Goal: Transaction & Acquisition: Purchase product/service

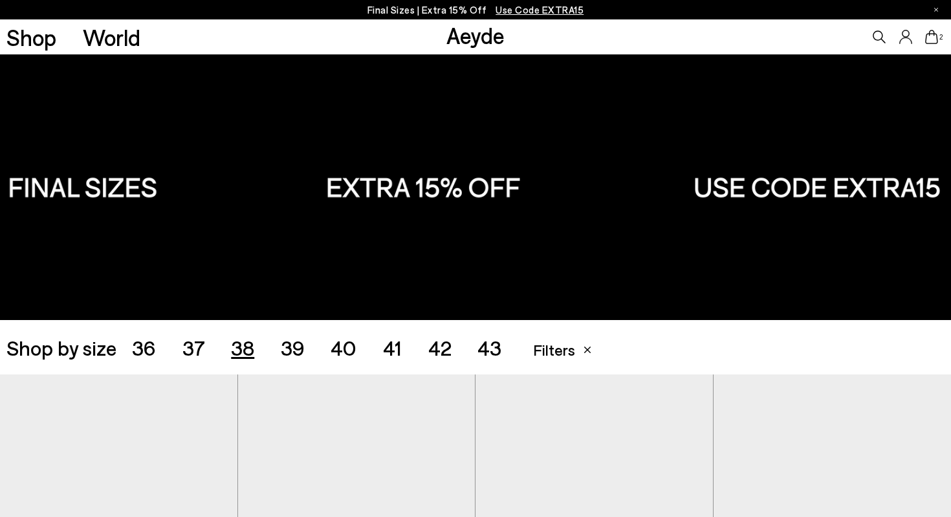
click at [240, 353] on span "38" at bounding box center [242, 347] width 23 height 25
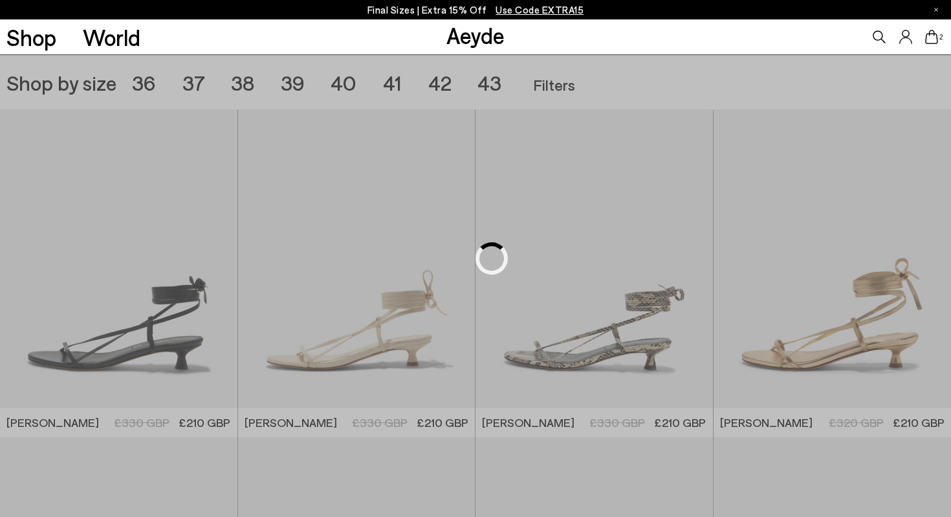
scroll to position [265, 0]
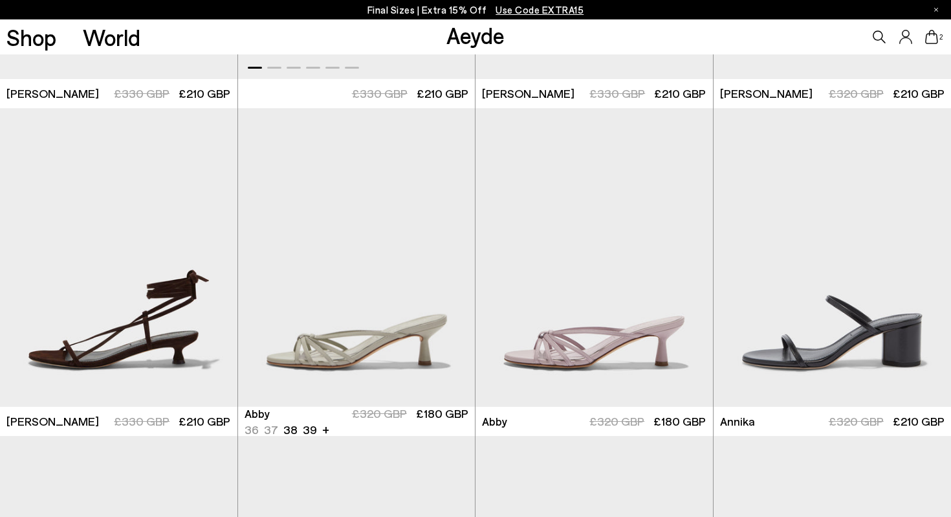
scroll to position [595, 0]
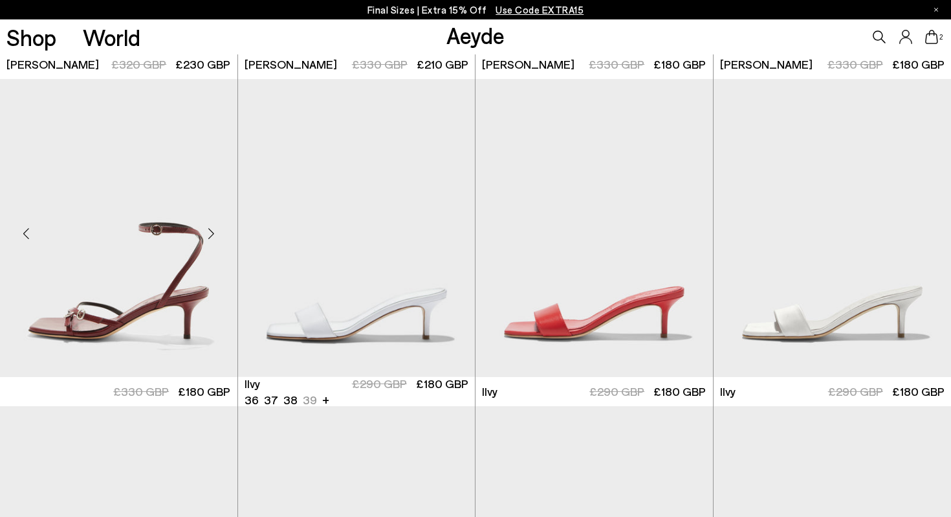
scroll to position [1605, 0]
click at [145, 300] on img "1 / 6" at bounding box center [119, 228] width 238 height 298
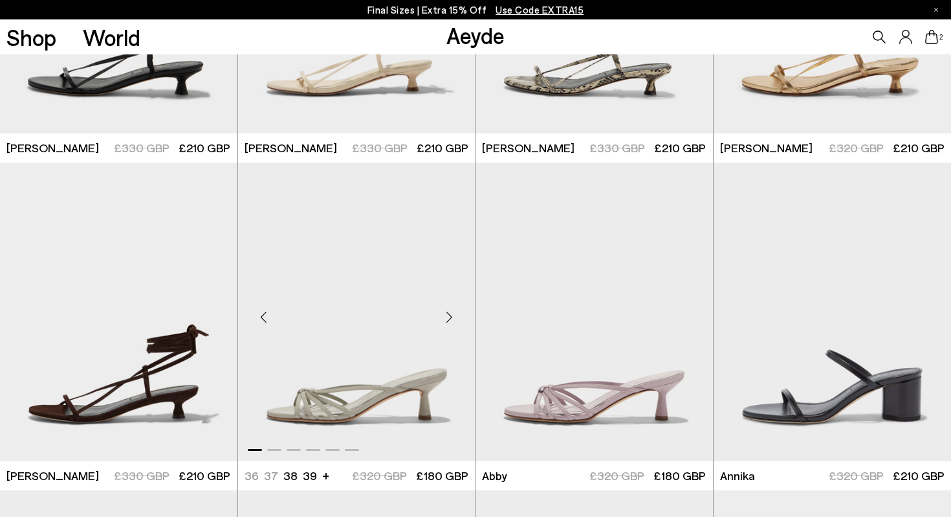
scroll to position [560, 0]
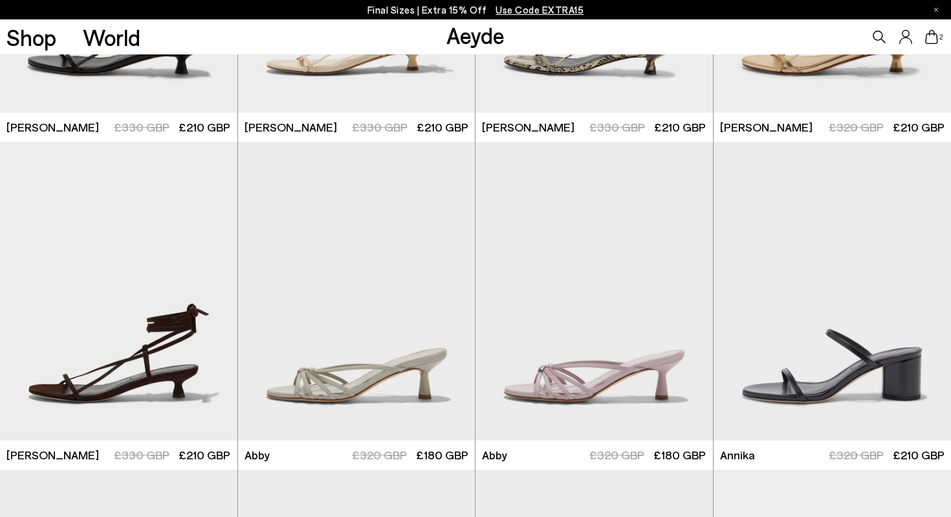
click at [931, 38] on icon at bounding box center [932, 37] width 13 height 14
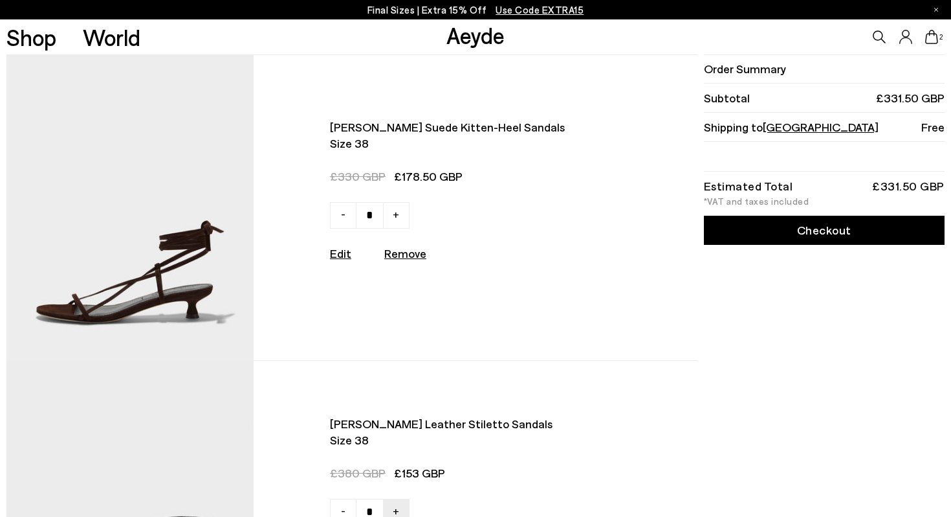
click at [159, 302] on img at bounding box center [129, 207] width 247 height 304
click at [412, 254] on u "Remove" at bounding box center [405, 253] width 42 height 14
type input "*"
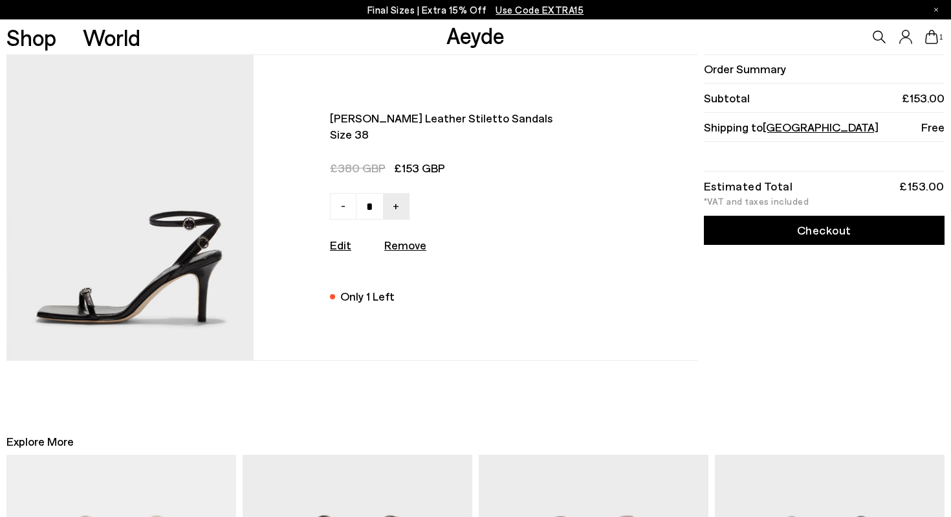
click at [186, 267] on img at bounding box center [129, 207] width 247 height 304
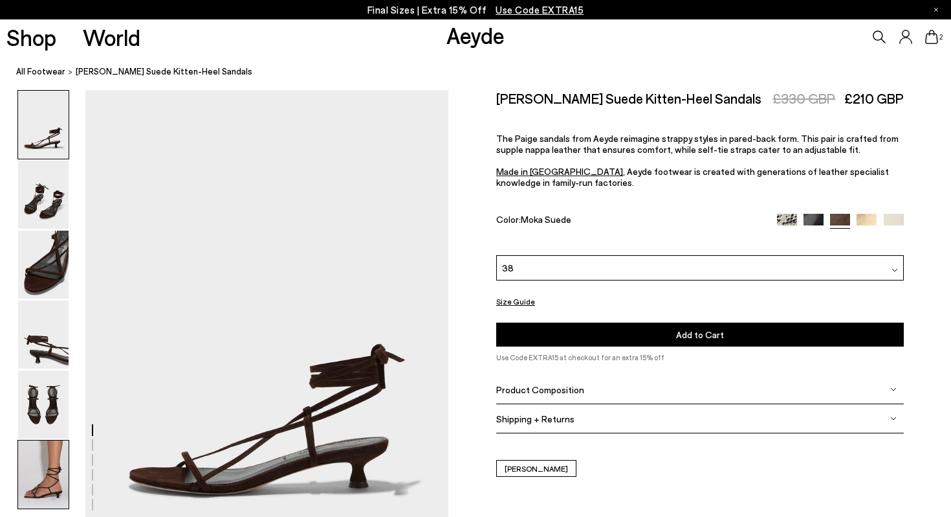
click at [41, 482] on img at bounding box center [43, 474] width 50 height 68
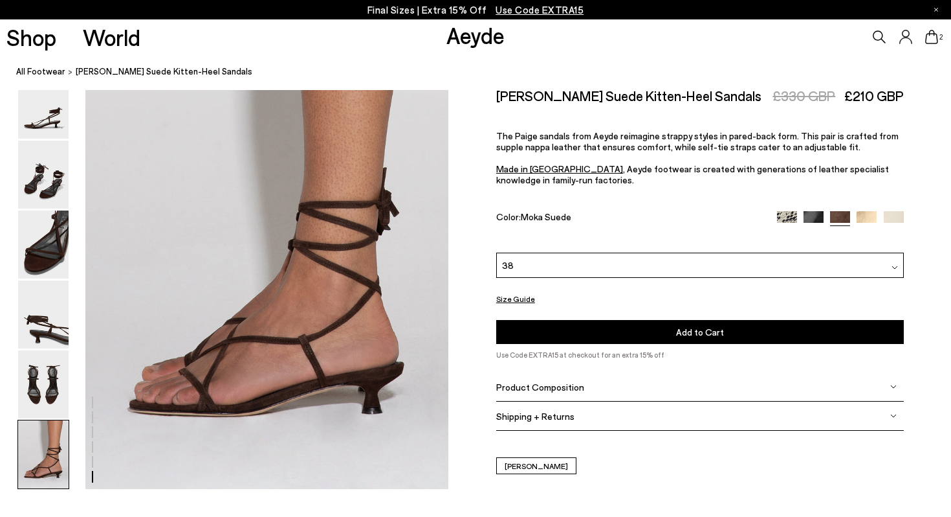
scroll to position [2522, 0]
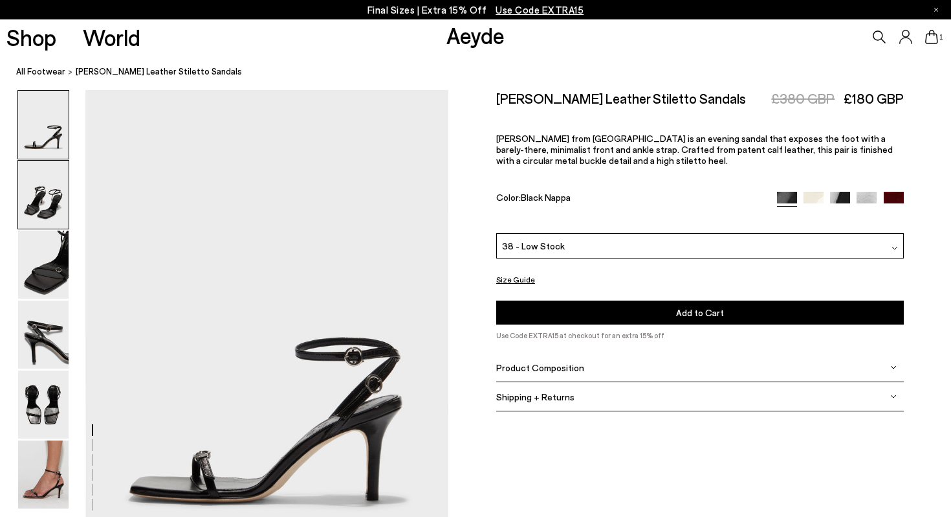
click at [44, 213] on img at bounding box center [43, 195] width 50 height 68
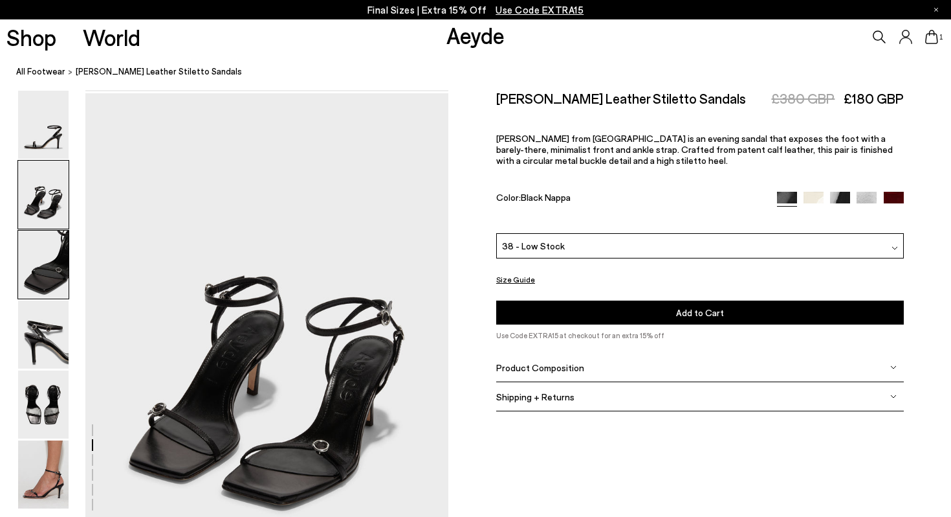
scroll to position [487, 0]
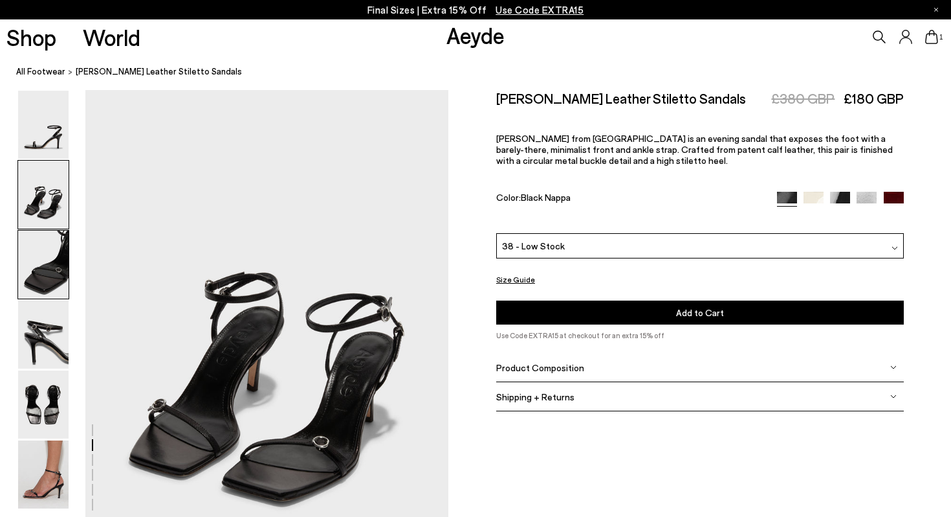
click at [47, 239] on img at bounding box center [43, 264] width 50 height 68
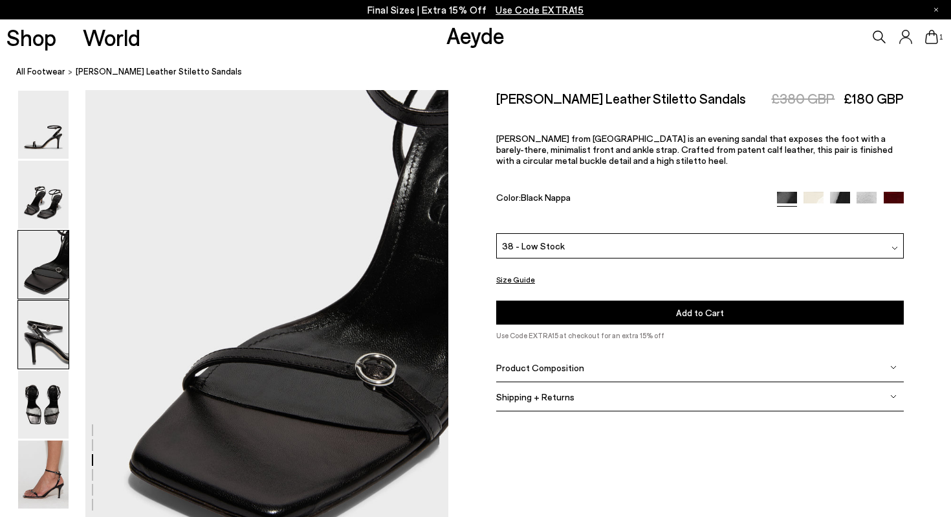
click at [61, 329] on img at bounding box center [43, 334] width 50 height 68
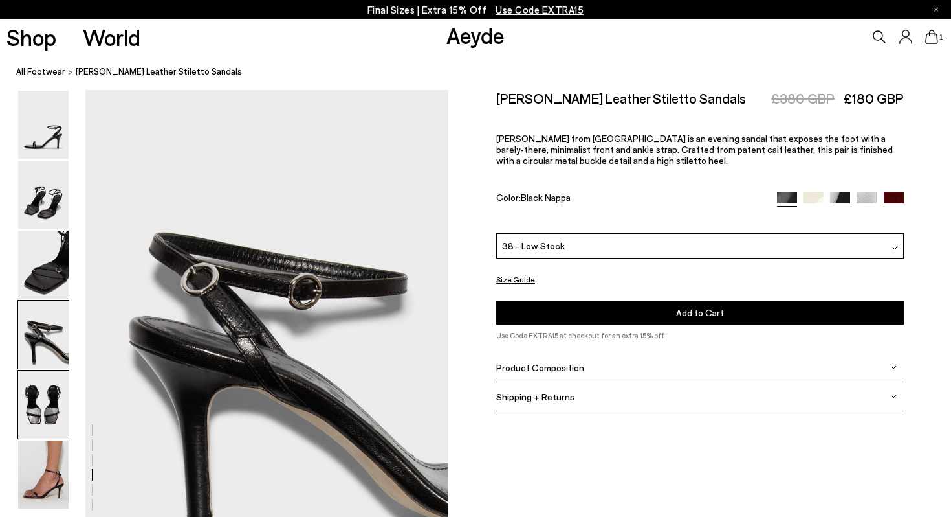
click at [50, 403] on img at bounding box center [43, 404] width 50 height 68
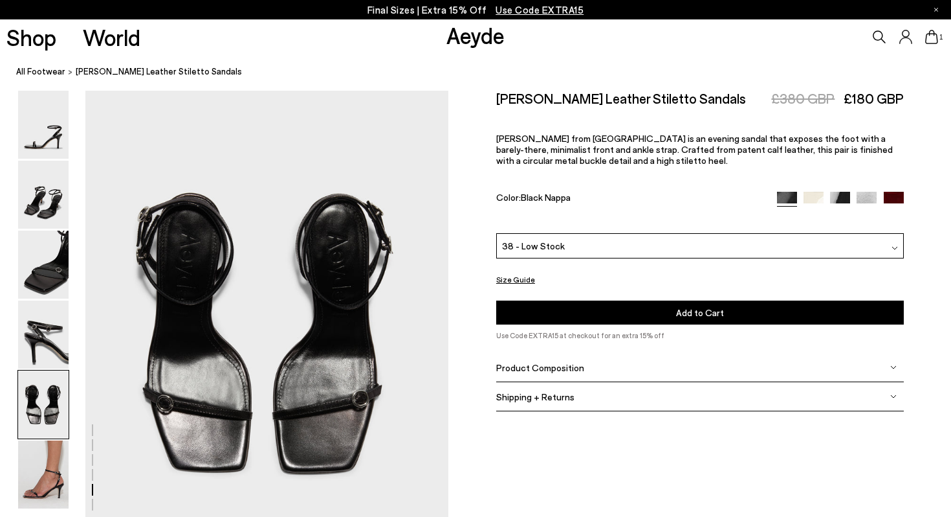
scroll to position [1947, 0]
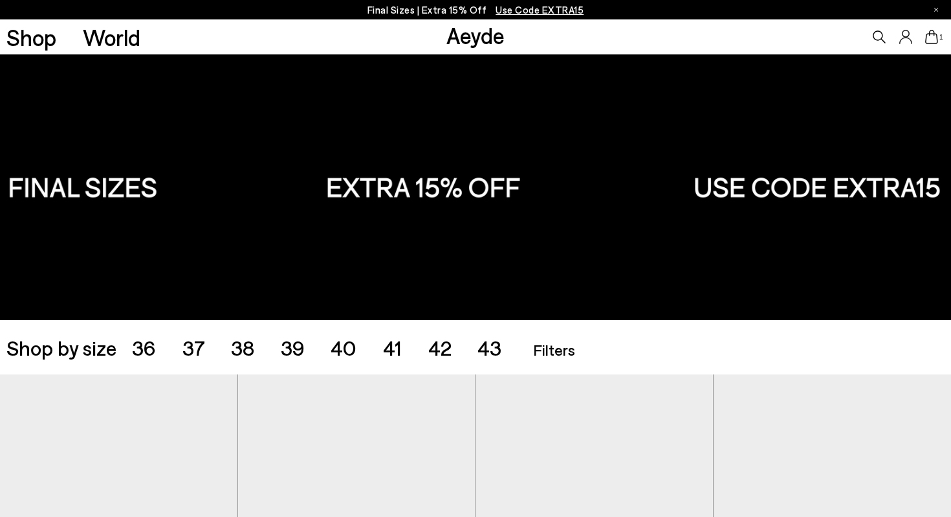
scroll to position [560, 0]
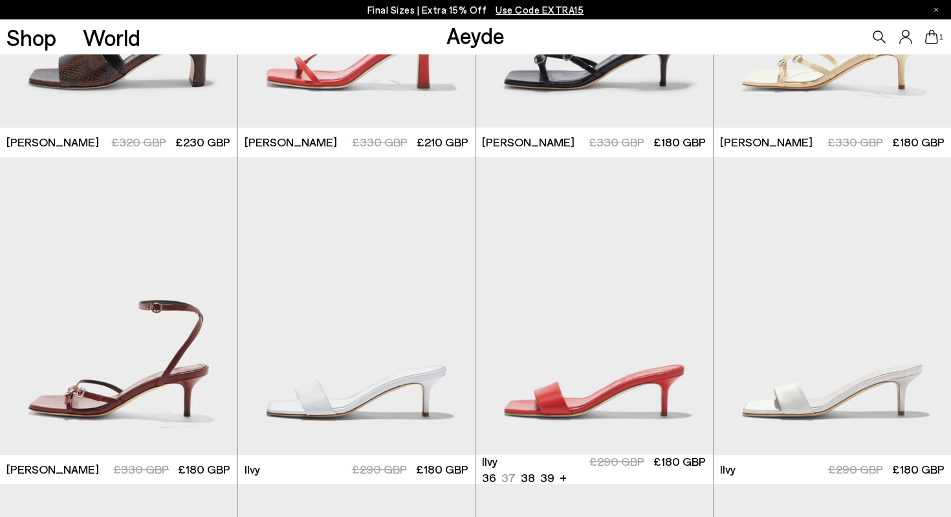
scroll to position [1532, 0]
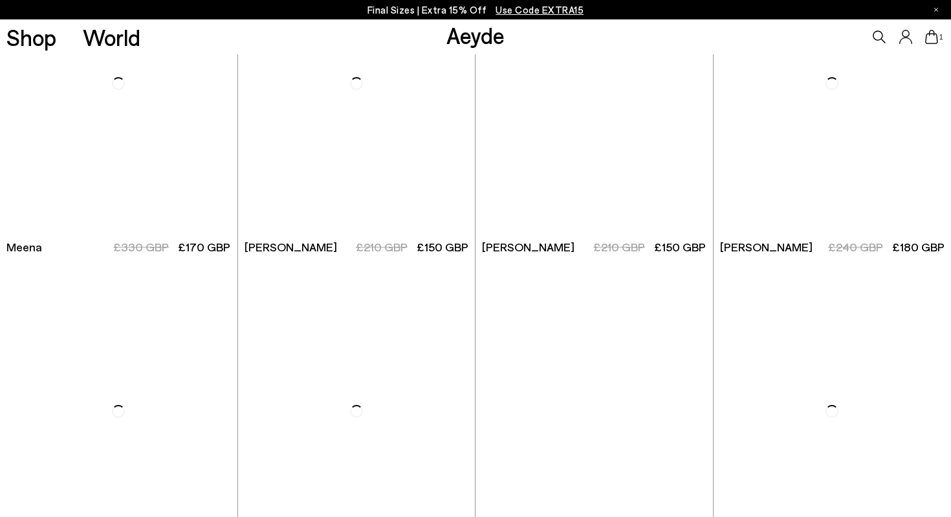
scroll to position [4993, 0]
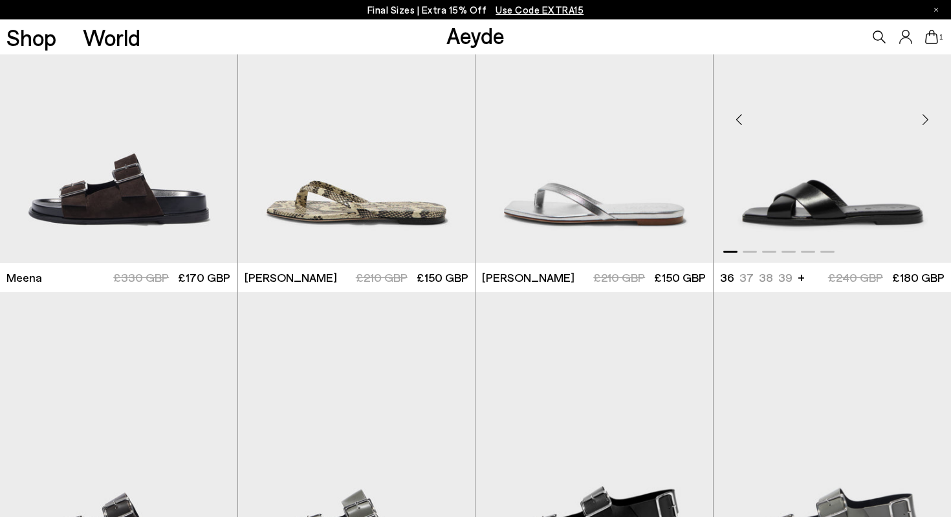
click at [834, 203] on img "1 / 6" at bounding box center [833, 114] width 238 height 298
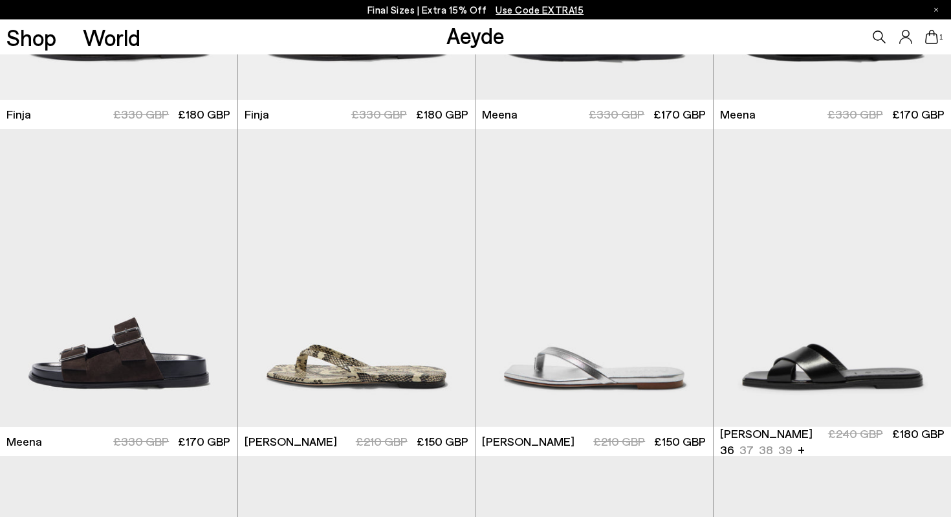
scroll to position [4832, 0]
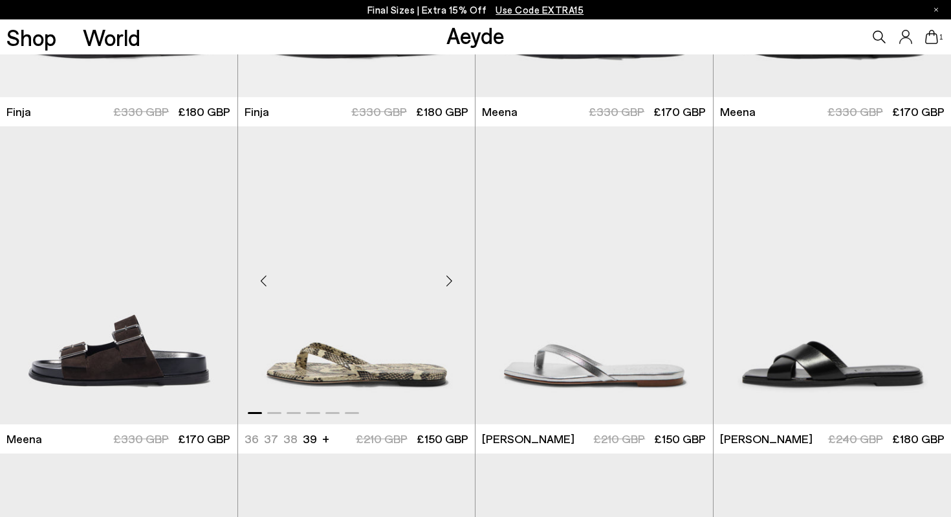
click at [361, 375] on img "1 / 6" at bounding box center [357, 275] width 238 height 298
click at [573, 374] on img "1 / 6" at bounding box center [595, 275] width 238 height 298
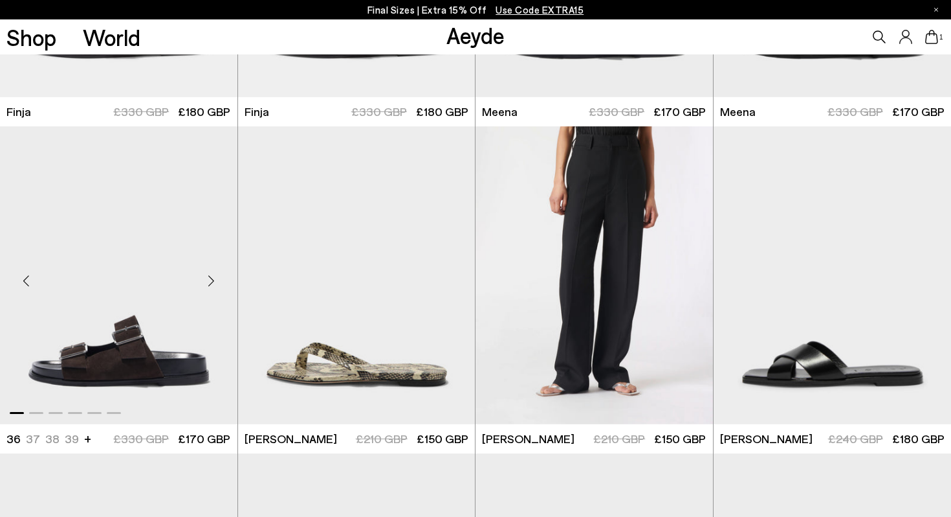
click at [176, 366] on img "1 / 6" at bounding box center [119, 275] width 238 height 298
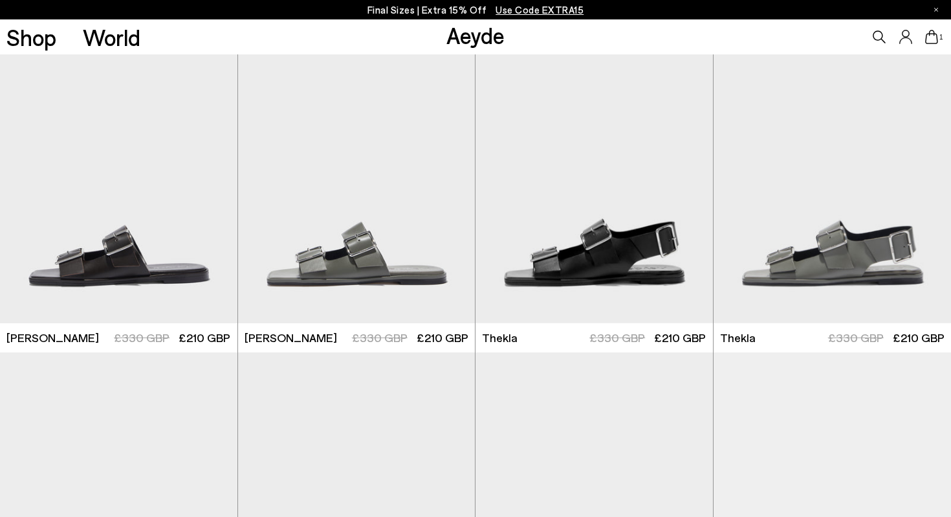
scroll to position [5275, 0]
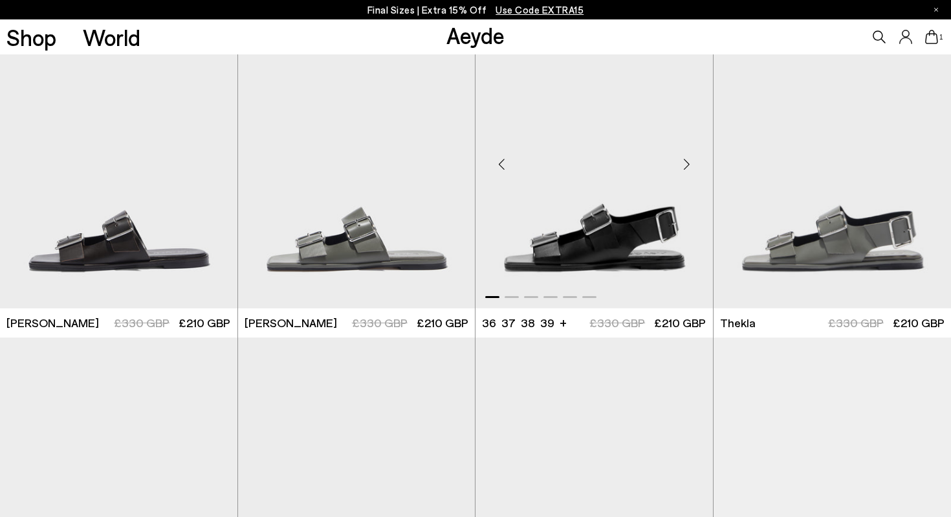
click at [641, 266] on img "1 / 6" at bounding box center [595, 159] width 238 height 298
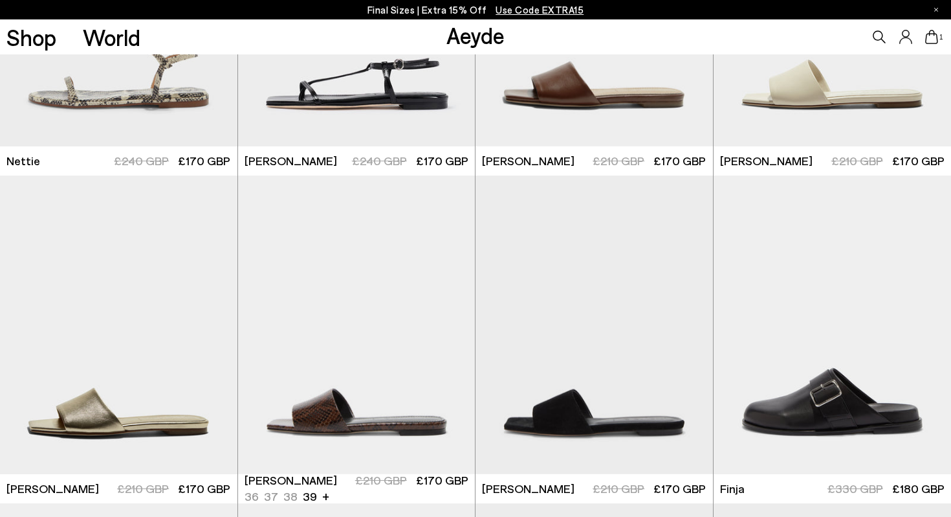
scroll to position [4124, 0]
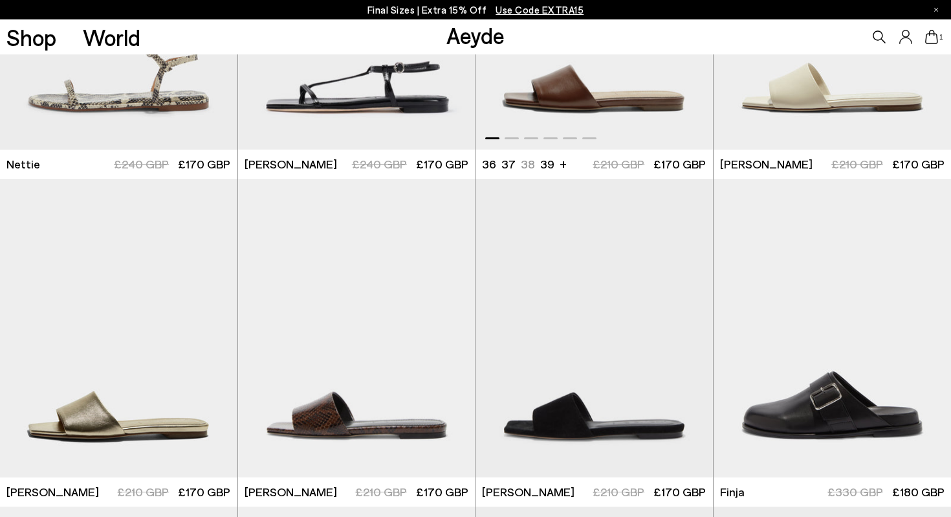
click at [574, 112] on img "1 / 6" at bounding box center [595, 0] width 238 height 298
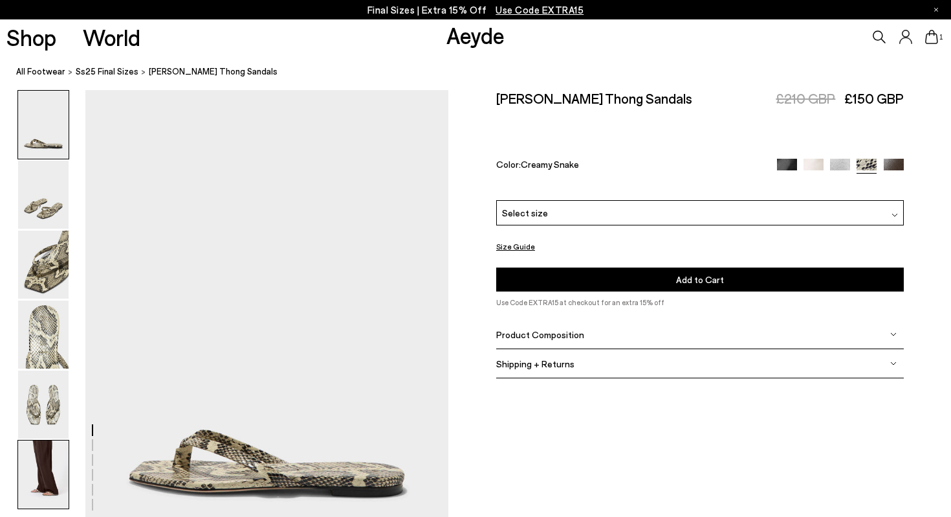
click at [52, 470] on img at bounding box center [43, 474] width 50 height 68
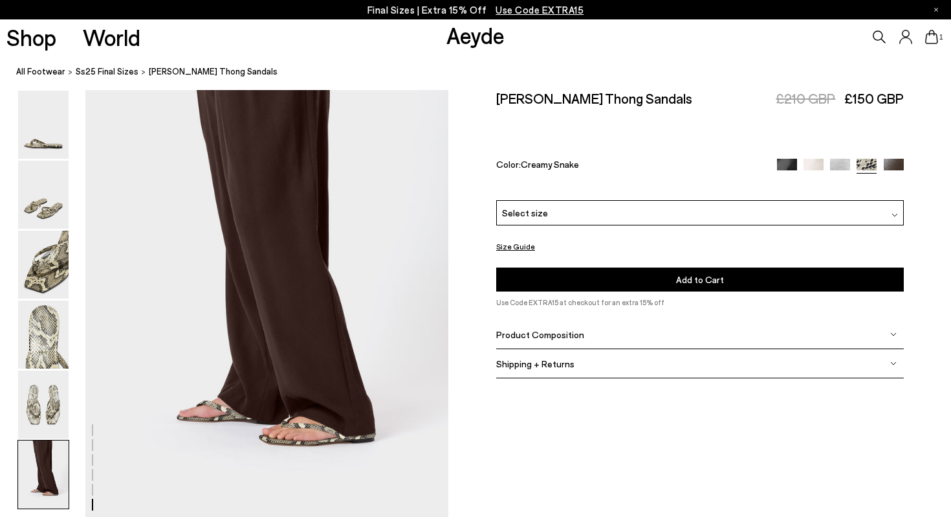
scroll to position [2522, 0]
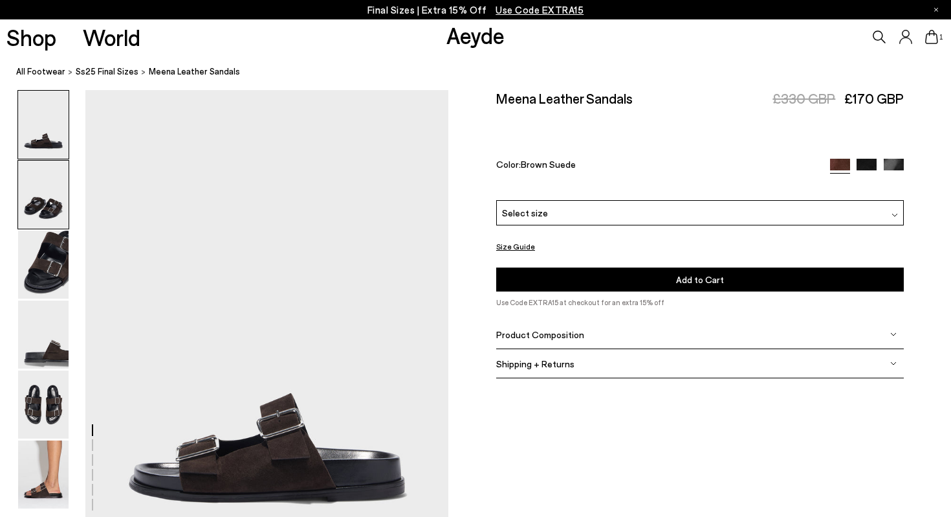
click at [34, 205] on img at bounding box center [43, 195] width 50 height 68
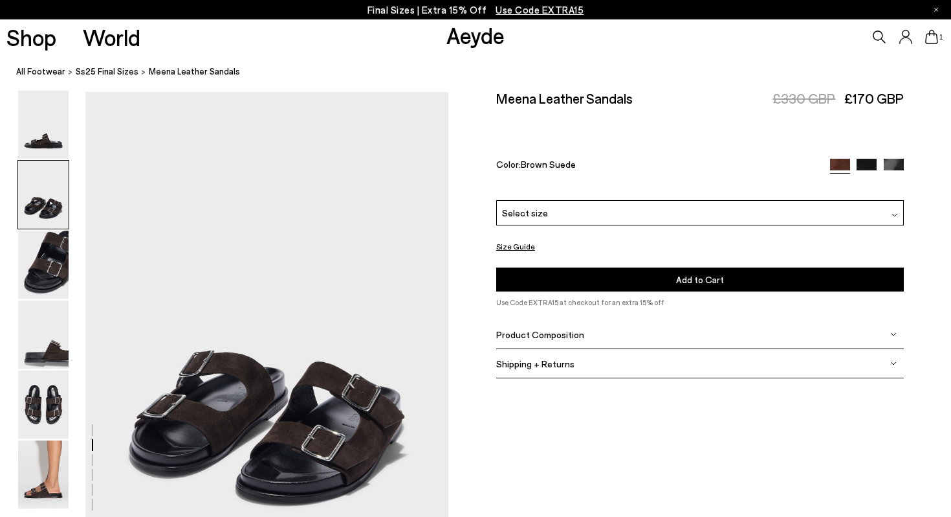
scroll to position [487, 0]
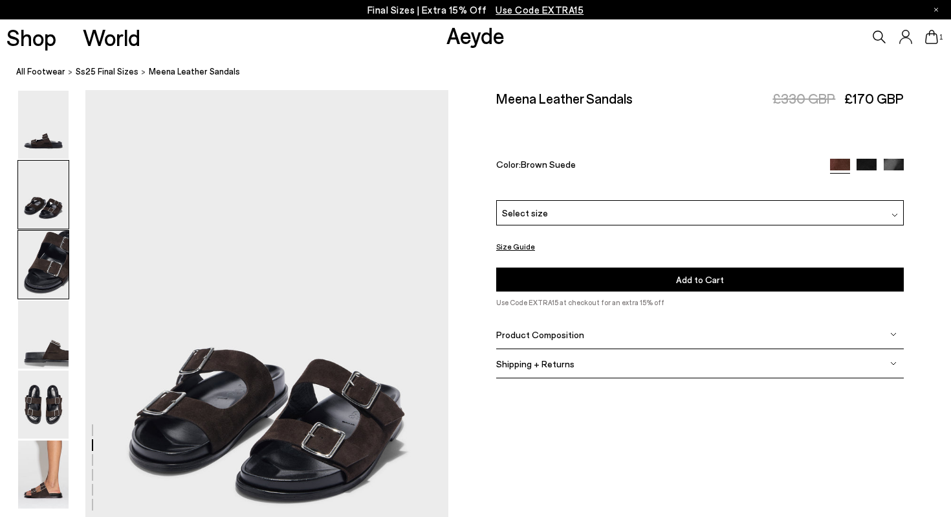
click at [39, 280] on img at bounding box center [43, 264] width 50 height 68
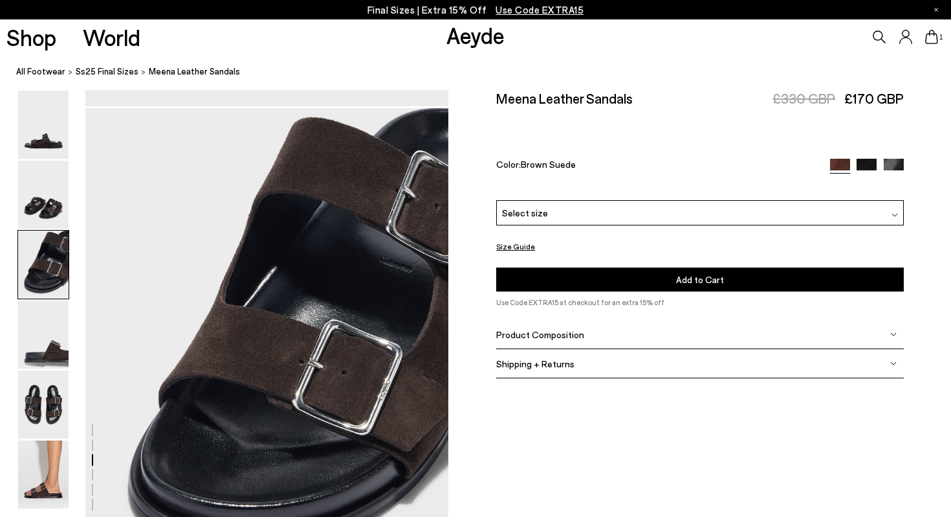
scroll to position [974, 0]
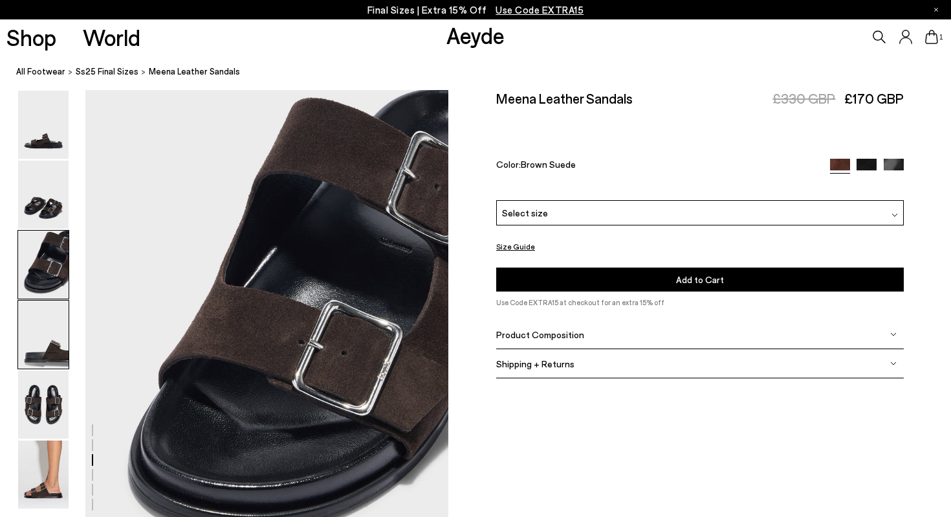
click at [47, 333] on img at bounding box center [43, 334] width 50 height 68
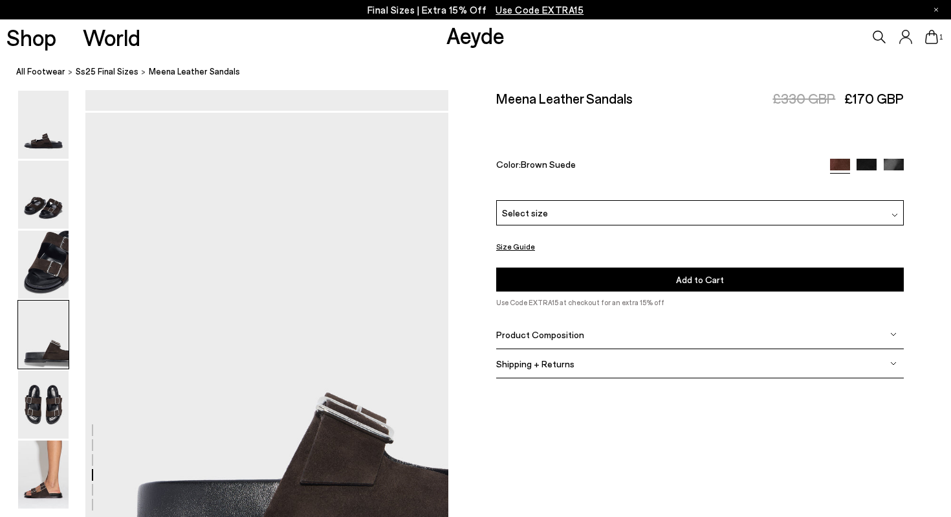
scroll to position [1460, 0]
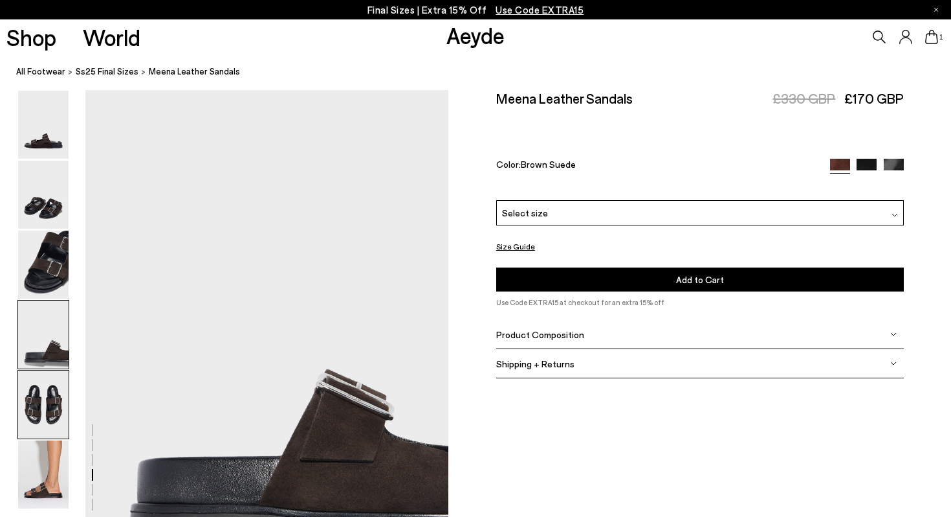
click at [45, 423] on img at bounding box center [43, 404] width 50 height 68
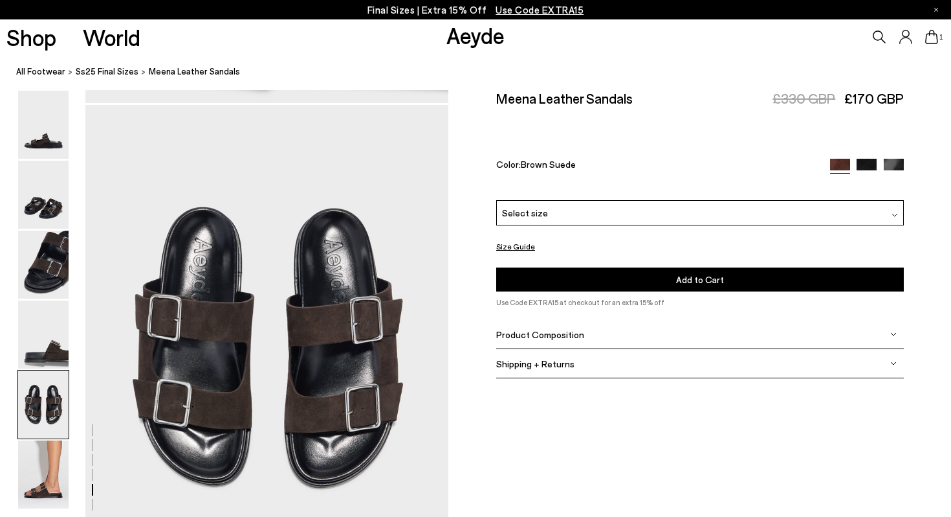
scroll to position [1947, 0]
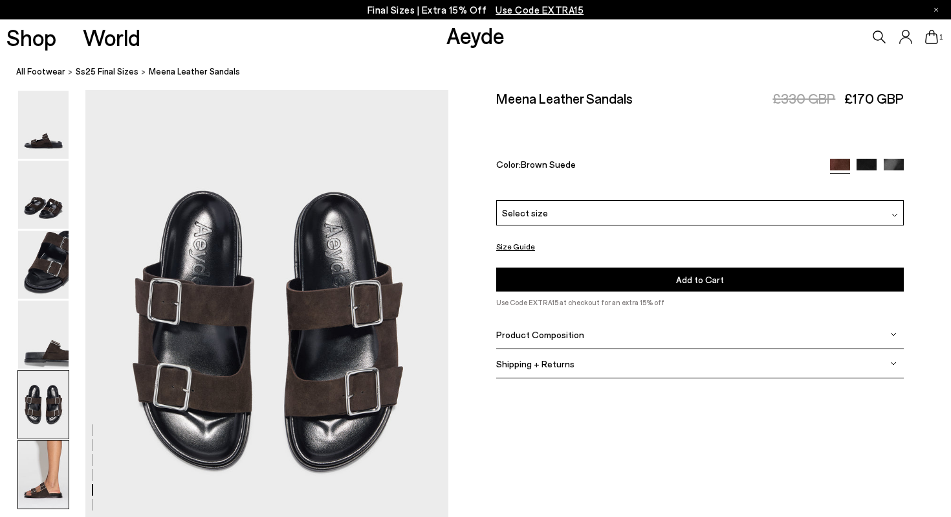
click at [47, 472] on img at bounding box center [43, 474] width 50 height 68
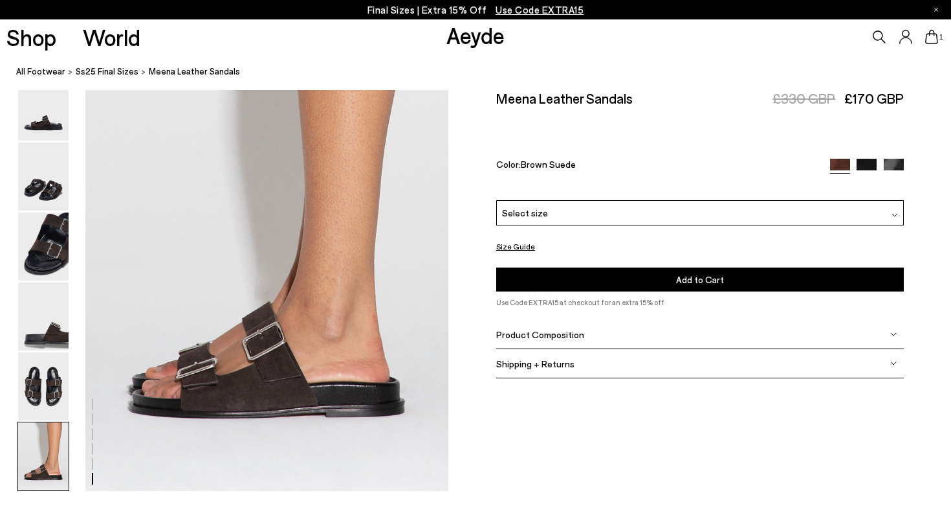
scroll to position [2522, 0]
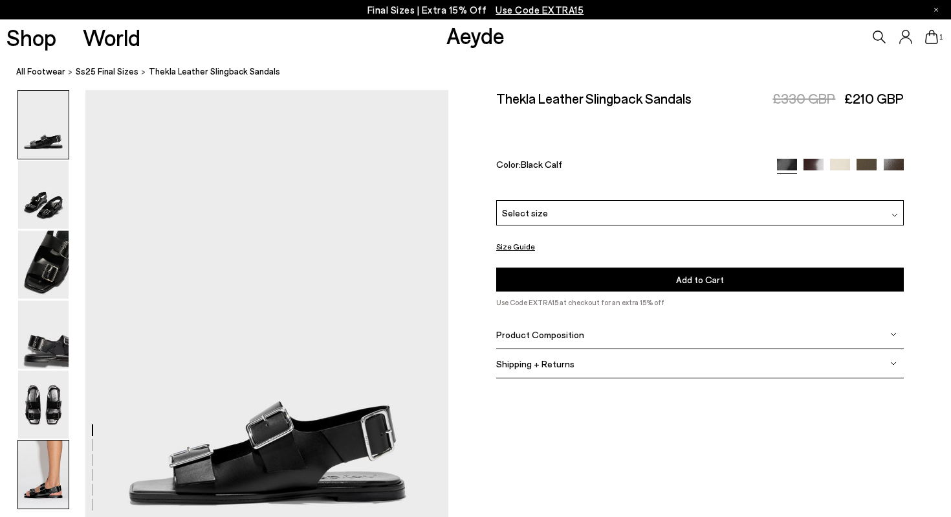
click at [50, 472] on img at bounding box center [43, 474] width 50 height 68
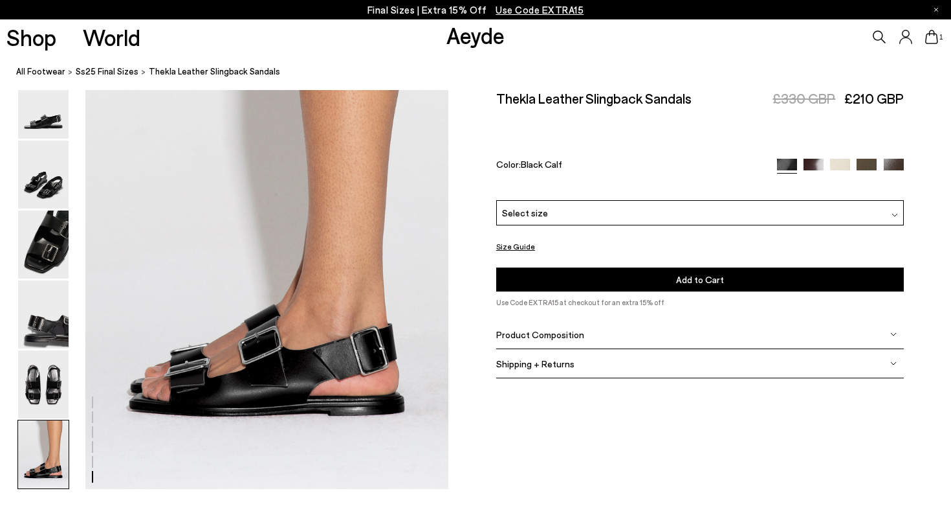
scroll to position [2522, 0]
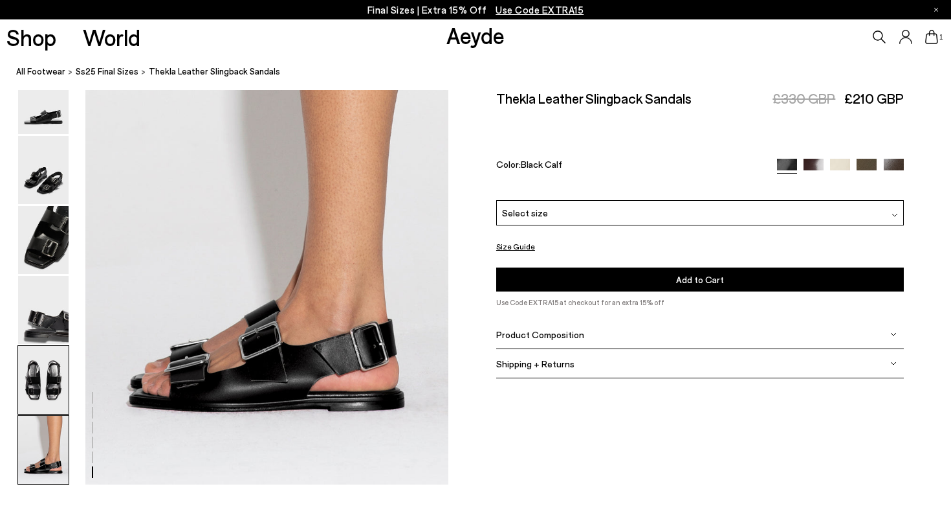
click at [52, 379] on img at bounding box center [43, 380] width 50 height 68
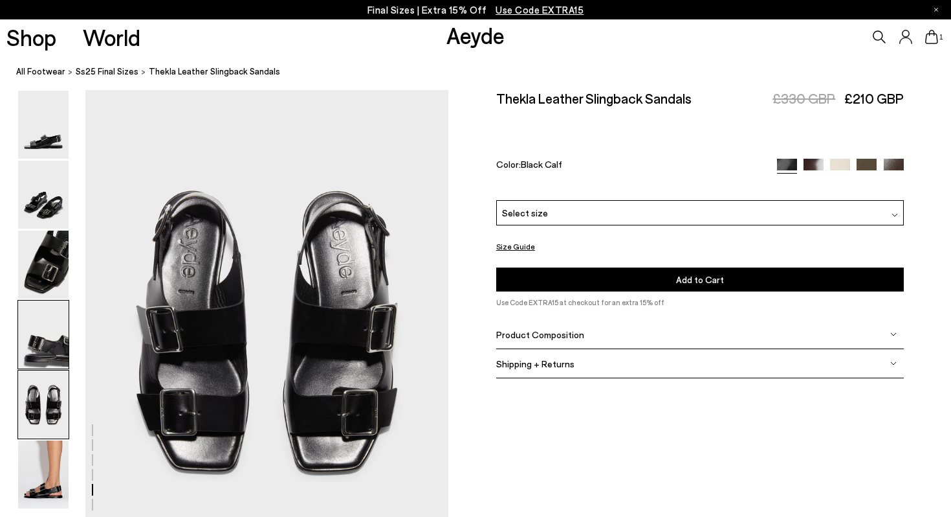
click at [52, 359] on img at bounding box center [43, 334] width 50 height 68
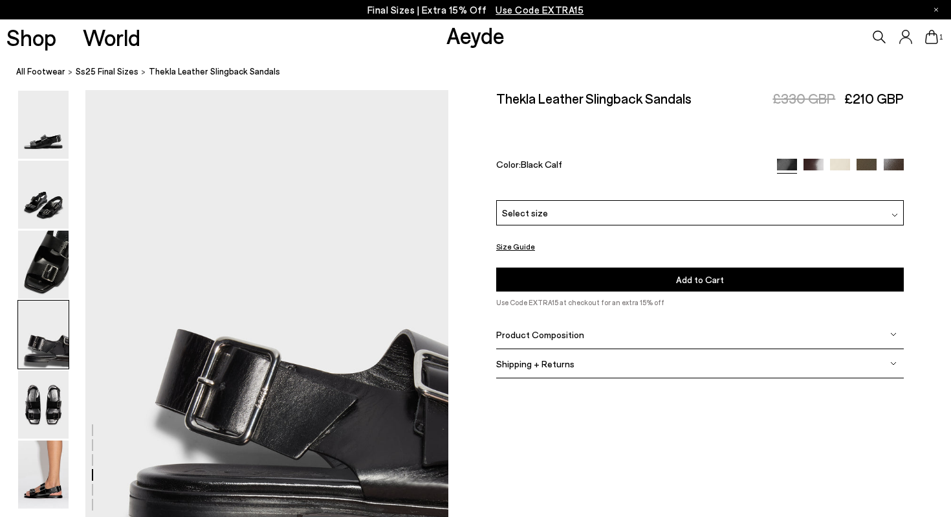
scroll to position [1460, 0]
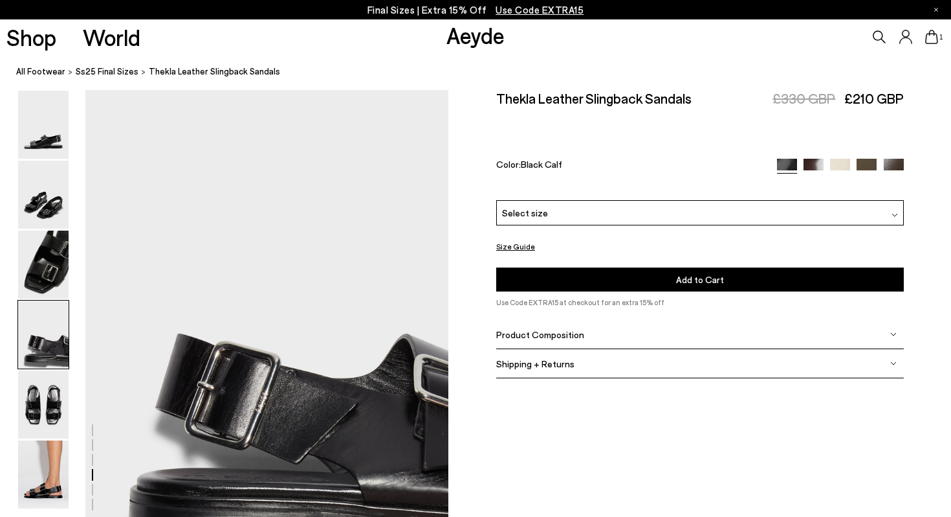
click at [55, 331] on img at bounding box center [43, 334] width 50 height 68
click at [49, 278] on img at bounding box center [43, 264] width 50 height 68
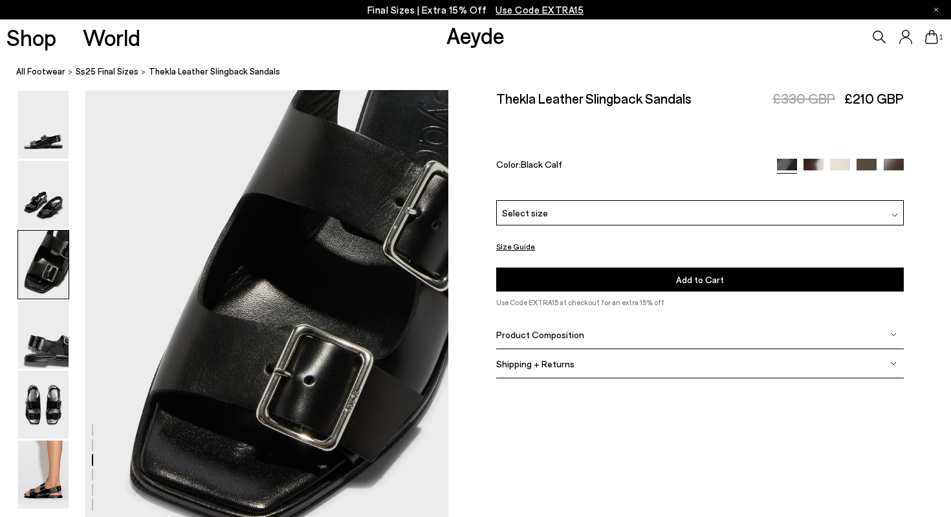
scroll to position [974, 0]
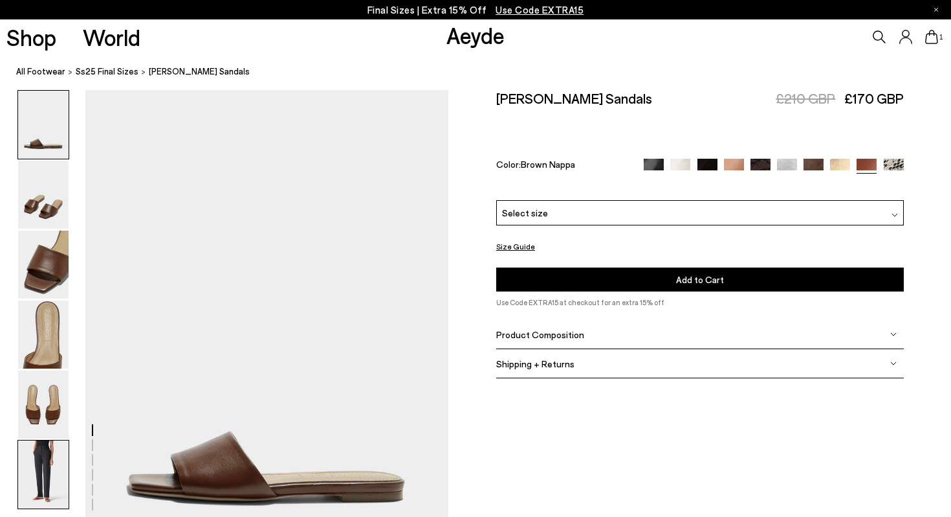
click at [48, 461] on img at bounding box center [43, 474] width 50 height 68
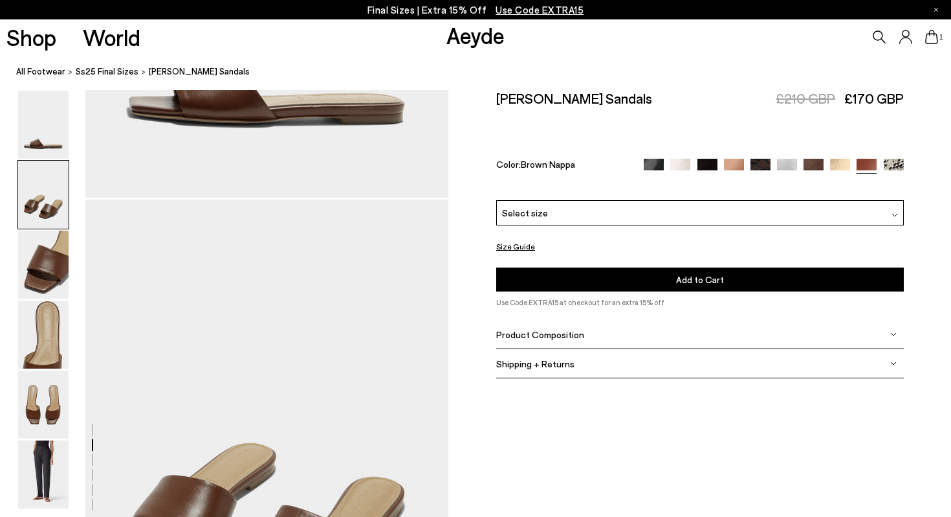
scroll to position [268, 0]
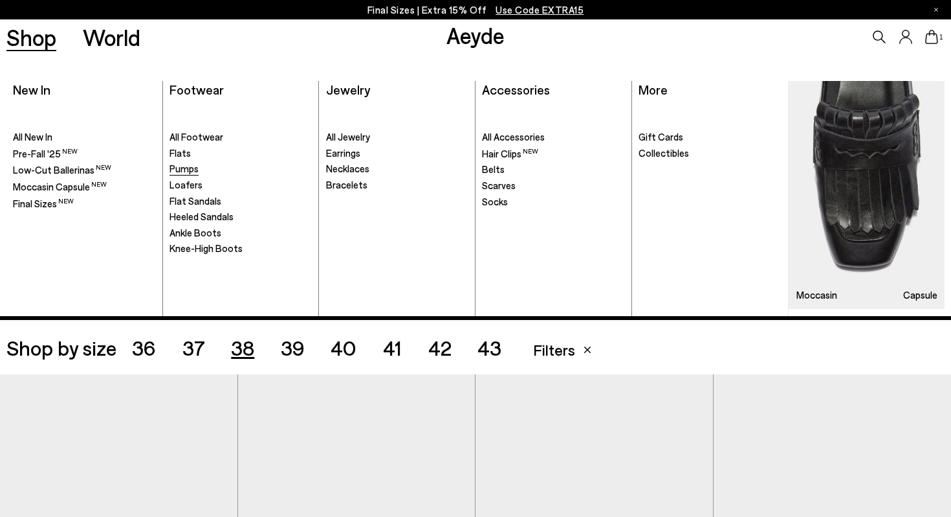
click at [183, 166] on span "Pumps" at bounding box center [184, 168] width 29 height 12
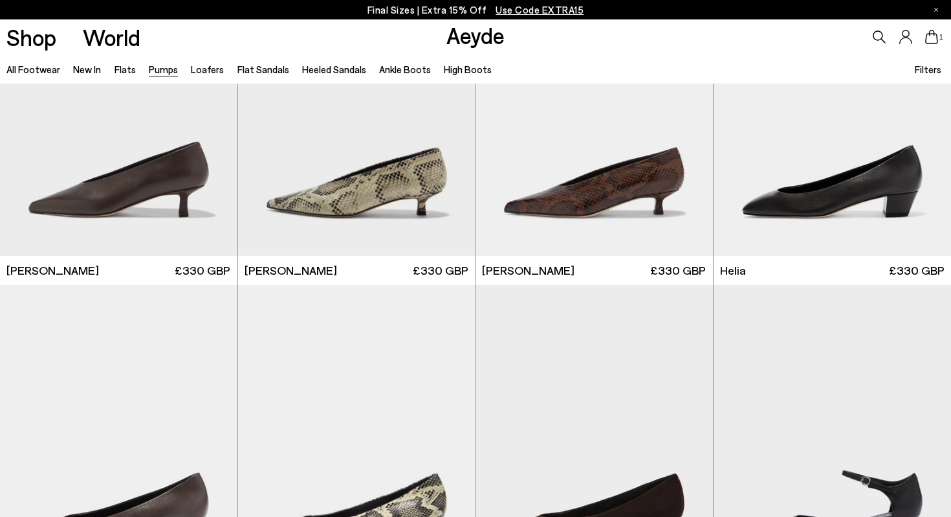
scroll to position [456, 0]
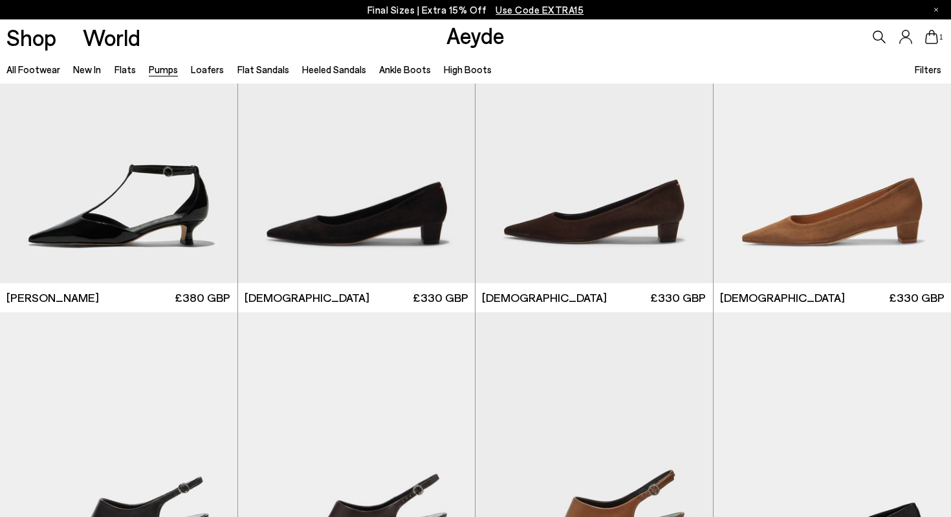
scroll to position [1368, 0]
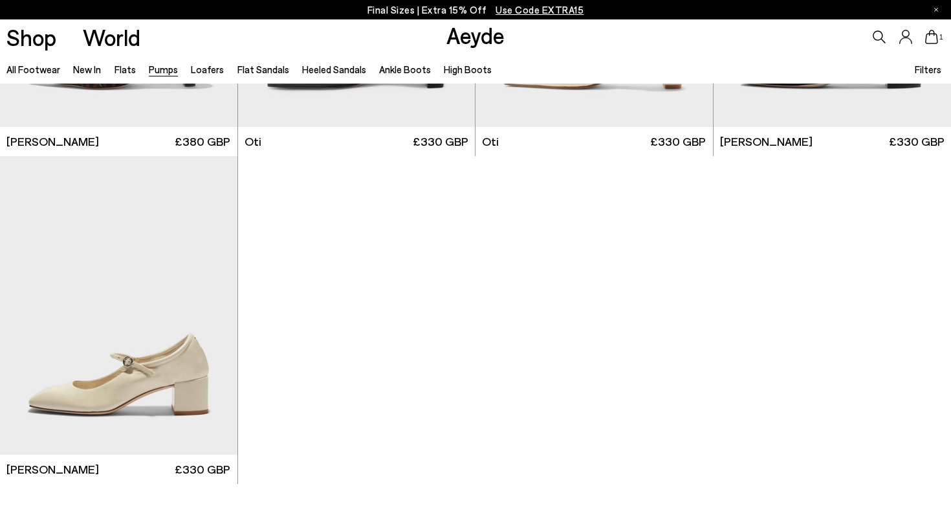
scroll to position [5485, 0]
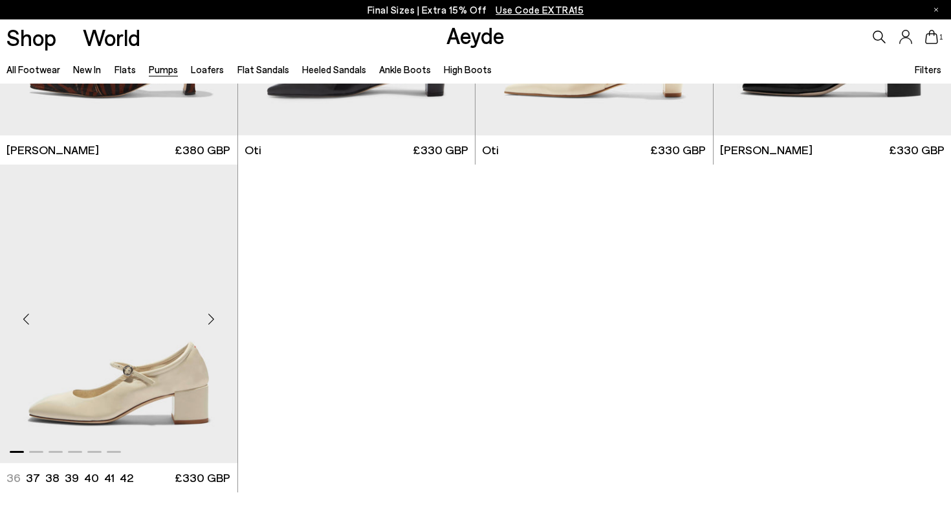
click at [168, 386] on img "1 / 6" at bounding box center [119, 313] width 238 height 298
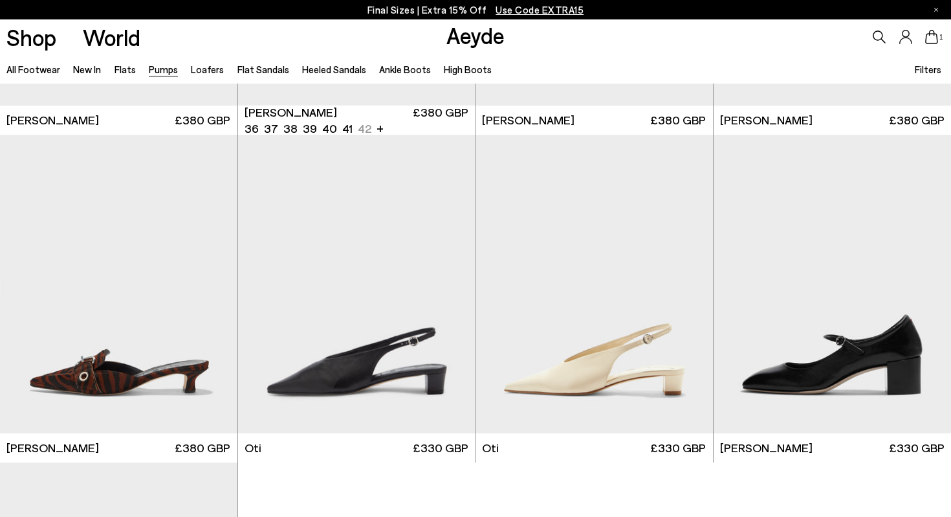
scroll to position [5304, 0]
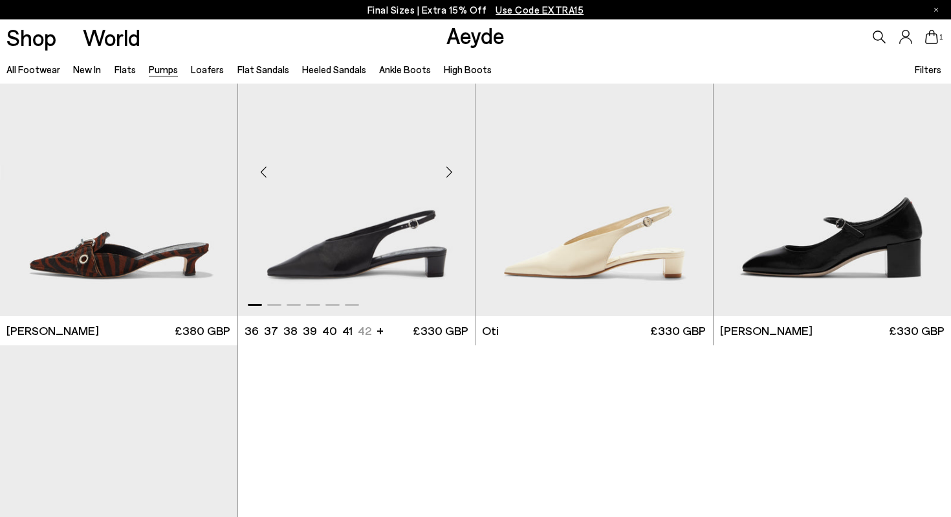
click at [425, 217] on img "1 / 6" at bounding box center [357, 166] width 238 height 298
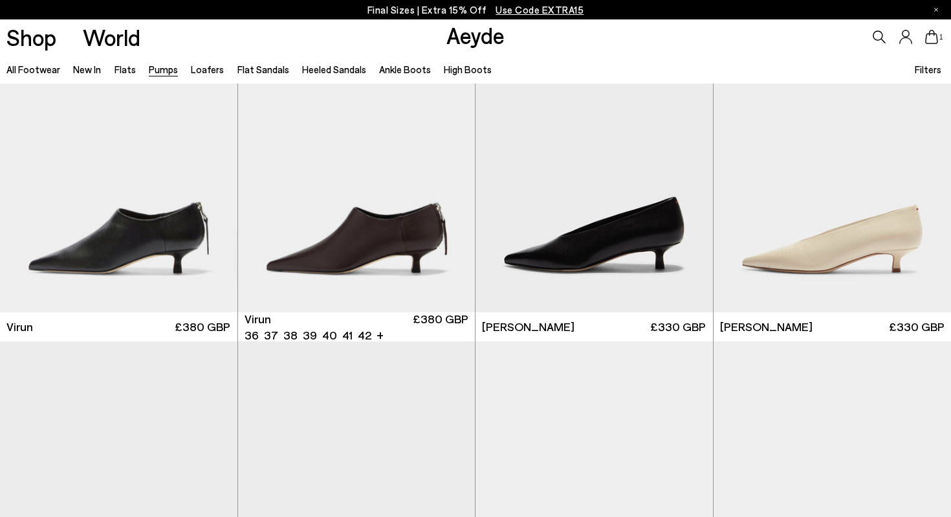
scroll to position [60, 0]
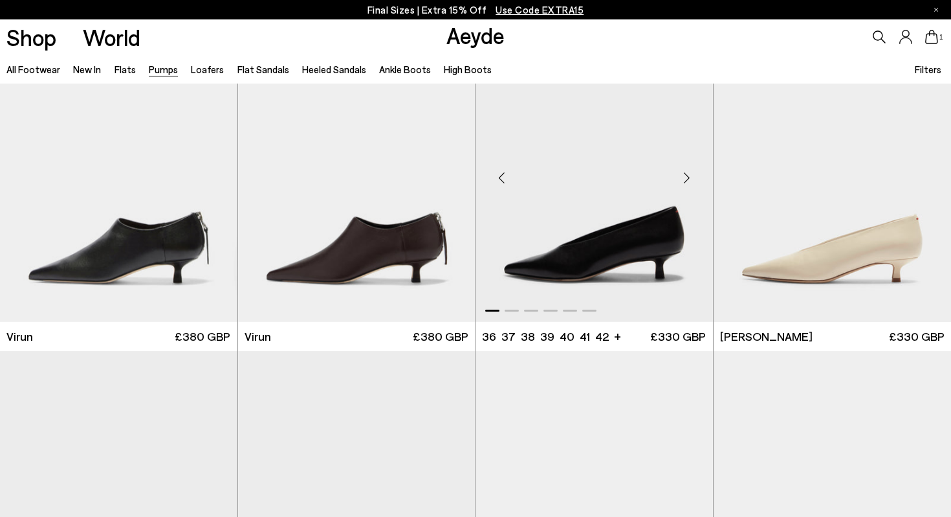
click at [600, 256] on img "1 / 6" at bounding box center [595, 172] width 238 height 298
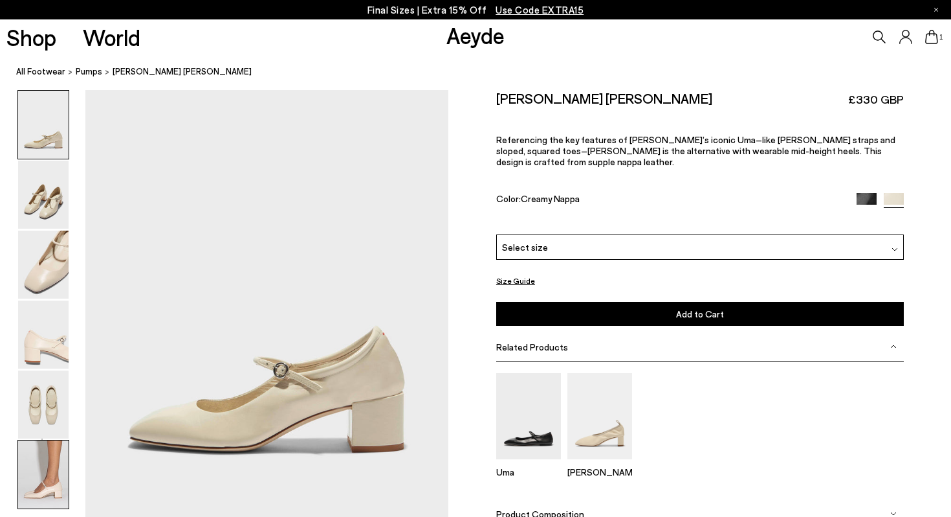
click at [45, 473] on img at bounding box center [43, 474] width 50 height 68
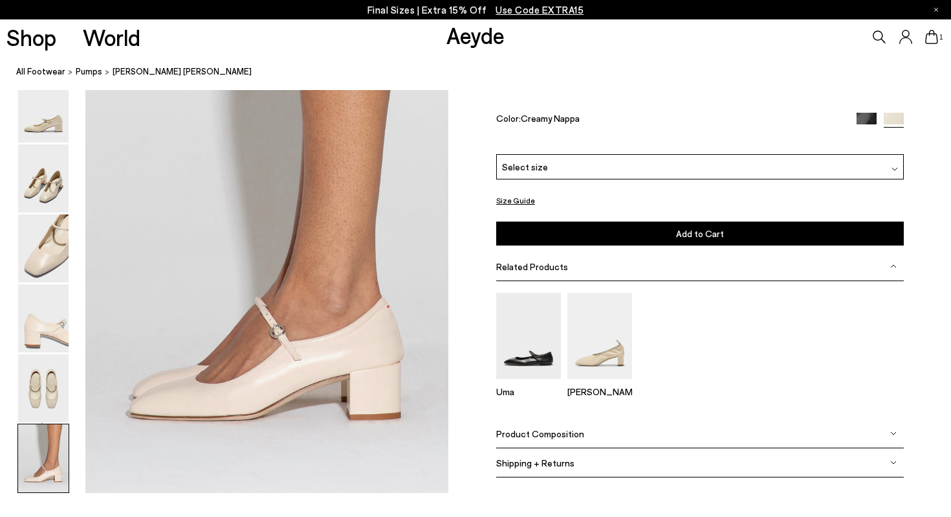
scroll to position [2464, 0]
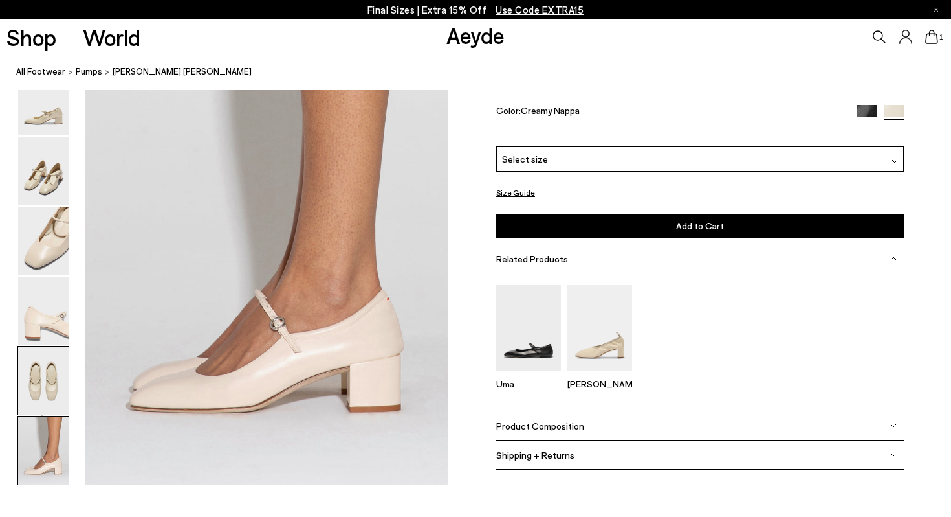
click at [54, 370] on img at bounding box center [43, 380] width 50 height 68
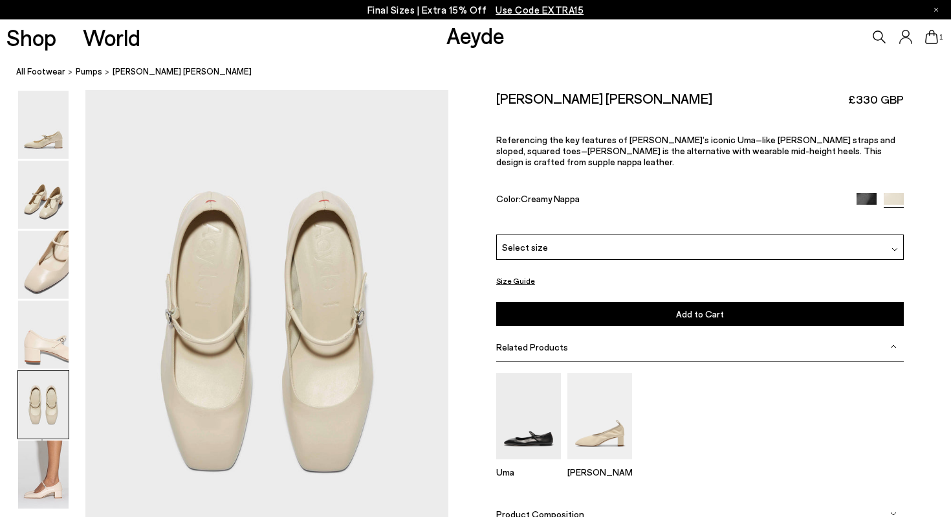
scroll to position [1889, 0]
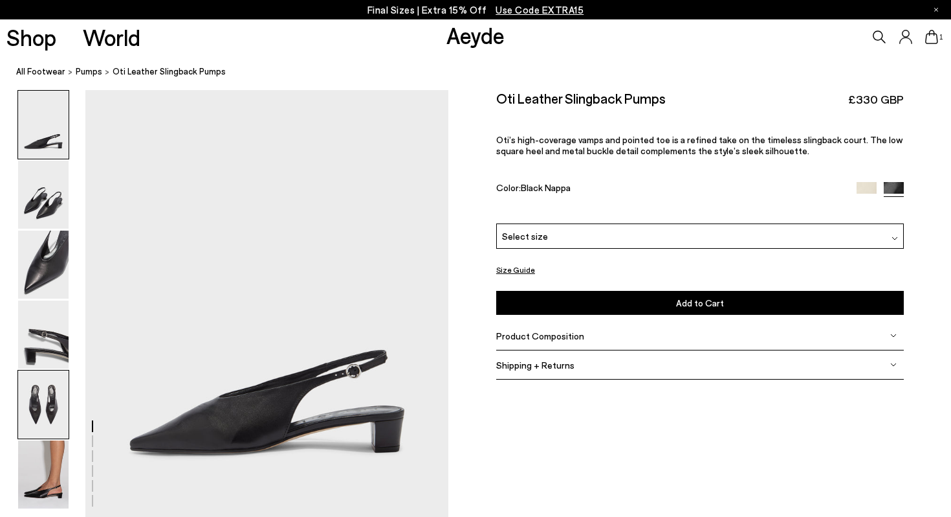
click at [41, 400] on img at bounding box center [43, 404] width 50 height 68
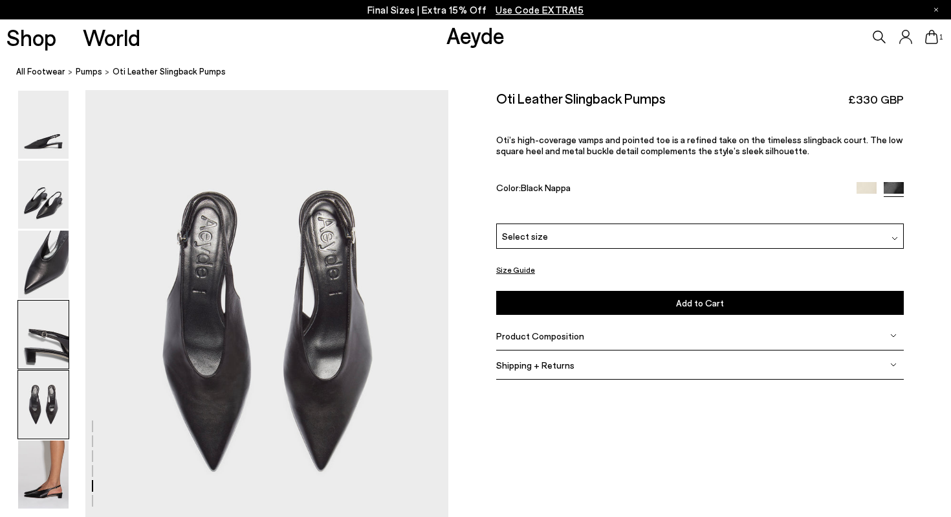
click at [51, 340] on img at bounding box center [43, 334] width 50 height 68
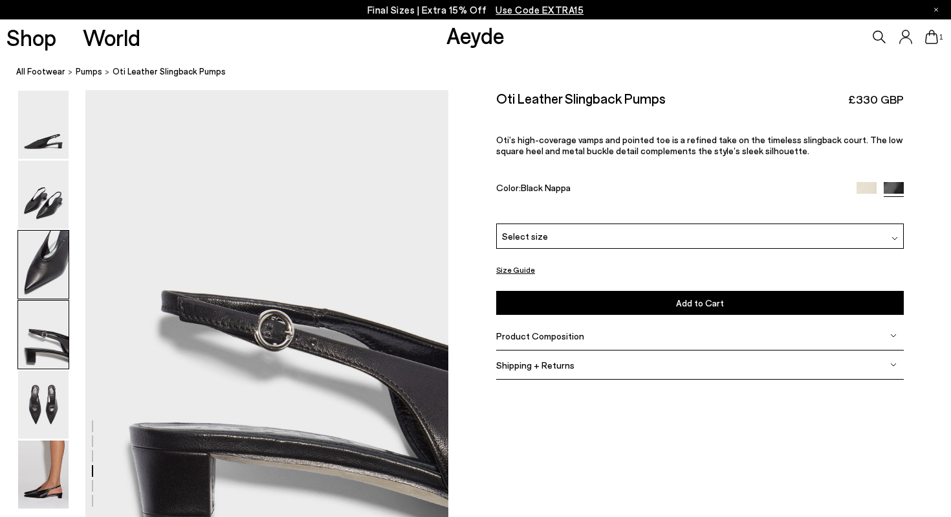
click at [49, 281] on img at bounding box center [43, 264] width 50 height 68
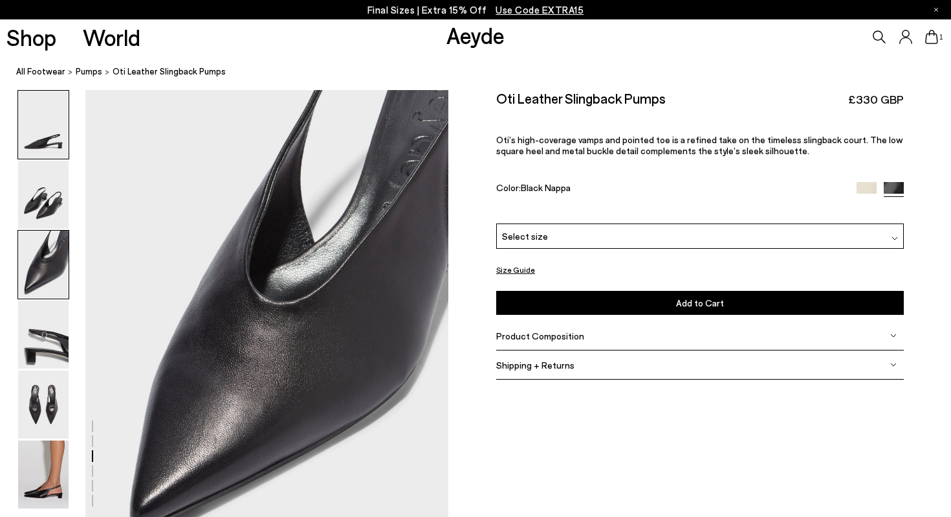
click at [47, 133] on img at bounding box center [43, 125] width 50 height 68
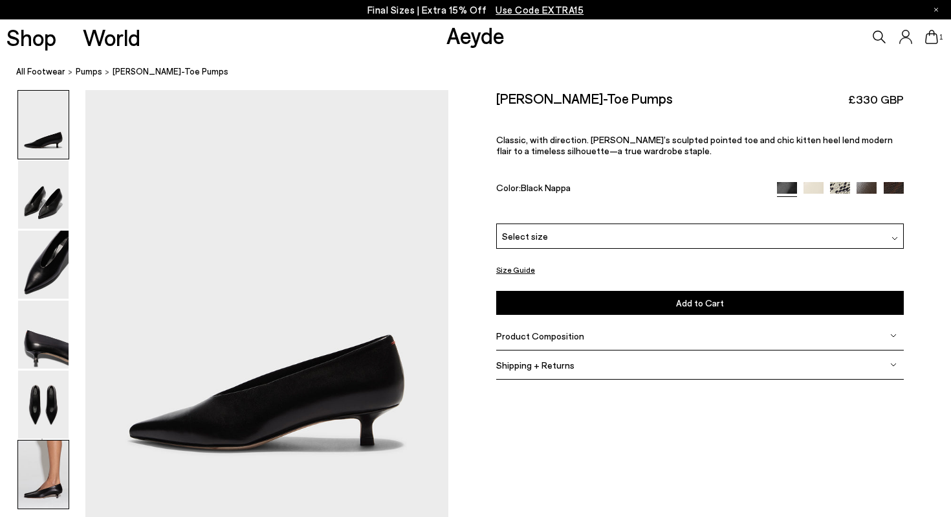
click at [48, 474] on img at bounding box center [43, 474] width 50 height 68
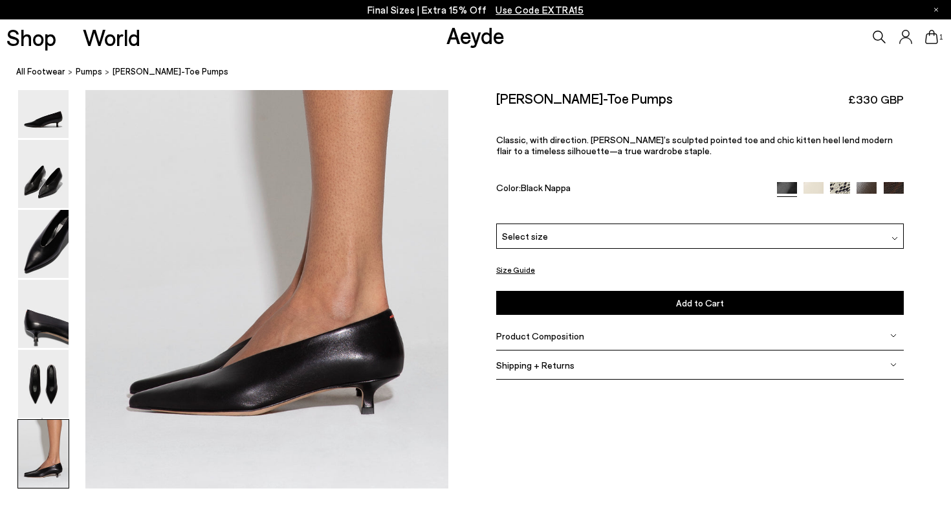
scroll to position [2464, 0]
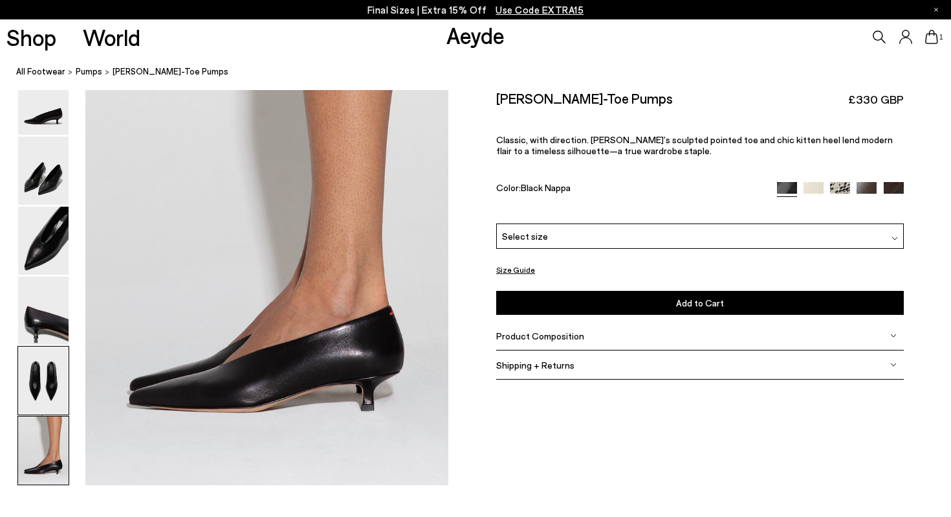
click at [56, 371] on img at bounding box center [43, 380] width 50 height 68
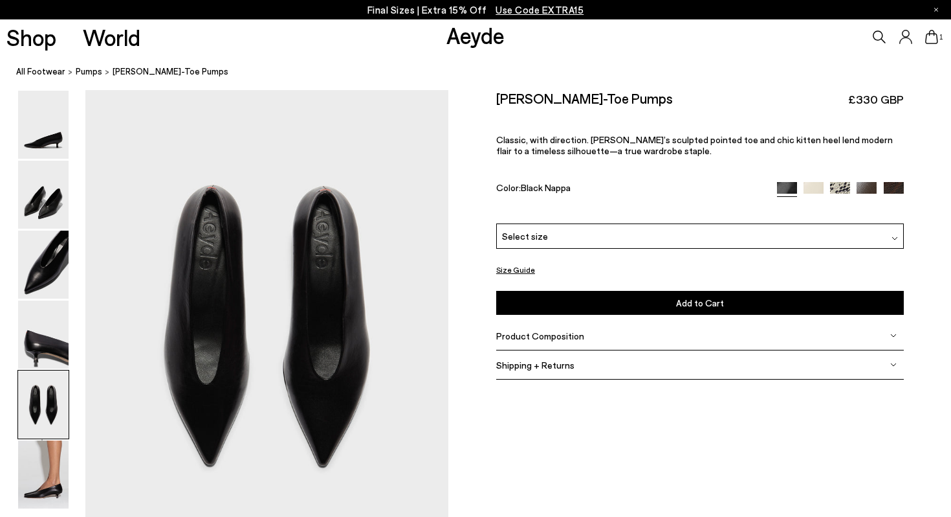
scroll to position [1889, 0]
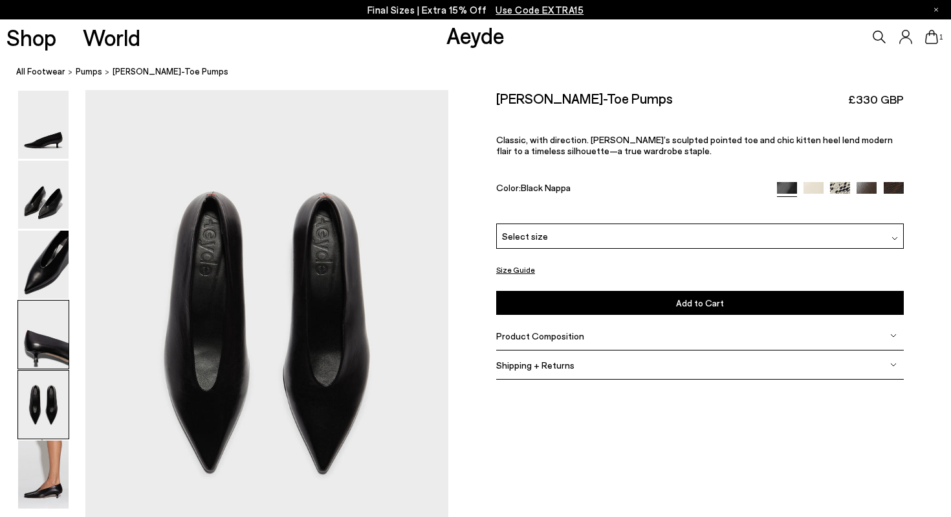
click at [56, 312] on img at bounding box center [43, 334] width 50 height 68
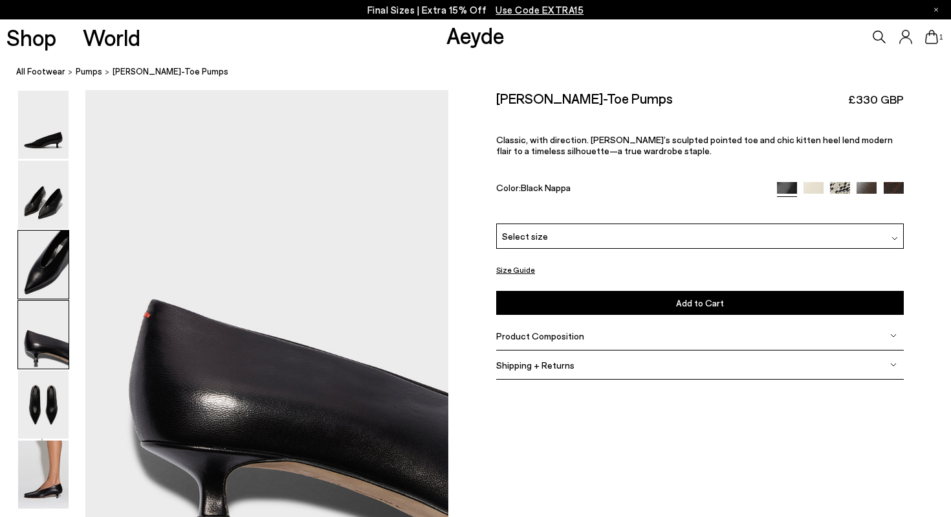
click at [53, 295] on img at bounding box center [43, 264] width 50 height 68
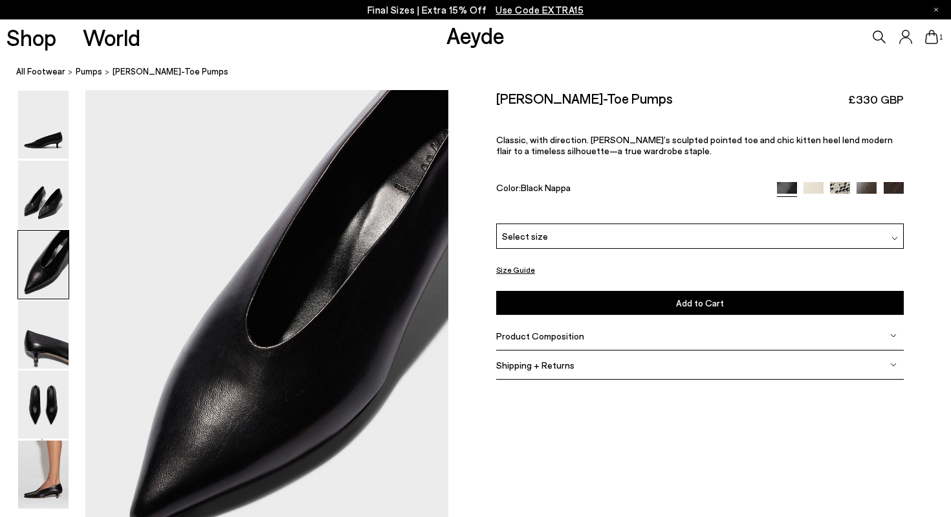
scroll to position [916, 0]
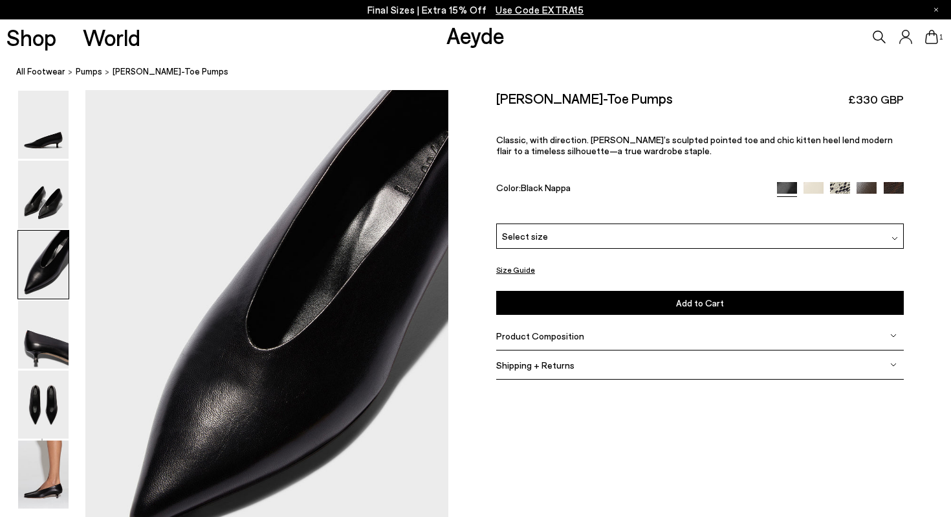
click at [51, 244] on img at bounding box center [43, 264] width 50 height 68
click at [608, 223] on div "Select size" at bounding box center [700, 235] width 408 height 25
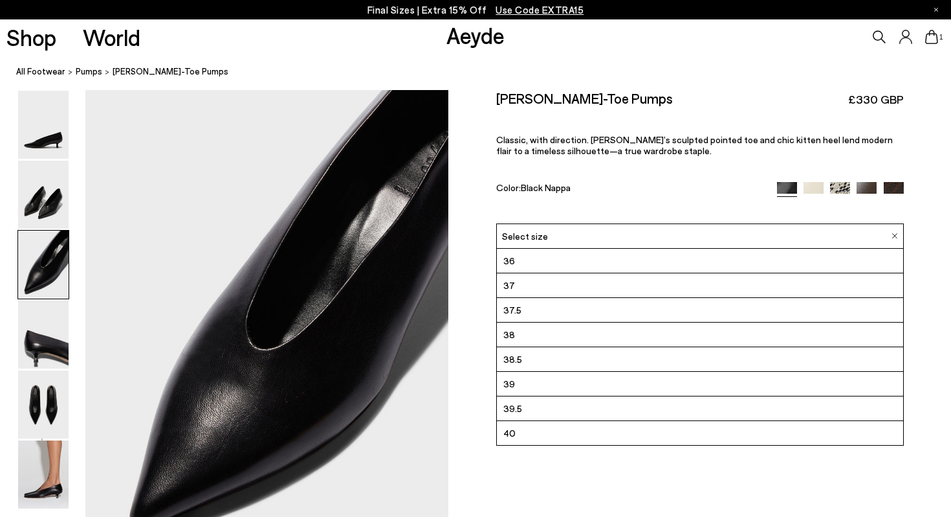
click at [579, 322] on li "38" at bounding box center [700, 334] width 406 height 25
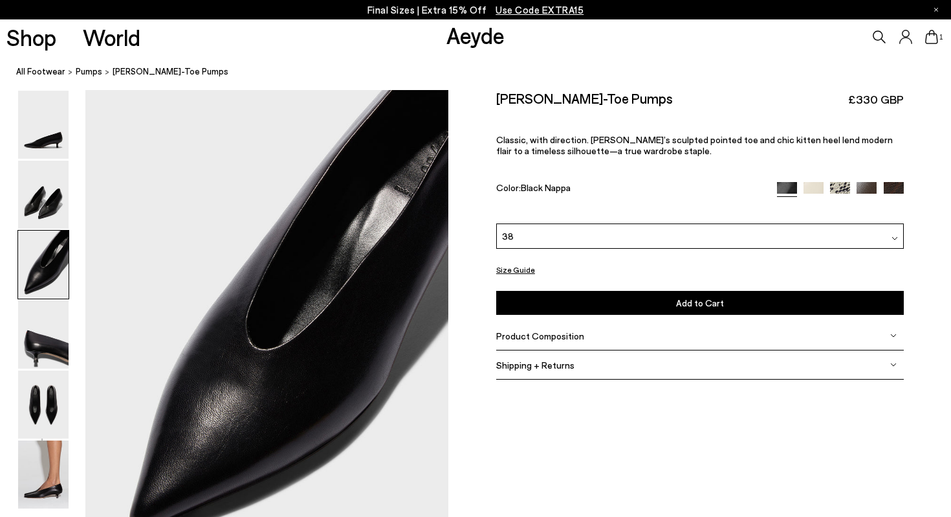
click at [399, 10] on p "Final Sizes | Extra 15% Off Use Code EXTRA15" at bounding box center [476, 10] width 217 height 16
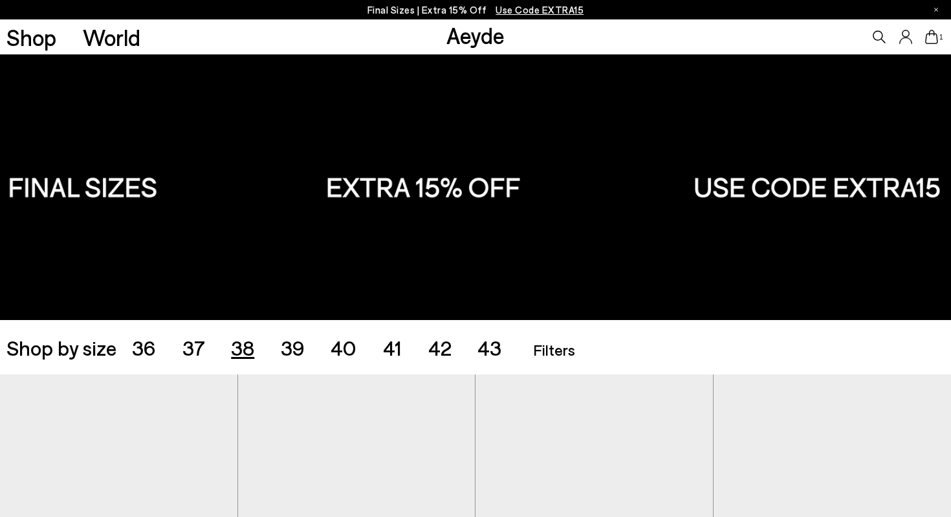
click at [239, 354] on span "38" at bounding box center [242, 347] width 23 height 25
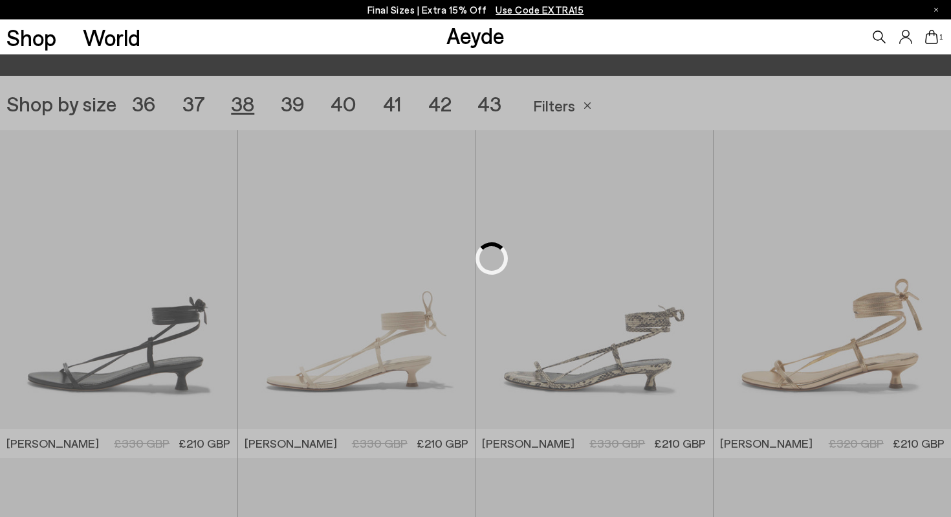
scroll to position [265, 0]
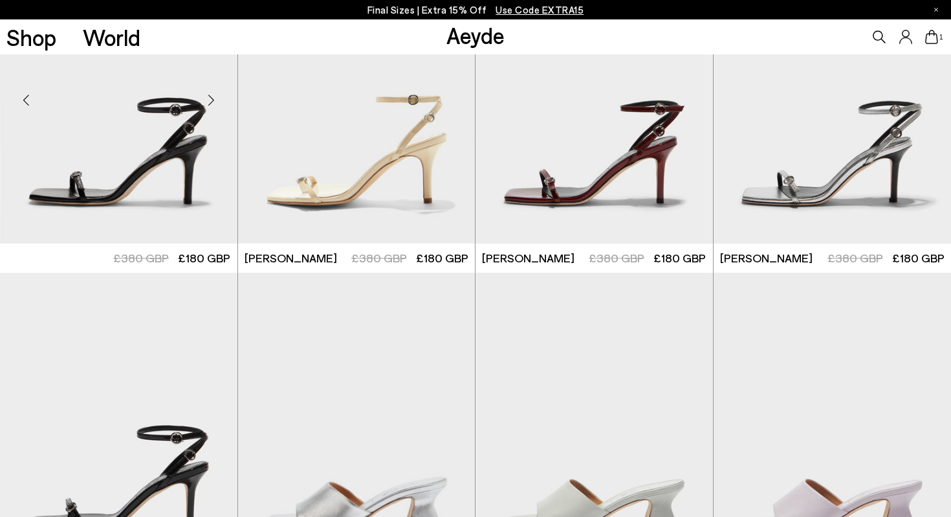
scroll to position [1725, 0]
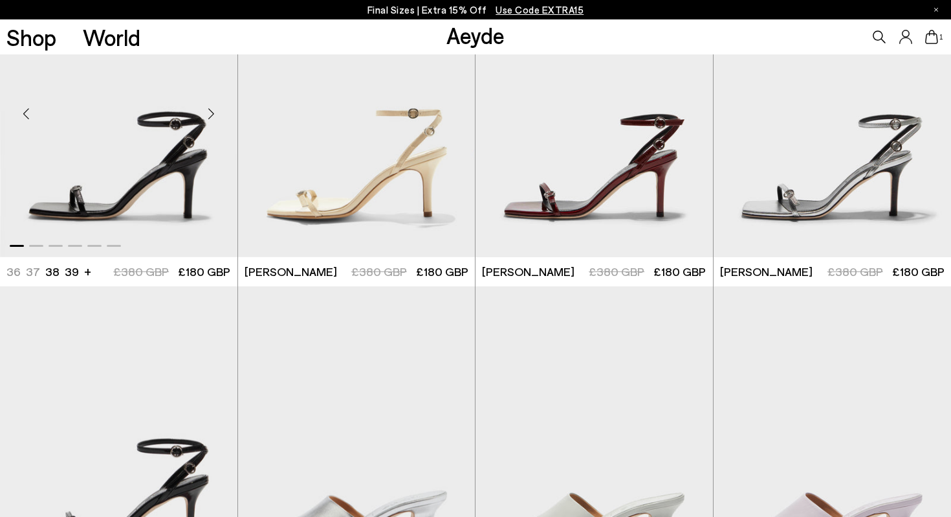
click at [136, 184] on img "1 / 6" at bounding box center [119, 108] width 238 height 298
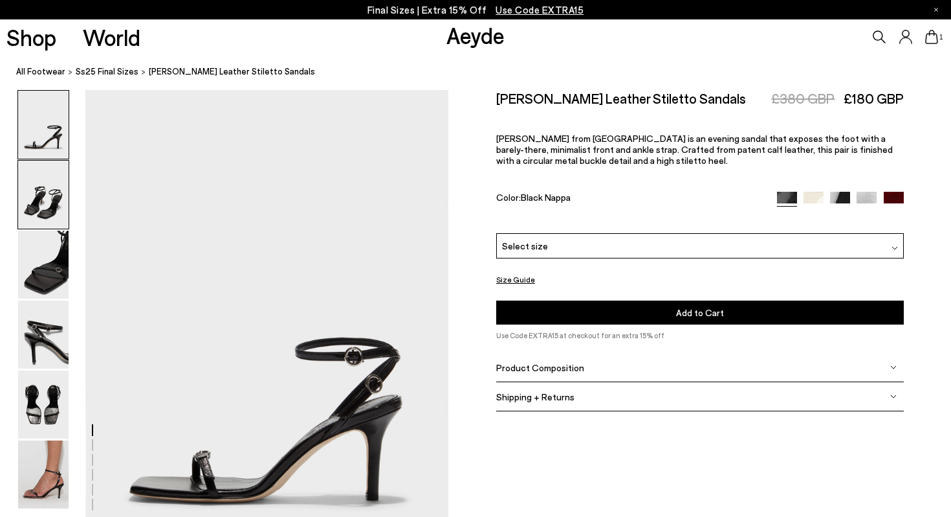
click at [41, 206] on img at bounding box center [43, 195] width 50 height 68
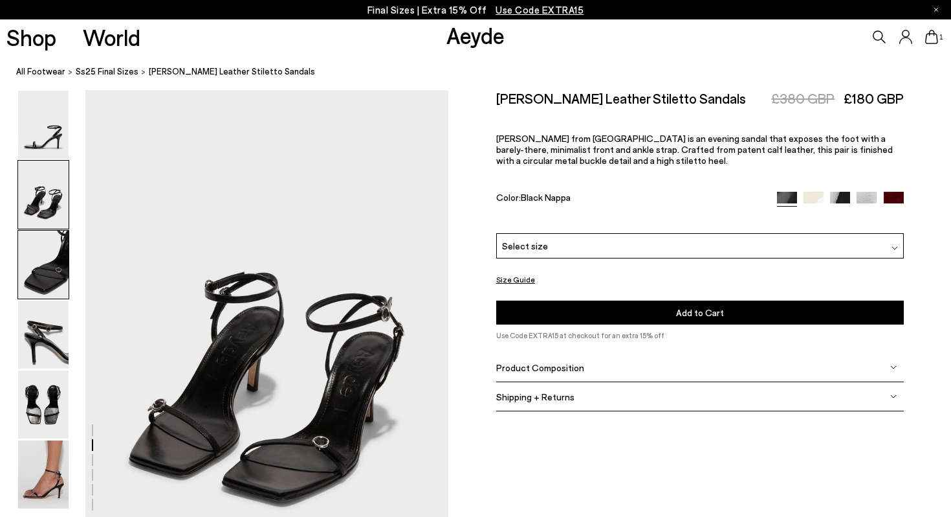
click at [47, 256] on img at bounding box center [43, 264] width 50 height 68
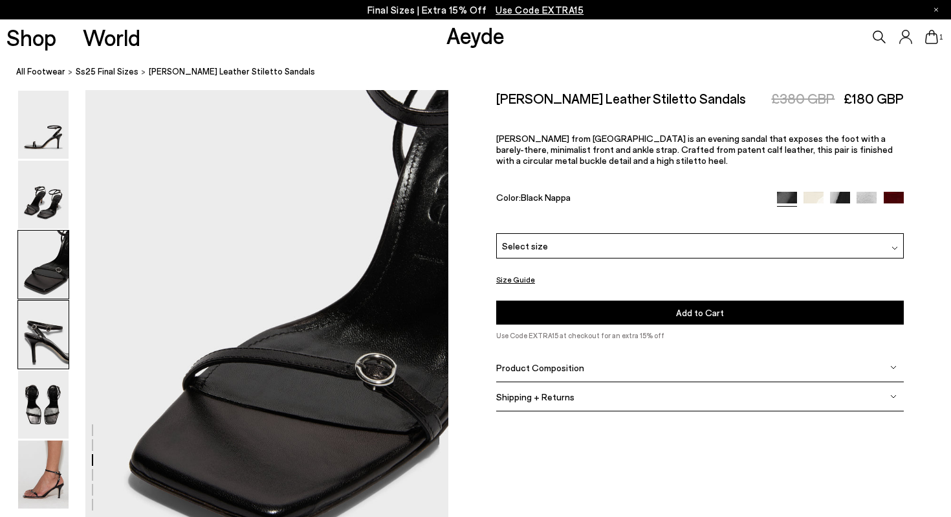
click at [56, 333] on img at bounding box center [43, 334] width 50 height 68
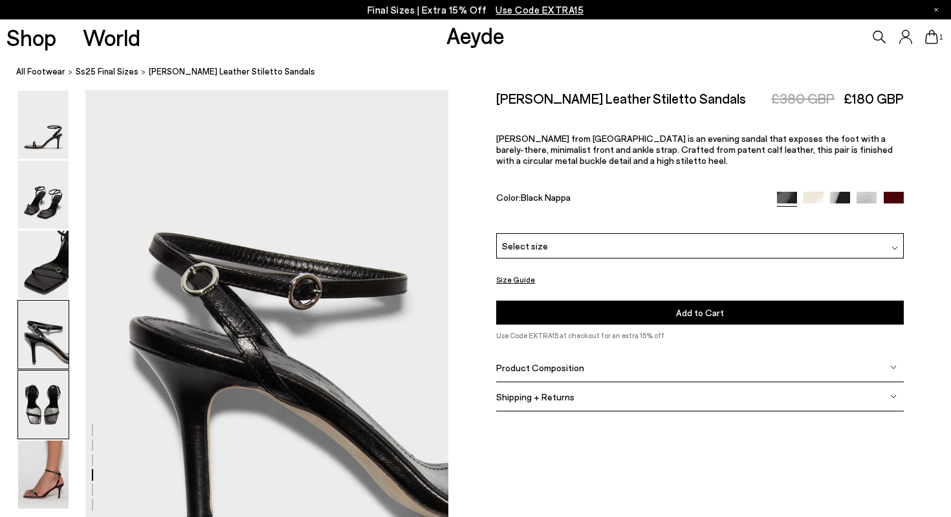
click at [56, 392] on img at bounding box center [43, 404] width 50 height 68
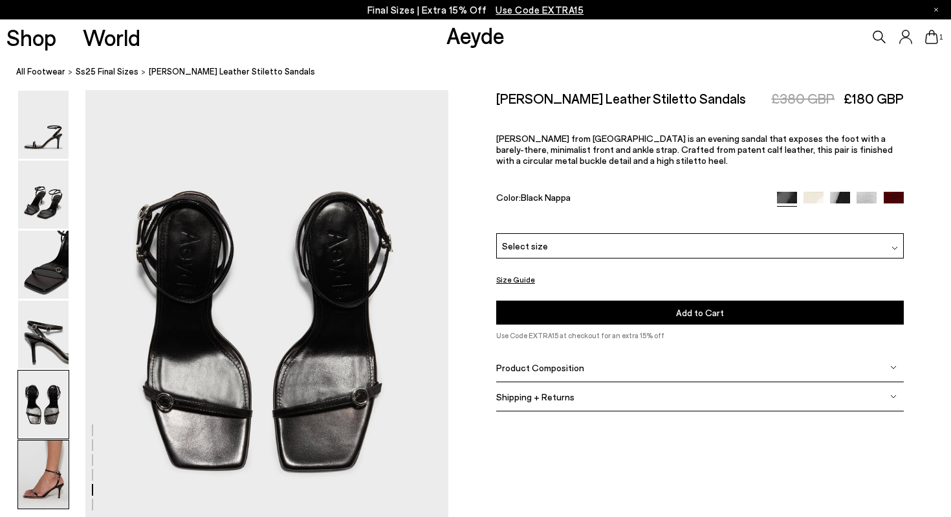
click at [53, 480] on img at bounding box center [43, 474] width 50 height 68
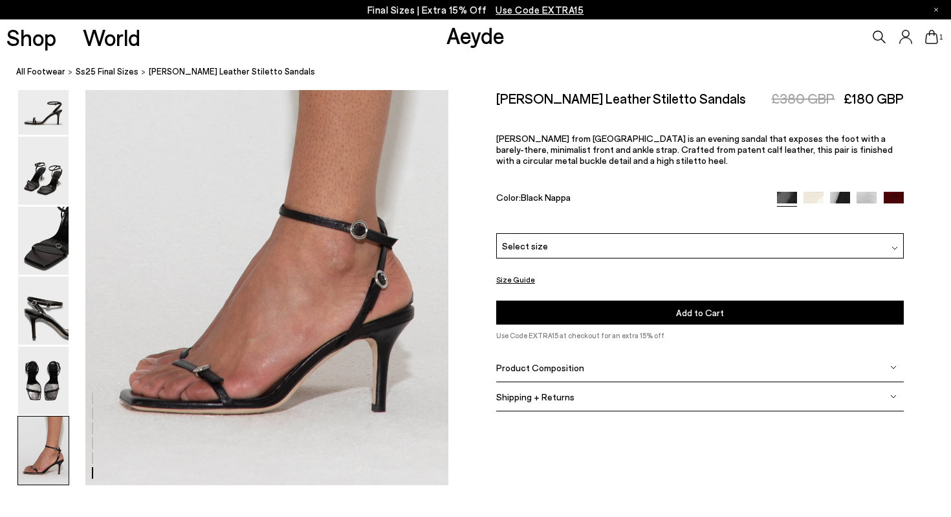
scroll to position [2522, 0]
click at [615, 233] on div "Please Select a Color Black Nappa Black Nappa Creamy Nappa Black Patent Silver …" at bounding box center [700, 279] width 408 height 92
click at [614, 233] on div "Select size" at bounding box center [700, 245] width 408 height 25
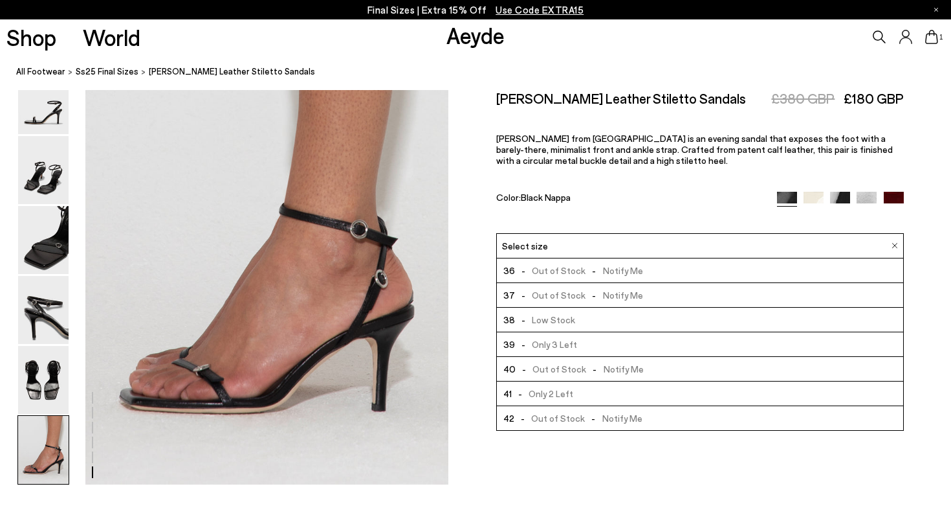
click at [589, 307] on li "38 - Low Stock" at bounding box center [700, 319] width 406 height 25
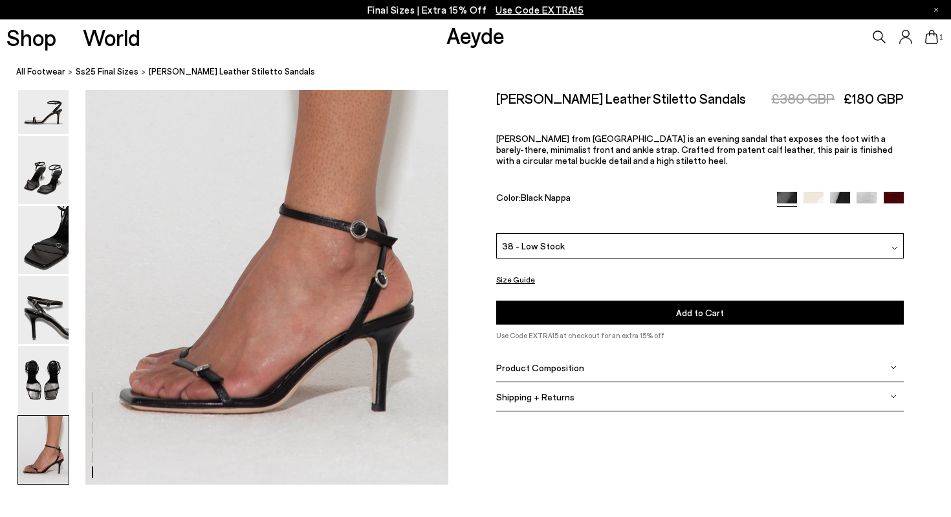
click at [621, 300] on button "Add to Cart Select a Size First" at bounding box center [700, 312] width 408 height 24
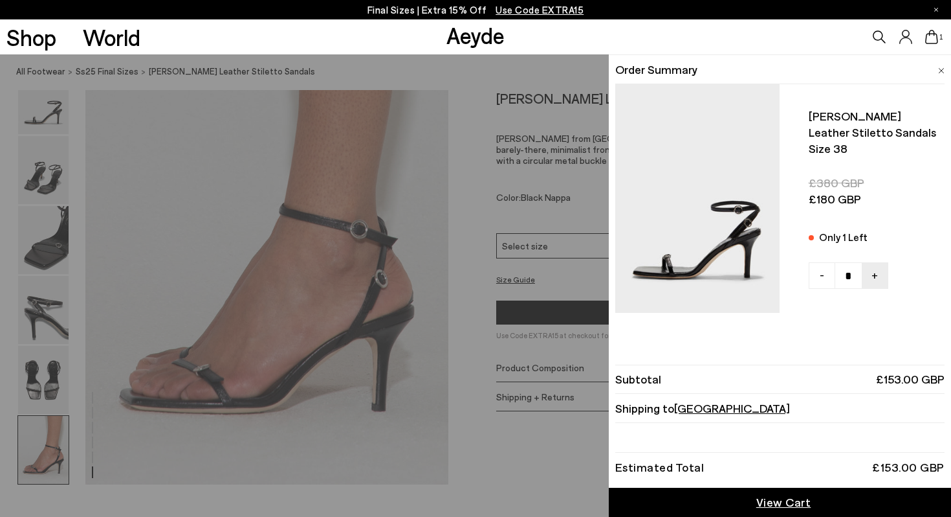
click at [933, 38] on icon at bounding box center [932, 37] width 13 height 14
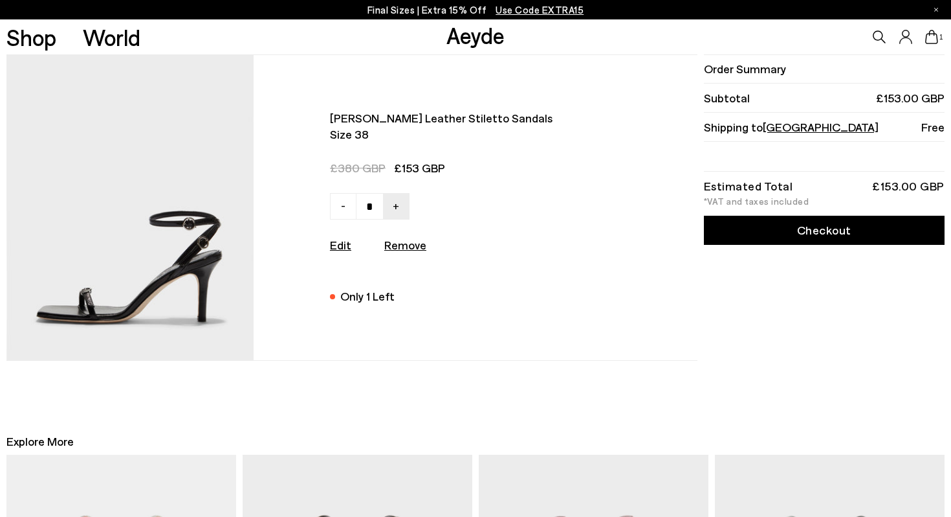
click at [147, 306] on img at bounding box center [129, 207] width 247 height 304
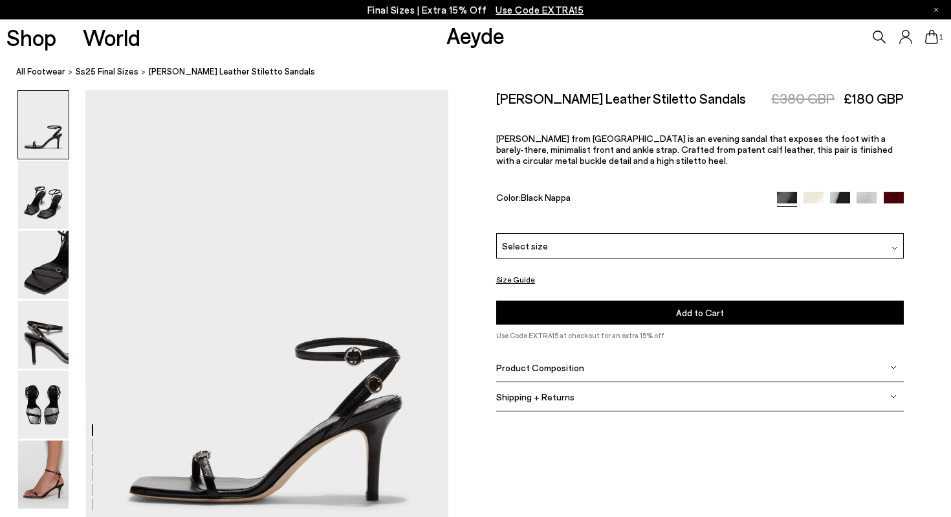
scroll to position [2522, 0]
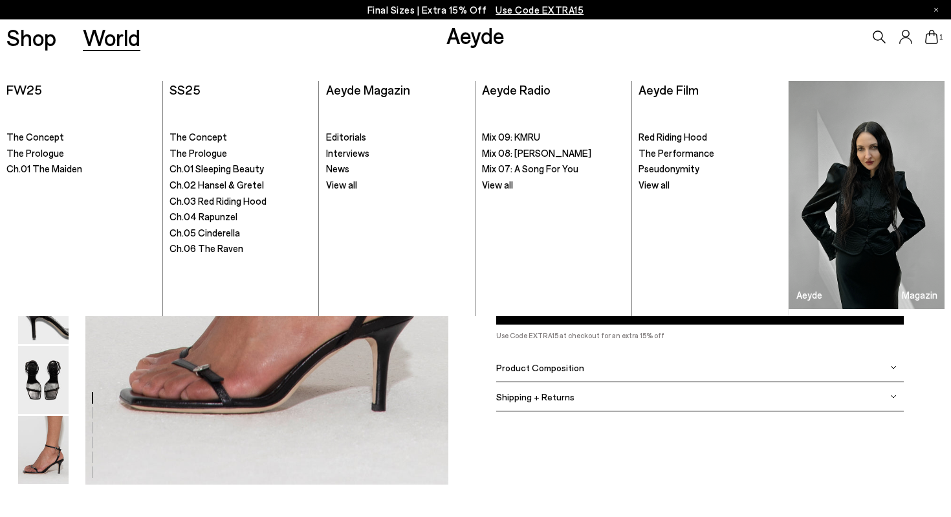
click at [406, 13] on p "Final Sizes | Extra 15% Off Use Code EXTRA15" at bounding box center [476, 10] width 217 height 16
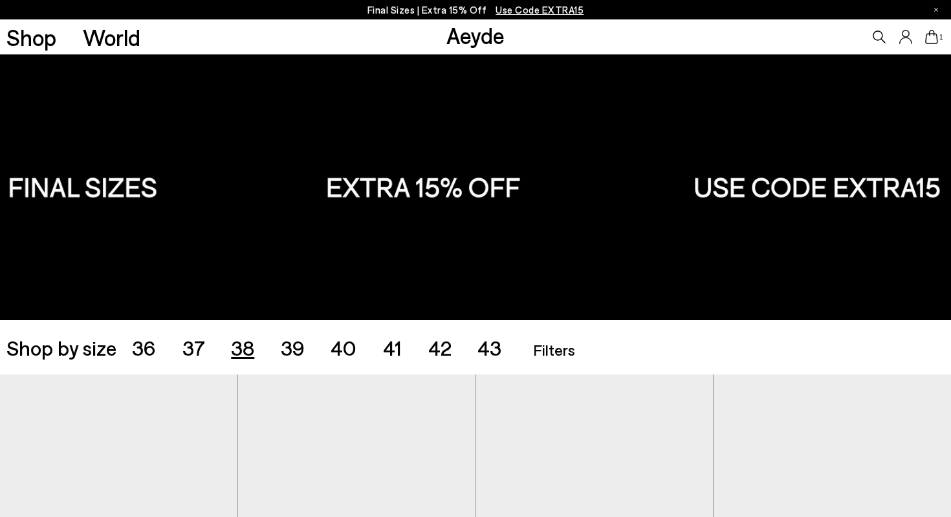
click at [241, 339] on span "38" at bounding box center [242, 347] width 23 height 25
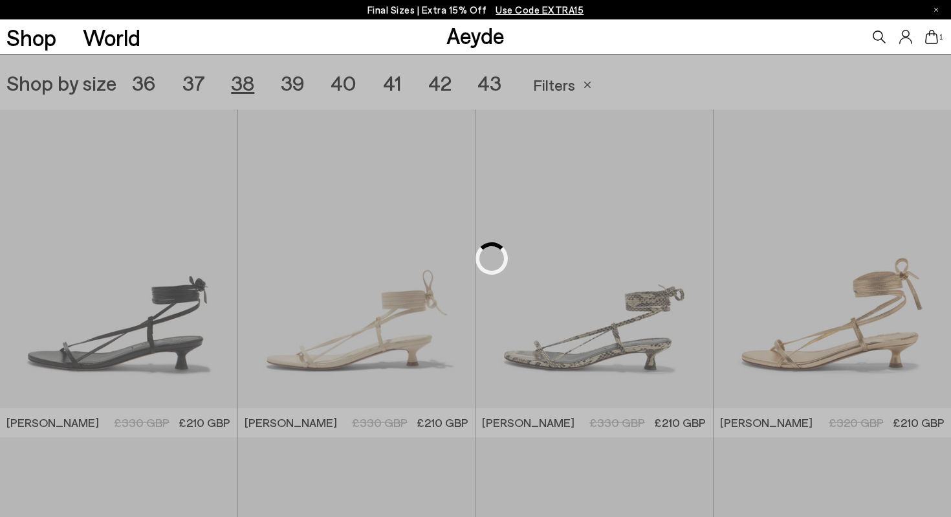
scroll to position [265, 0]
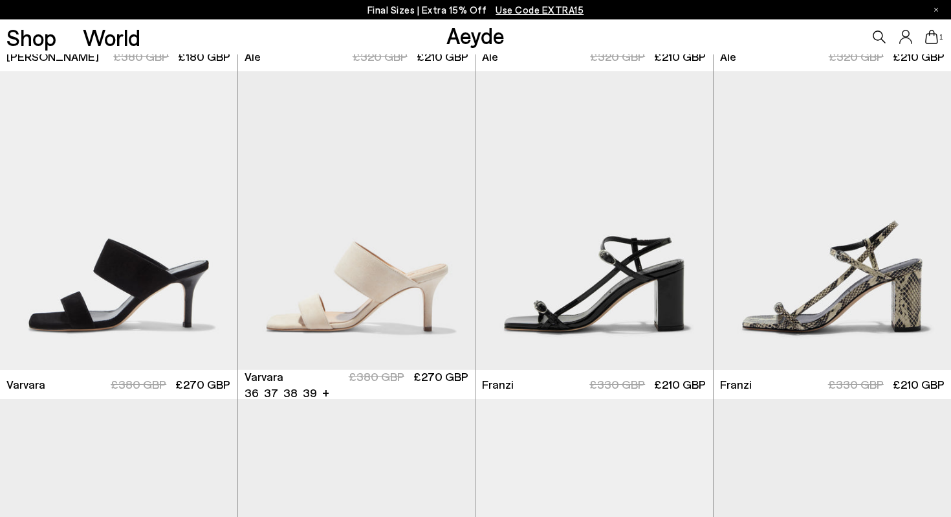
scroll to position [2266, 0]
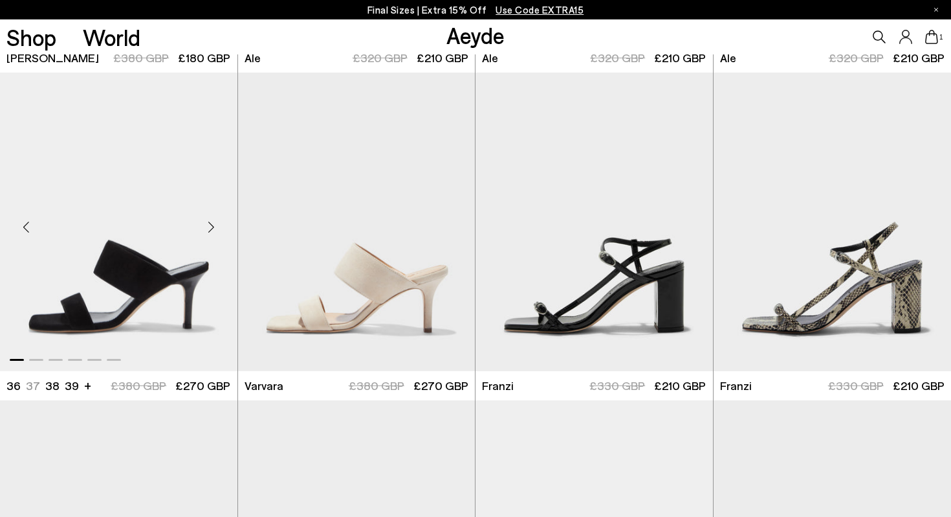
click at [132, 274] on img "1 / 6" at bounding box center [119, 221] width 238 height 298
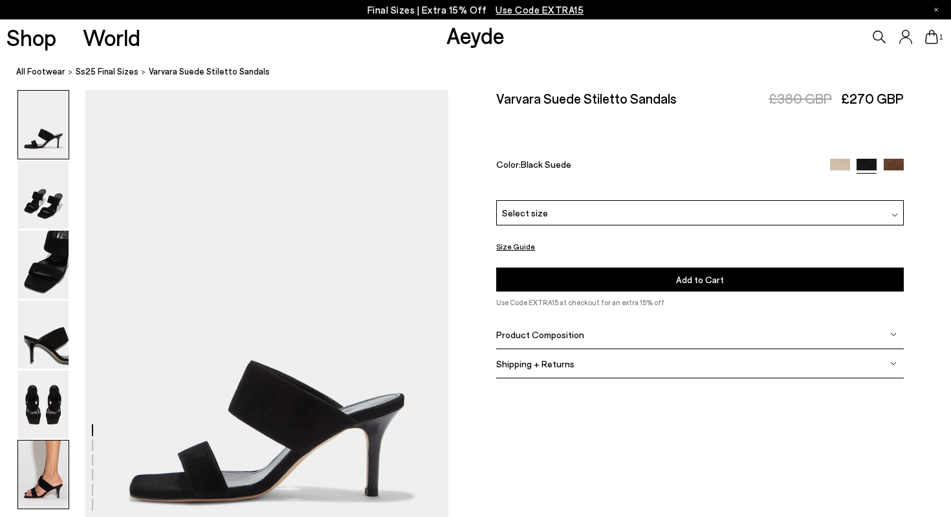
click at [67, 478] on img at bounding box center [43, 474] width 50 height 68
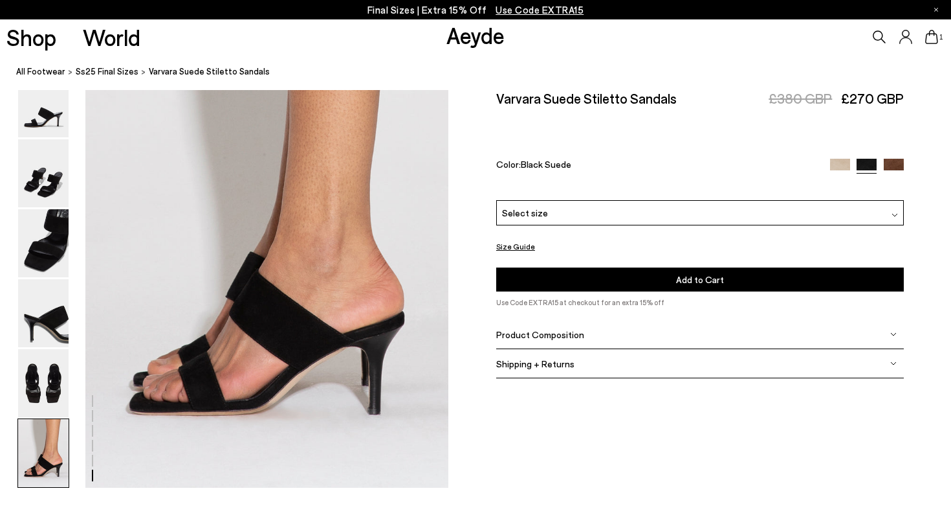
scroll to position [2522, 0]
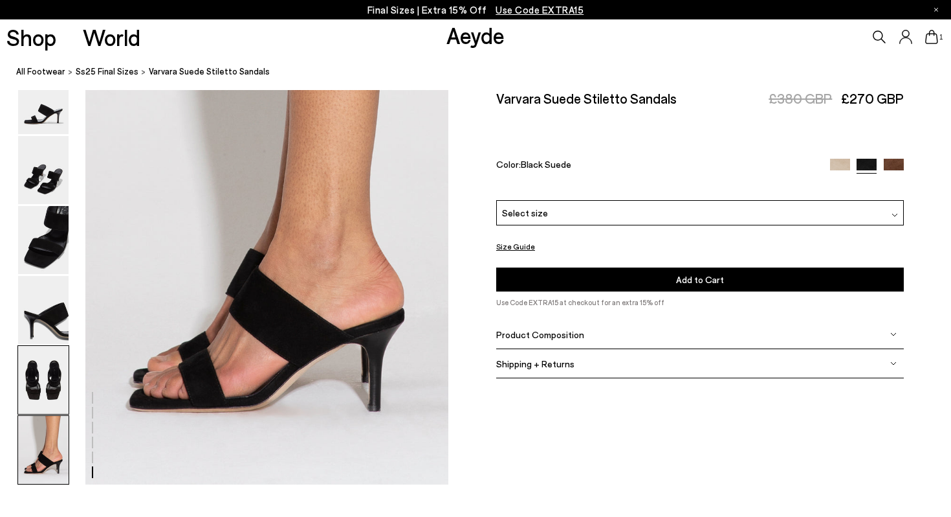
click at [46, 389] on img at bounding box center [43, 380] width 50 height 68
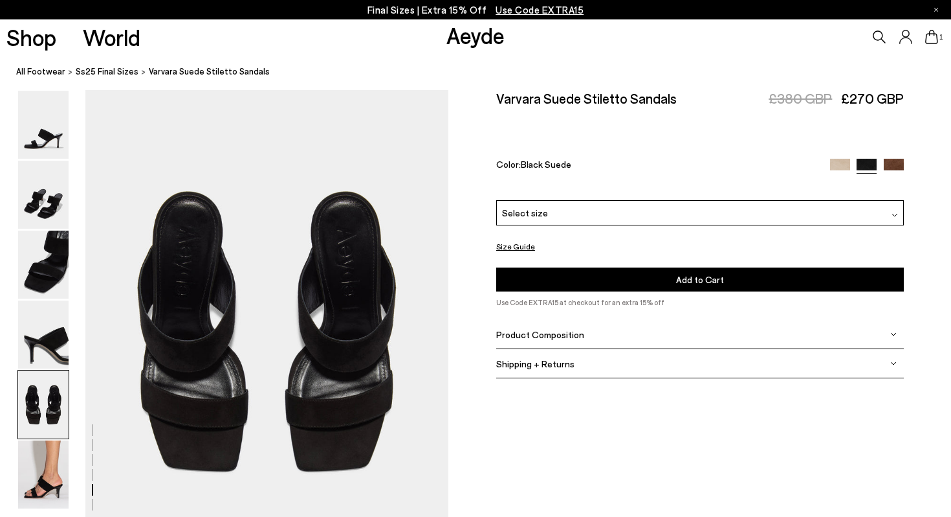
scroll to position [1947, 0]
click at [52, 324] on img at bounding box center [43, 334] width 50 height 68
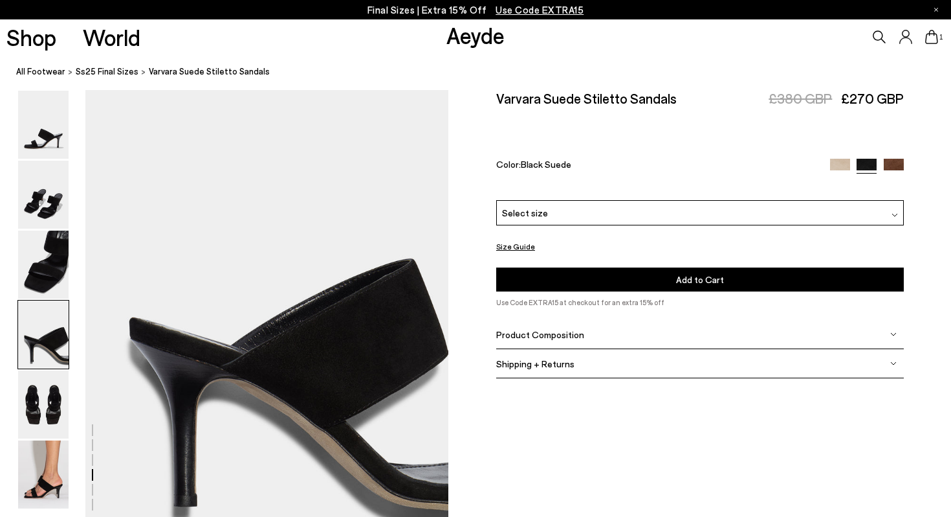
scroll to position [1460, 0]
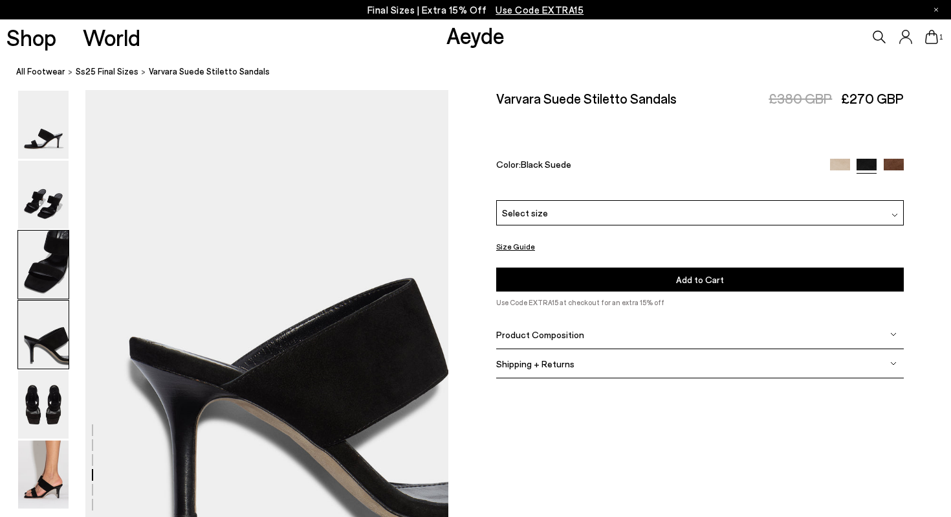
click at [52, 283] on img at bounding box center [43, 264] width 50 height 68
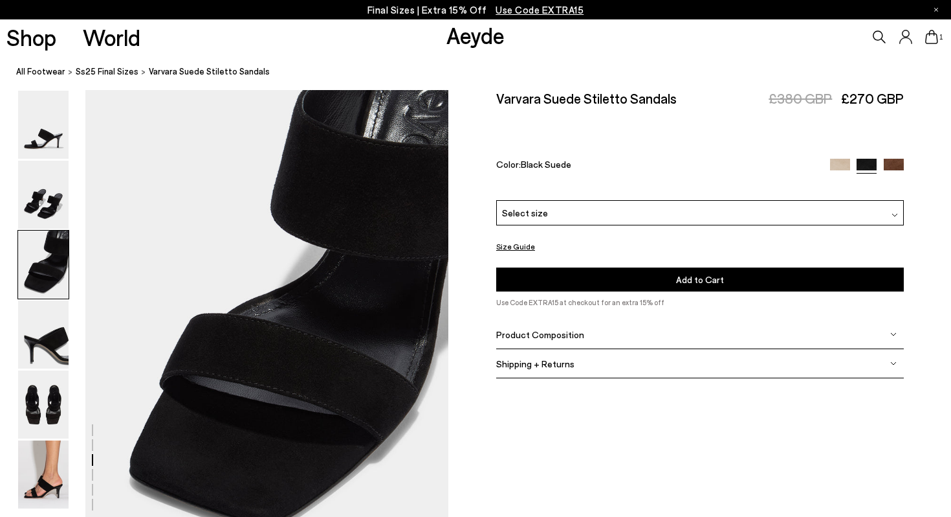
scroll to position [974, 0]
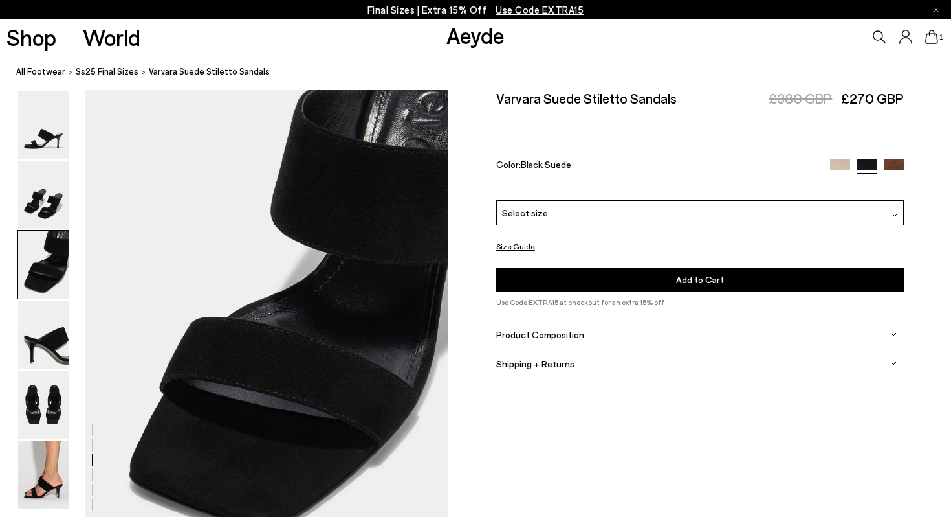
click at [568, 200] on div "Select size" at bounding box center [700, 212] width 408 height 25
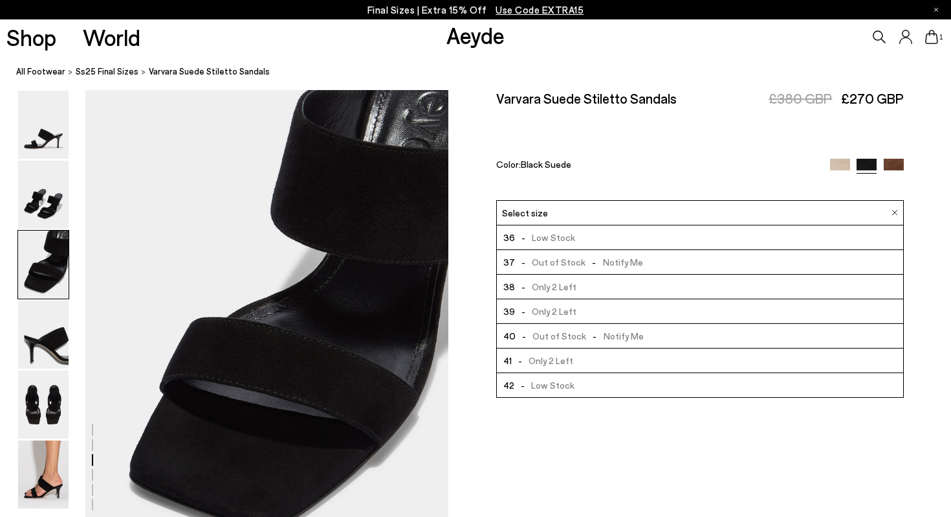
click at [562, 278] on span "- Only 2 Left" at bounding box center [545, 286] width 61 height 16
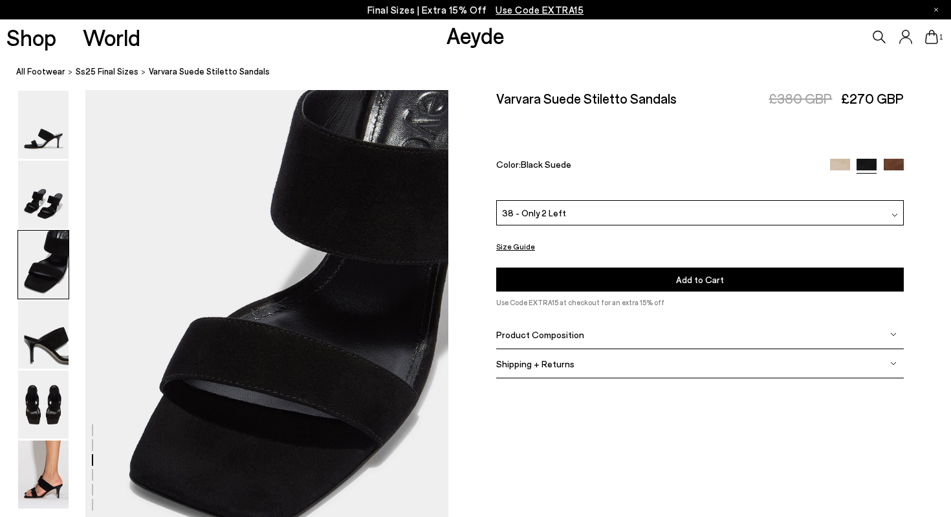
click at [677, 267] on button "Add to Cart Select a Size First" at bounding box center [700, 279] width 408 height 24
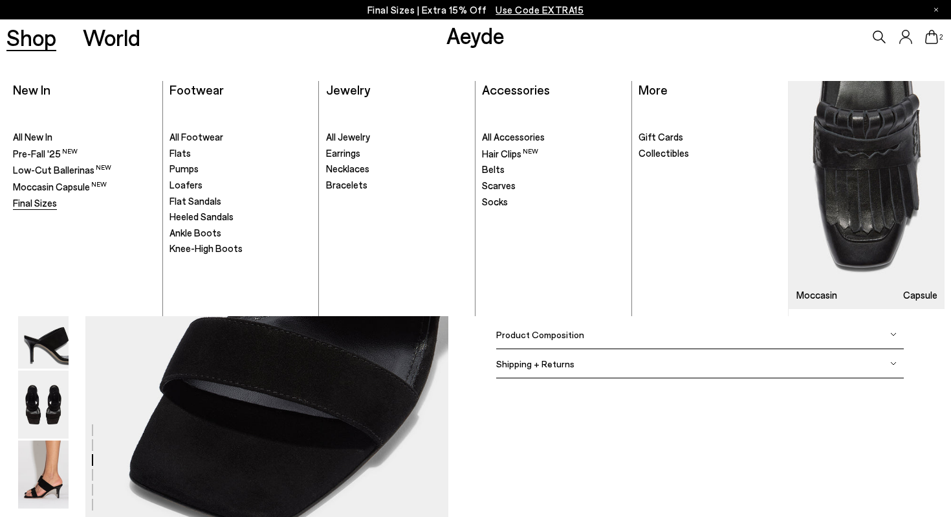
click at [36, 205] on span "Final Sizes" at bounding box center [35, 203] width 44 height 12
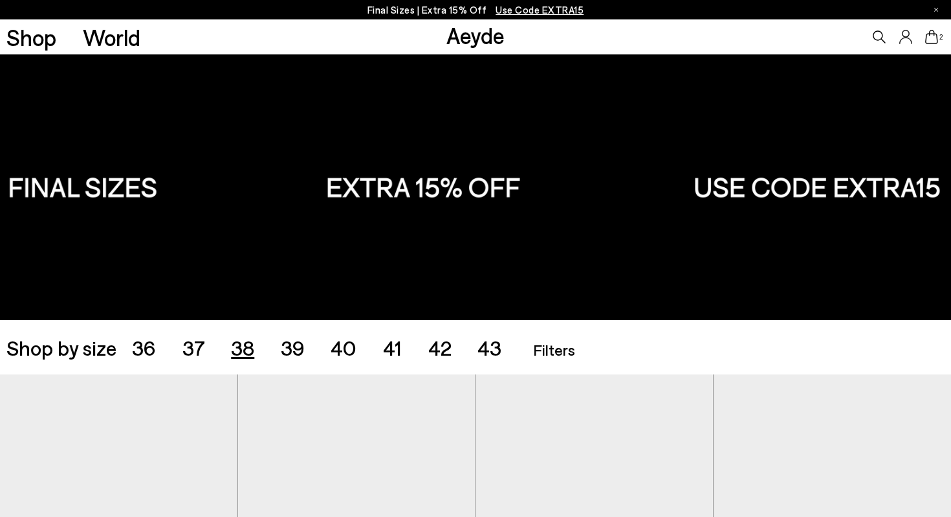
click at [238, 342] on span "38" at bounding box center [242, 347] width 23 height 25
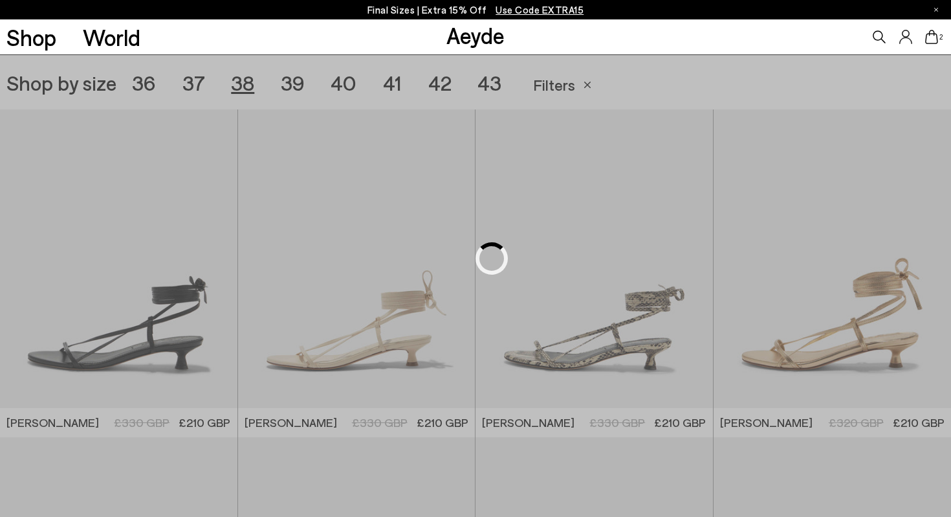
scroll to position [265, 0]
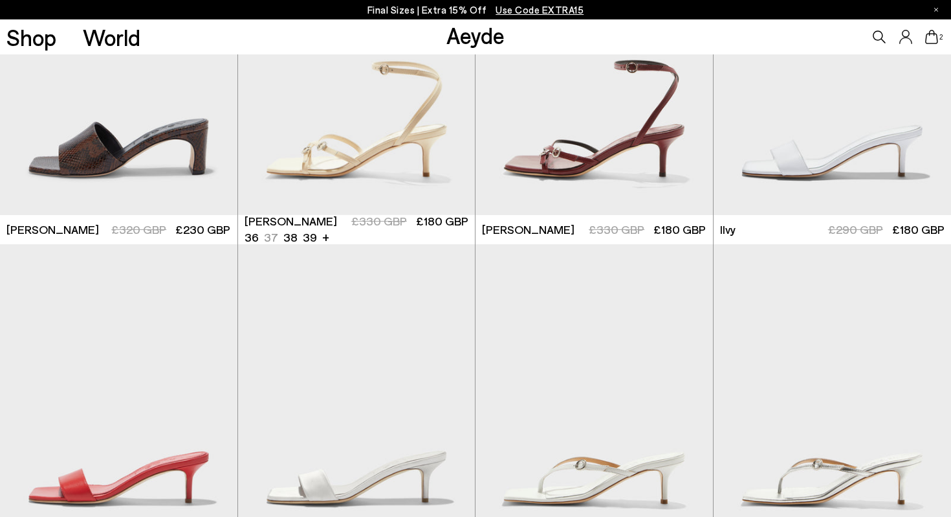
scroll to position [1136, 0]
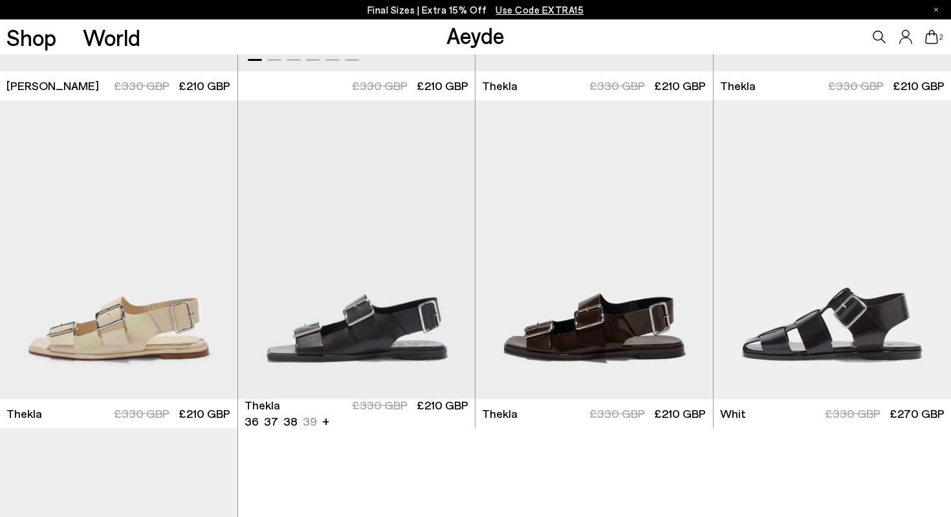
scroll to position [4203, 0]
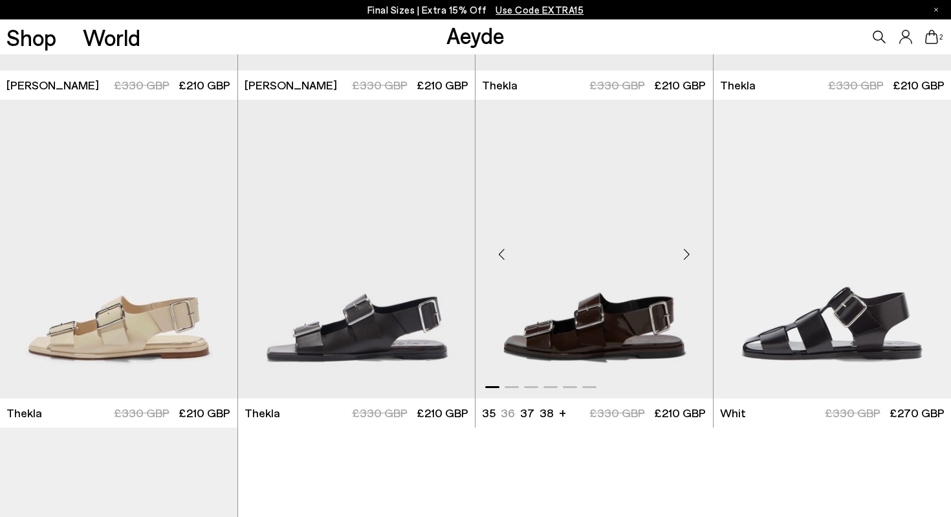
click at [599, 339] on img "1 / 6" at bounding box center [595, 249] width 238 height 298
click at [375, 296] on img "1 / 6" at bounding box center [357, 249] width 238 height 298
click at [372, 325] on img "1 / 6" at bounding box center [357, 249] width 238 height 298
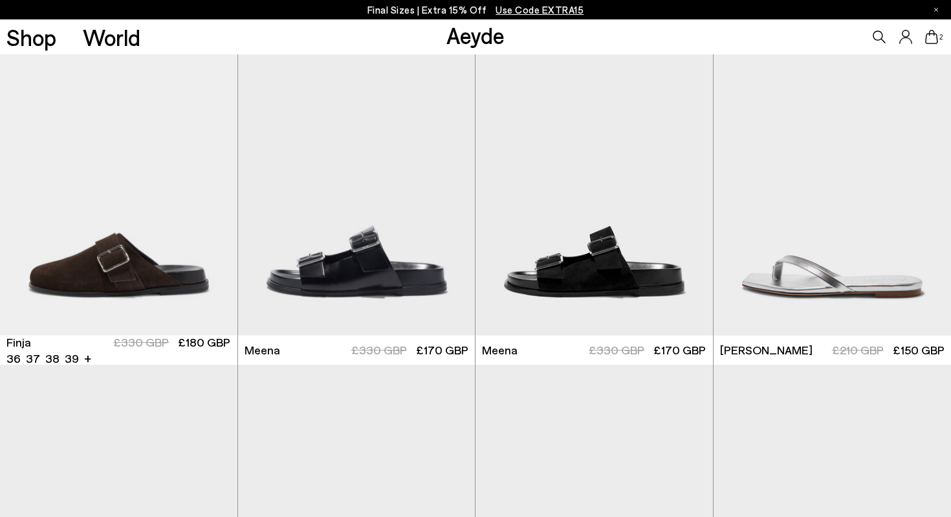
scroll to position [3610, 0]
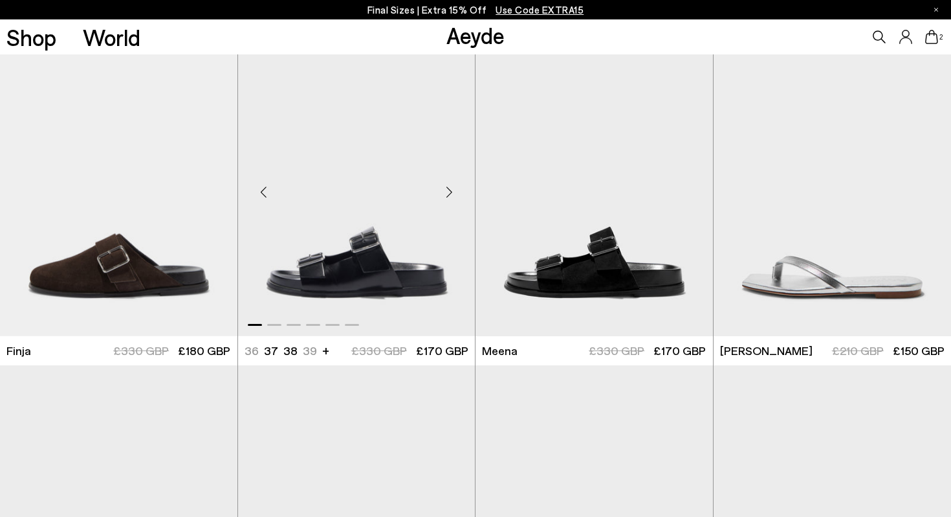
click at [362, 276] on img "1 / 6" at bounding box center [357, 187] width 238 height 298
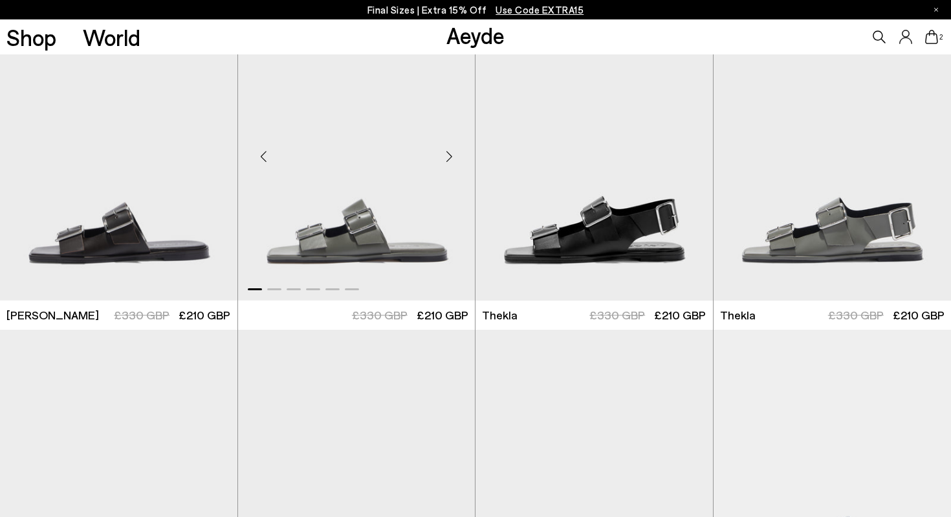
scroll to position [3967, 0]
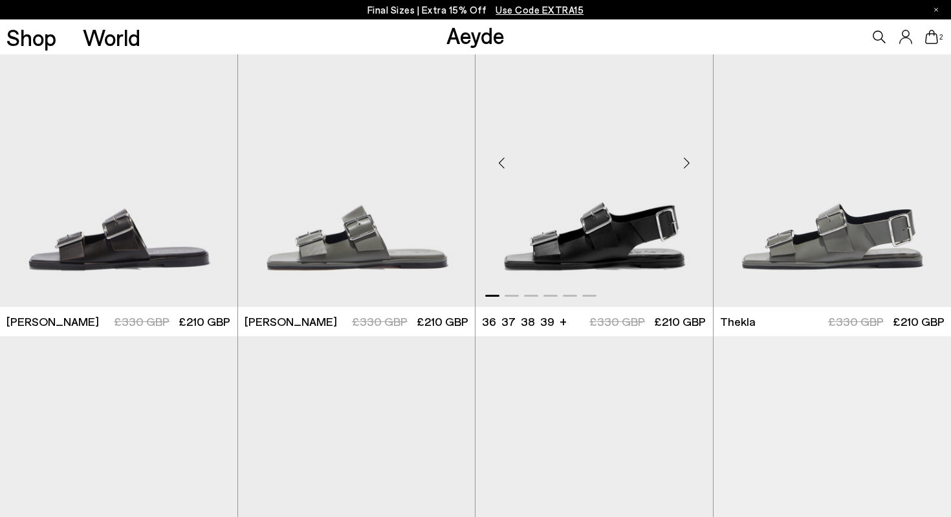
click at [611, 255] on img "1 / 6" at bounding box center [595, 157] width 238 height 298
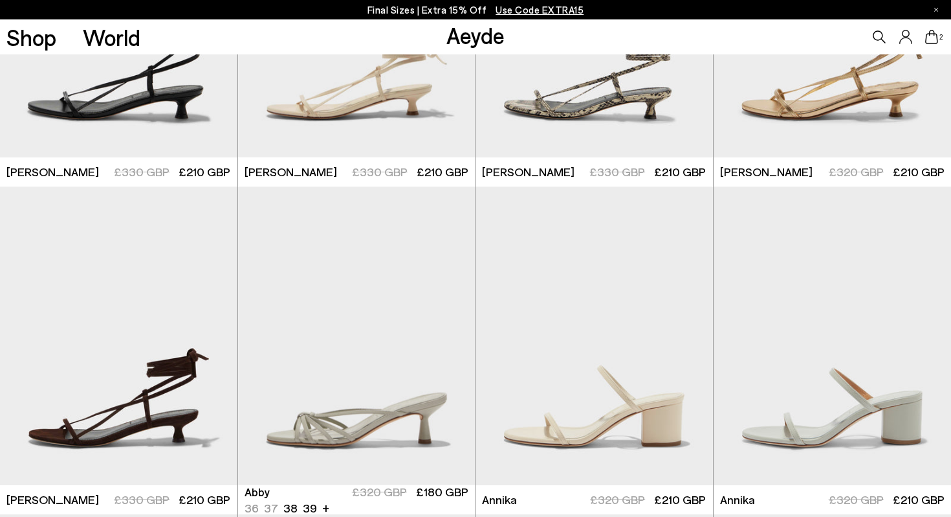
scroll to position [516, 0]
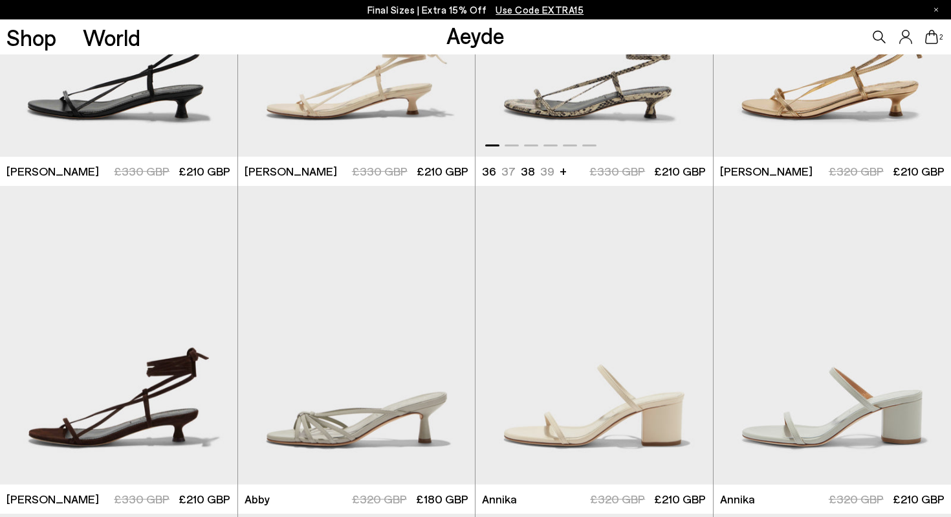
click at [577, 92] on img "1 / 6" at bounding box center [595, 7] width 238 height 298
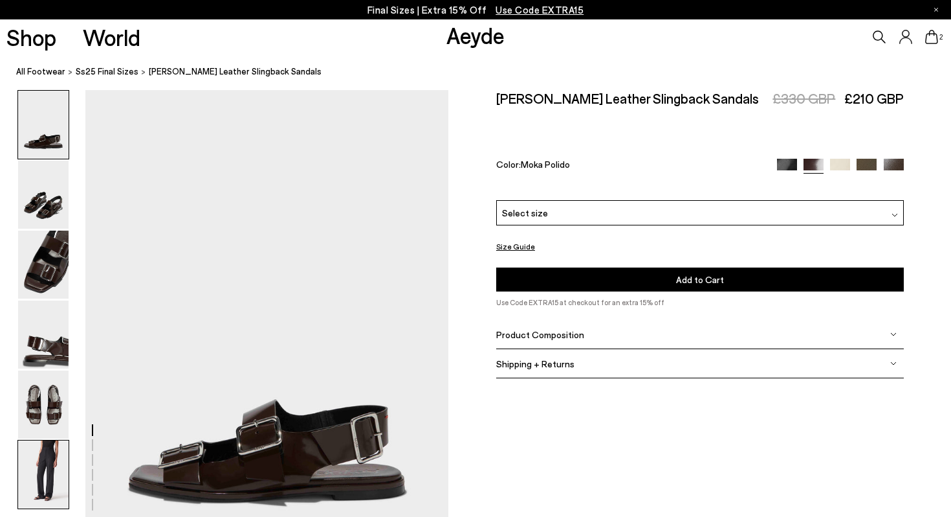
click at [54, 479] on img at bounding box center [43, 474] width 50 height 68
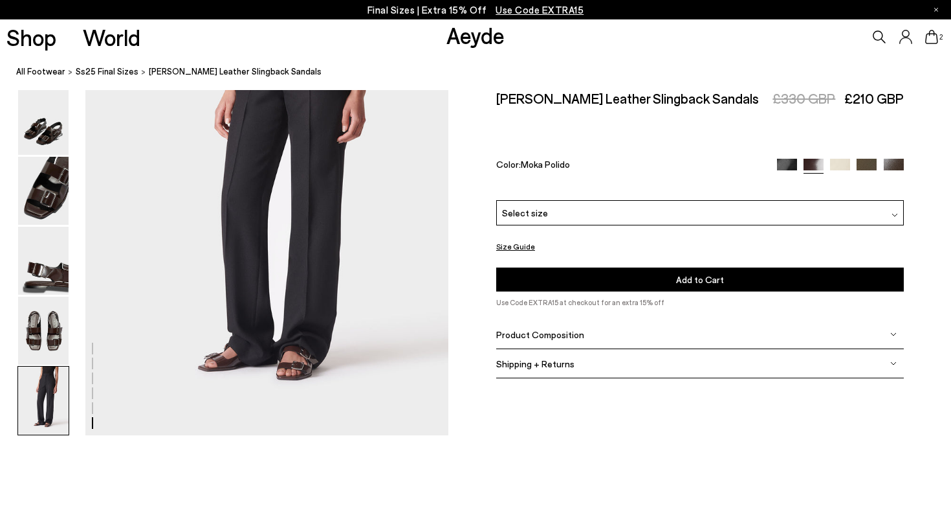
scroll to position [2577, 0]
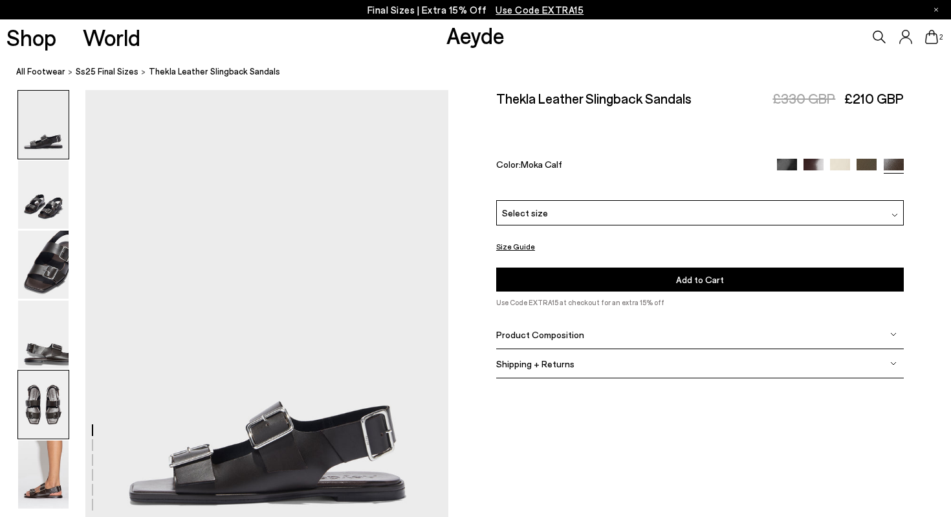
click at [37, 400] on img at bounding box center [43, 404] width 50 height 68
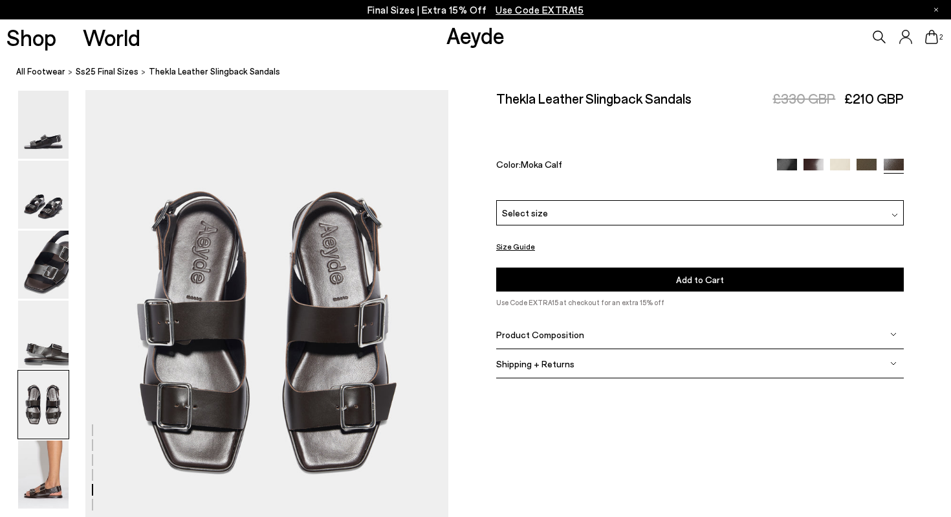
scroll to position [1947, 0]
click at [41, 328] on img at bounding box center [43, 334] width 50 height 68
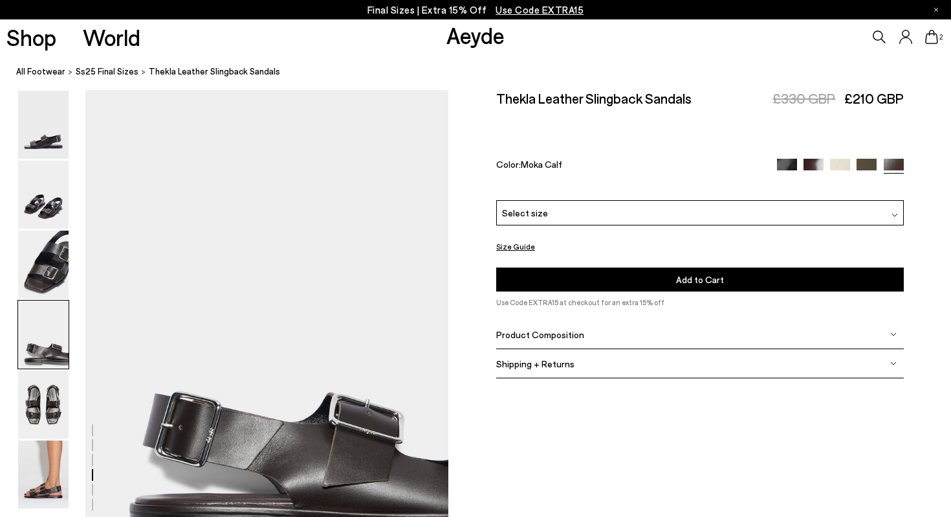
scroll to position [1460, 0]
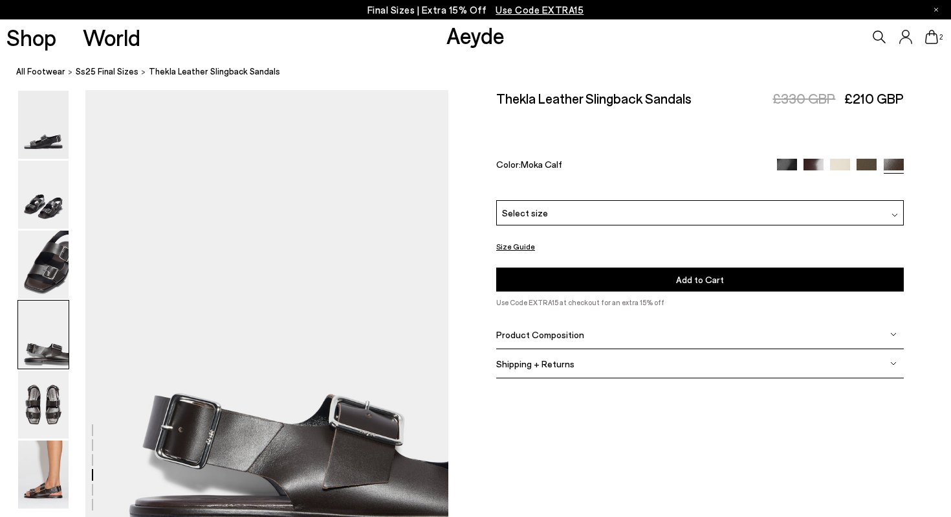
click at [41, 302] on img at bounding box center [43, 334] width 50 height 68
click at [43, 267] on img at bounding box center [43, 264] width 50 height 68
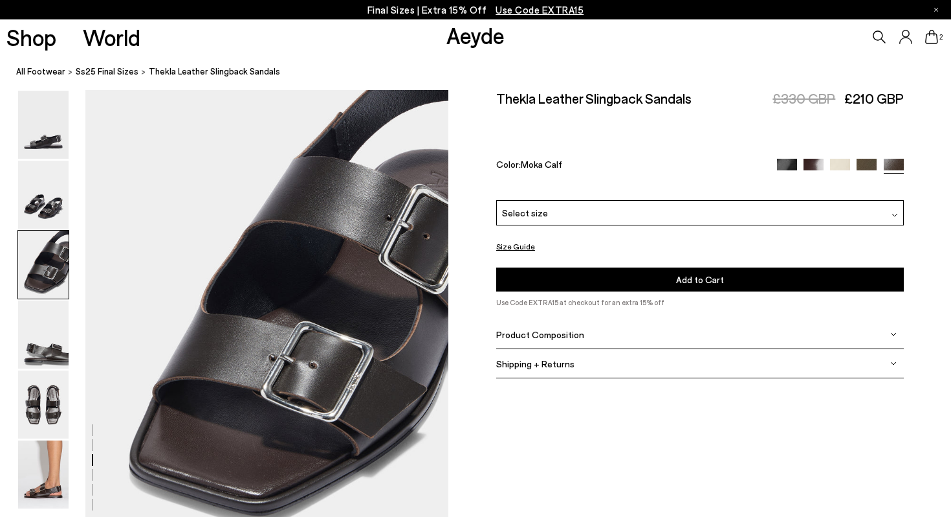
scroll to position [974, 0]
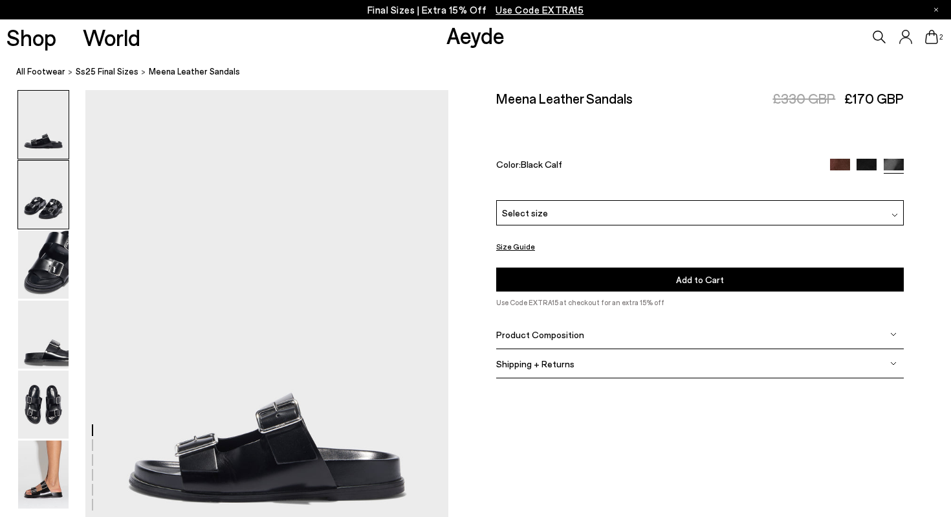
click at [49, 201] on img at bounding box center [43, 195] width 50 height 68
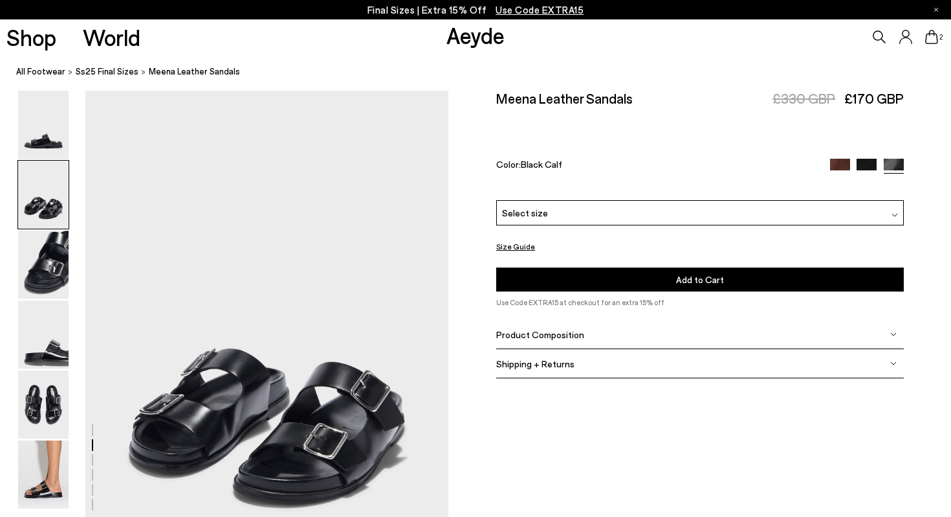
scroll to position [487, 0]
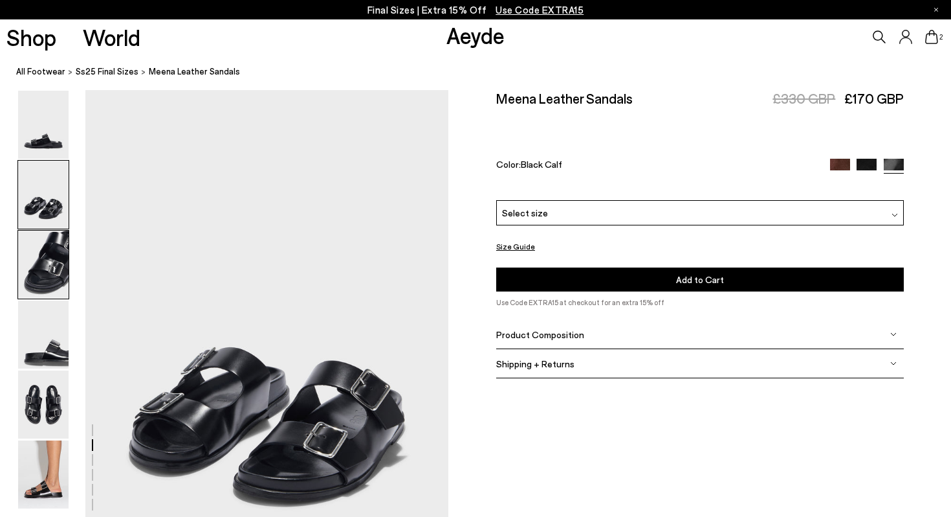
click at [49, 261] on img at bounding box center [43, 264] width 50 height 68
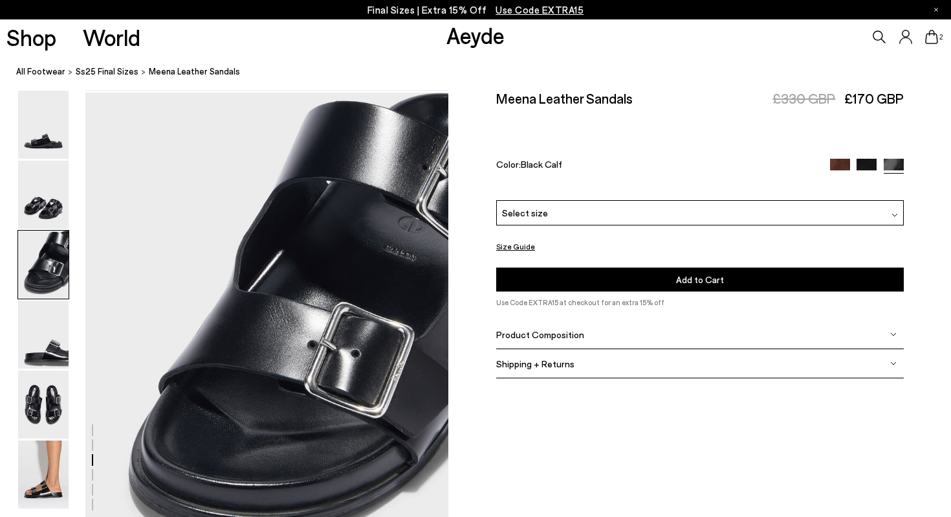
scroll to position [974, 0]
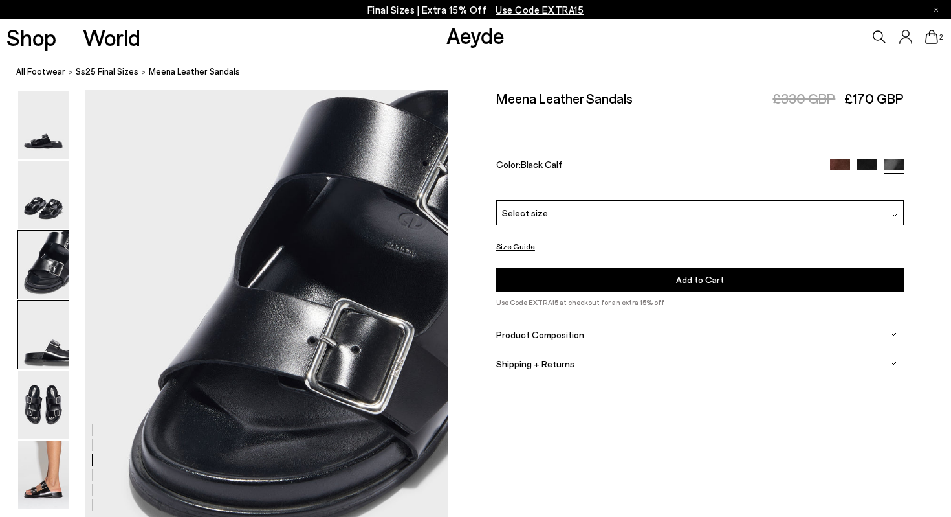
click at [46, 346] on img at bounding box center [43, 334] width 50 height 68
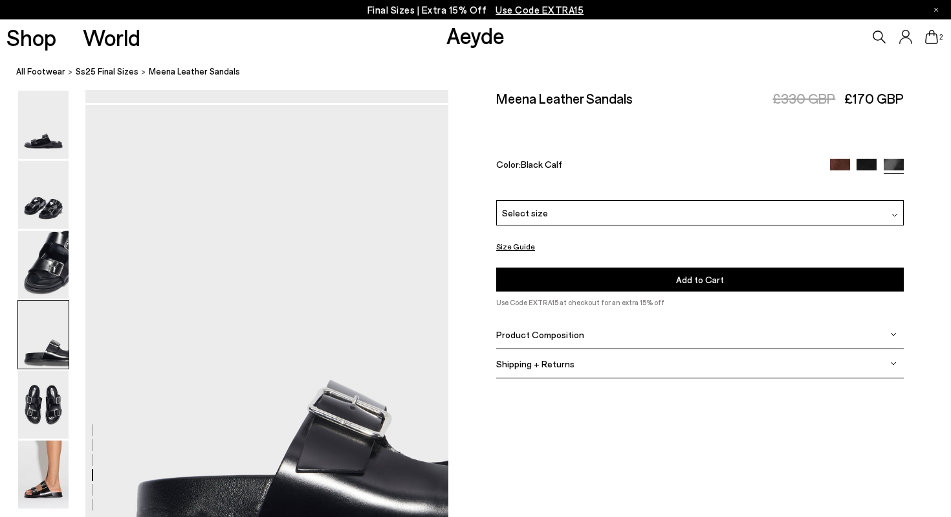
scroll to position [1460, 0]
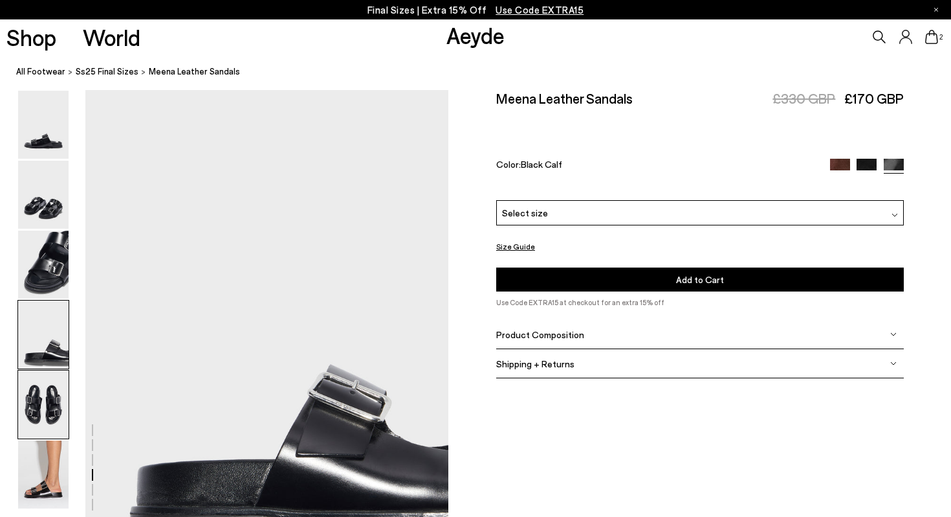
click at [43, 429] on img at bounding box center [43, 404] width 50 height 68
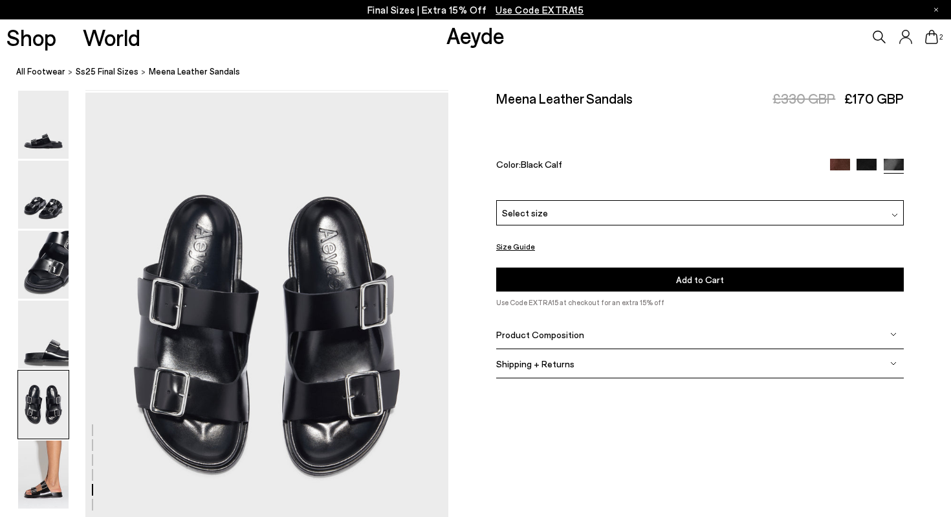
scroll to position [1947, 0]
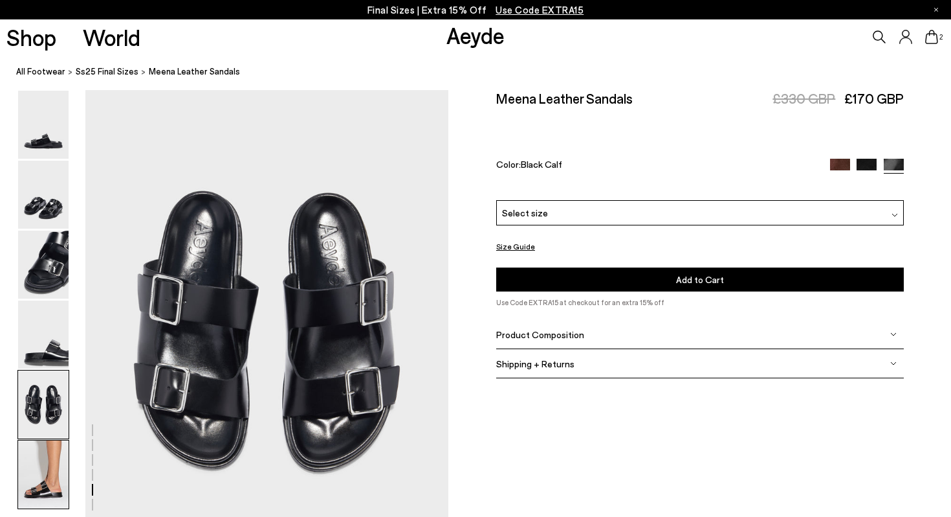
click at [45, 471] on img at bounding box center [43, 474] width 50 height 68
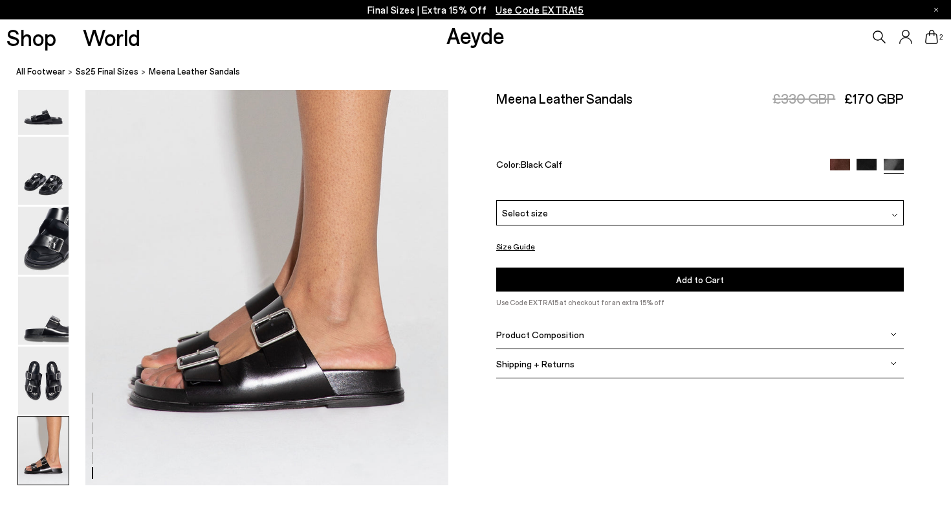
scroll to position [2522, 0]
click at [654, 200] on div "Select size" at bounding box center [700, 212] width 408 height 25
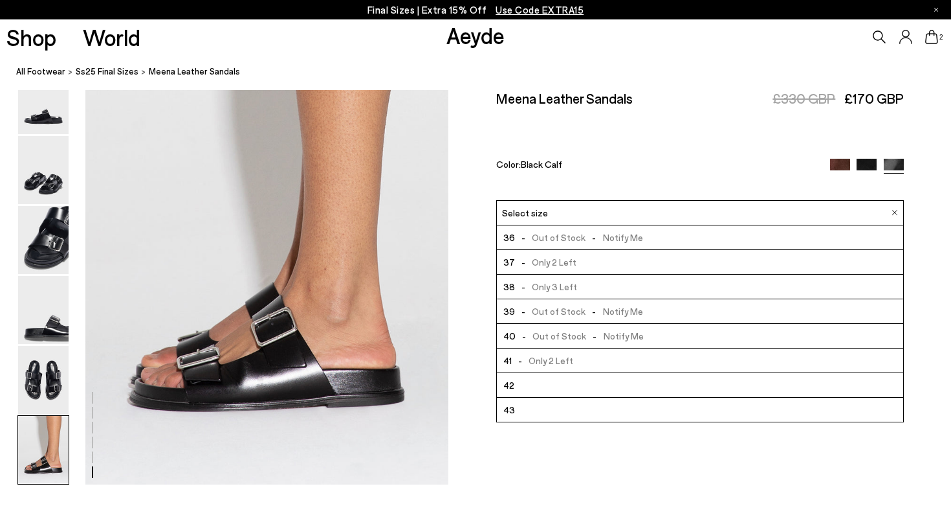
click at [633, 274] on li "38 - Only 3 Left" at bounding box center [700, 286] width 406 height 25
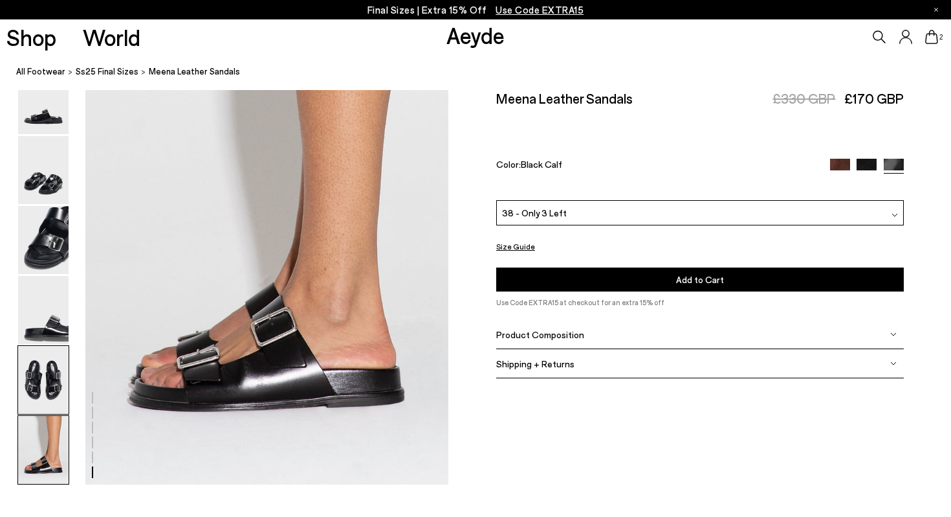
click at [39, 379] on img at bounding box center [43, 380] width 50 height 68
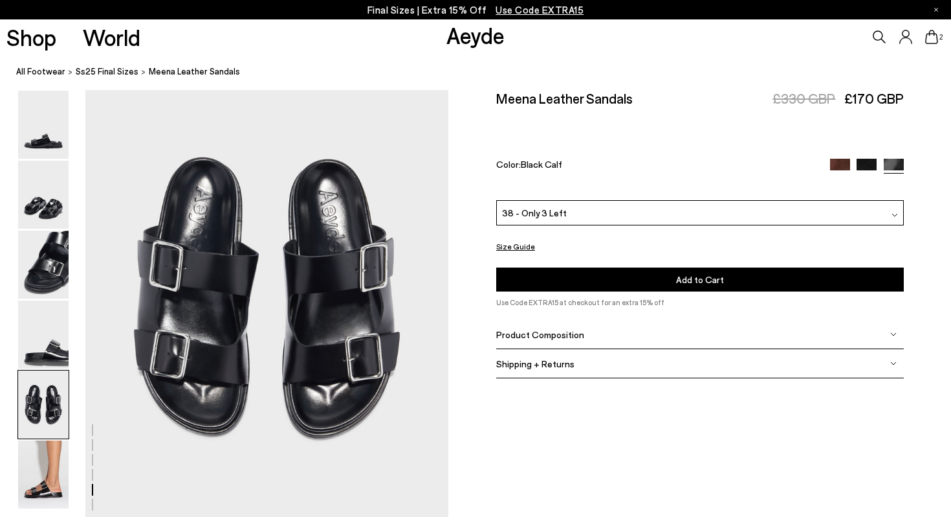
scroll to position [1947, 0]
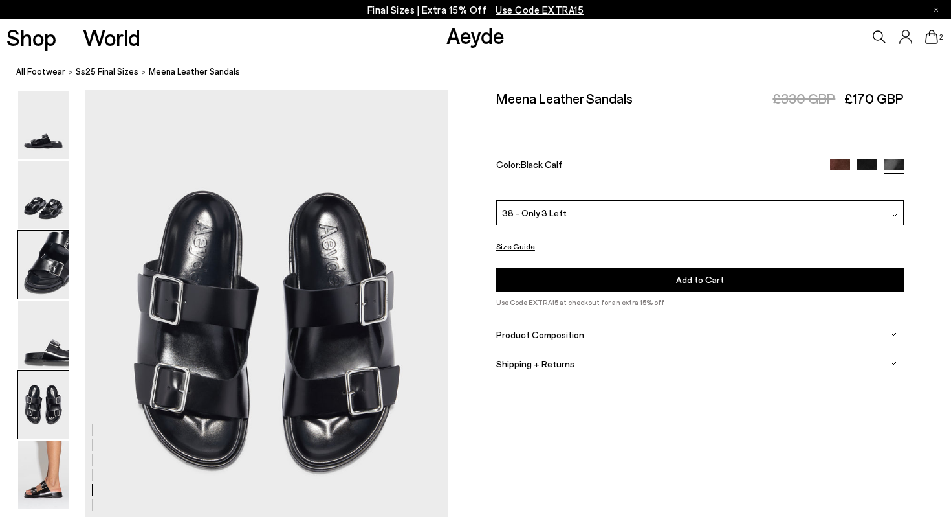
click at [52, 269] on img at bounding box center [43, 264] width 50 height 68
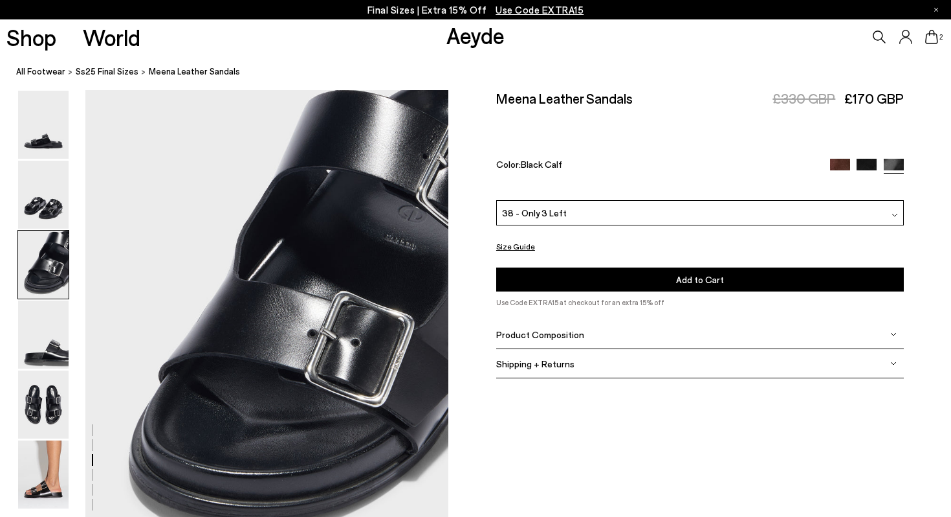
scroll to position [974, 0]
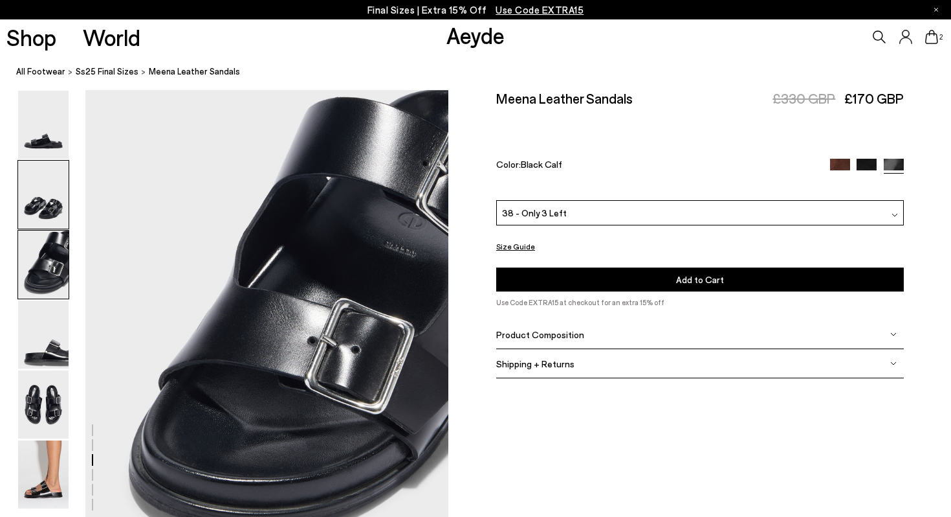
click at [50, 211] on img at bounding box center [43, 195] width 50 height 68
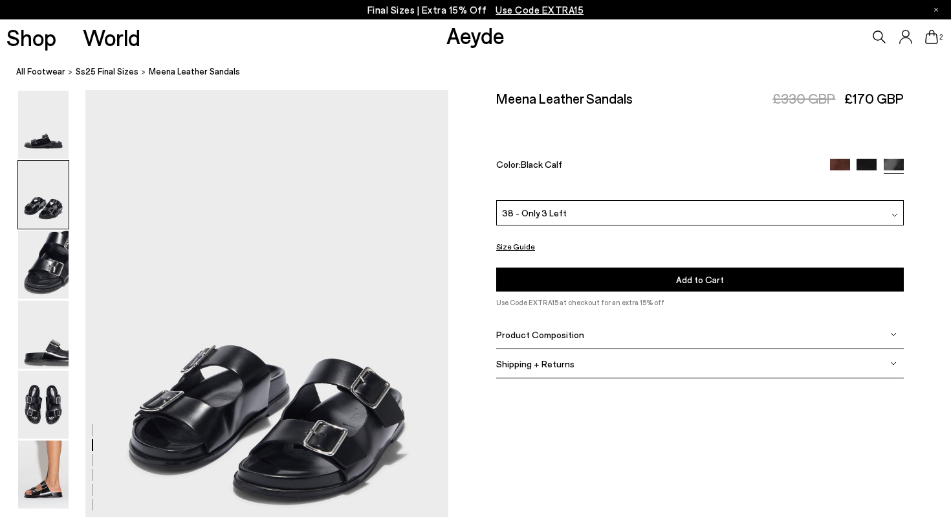
scroll to position [487, 0]
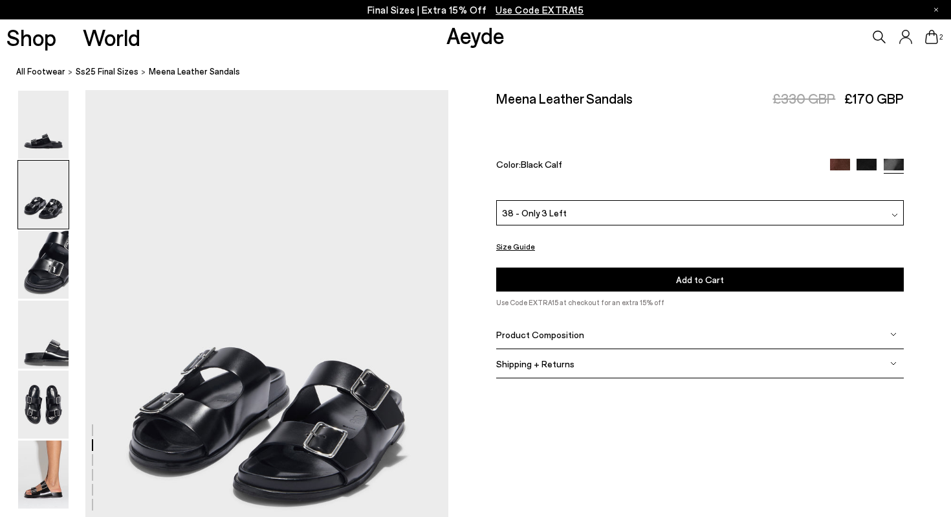
scroll to position [2522, 0]
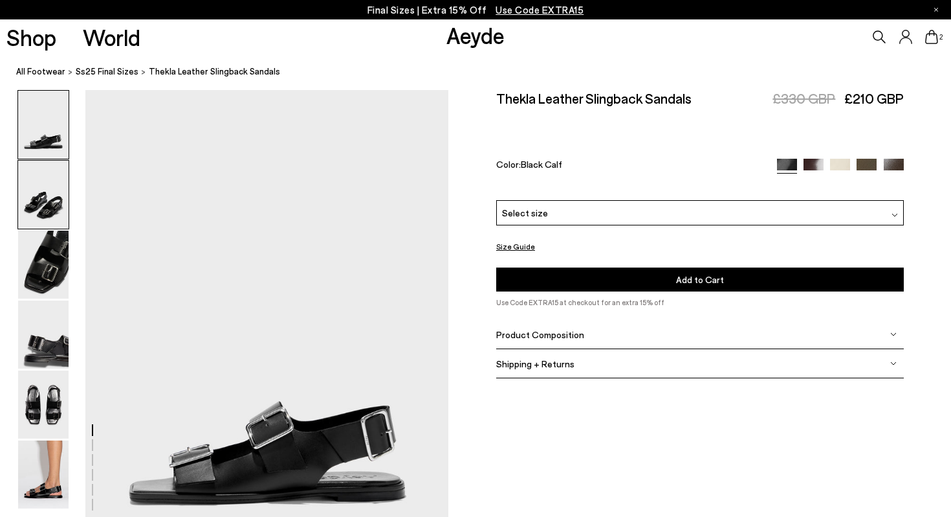
click at [52, 204] on img at bounding box center [43, 195] width 50 height 68
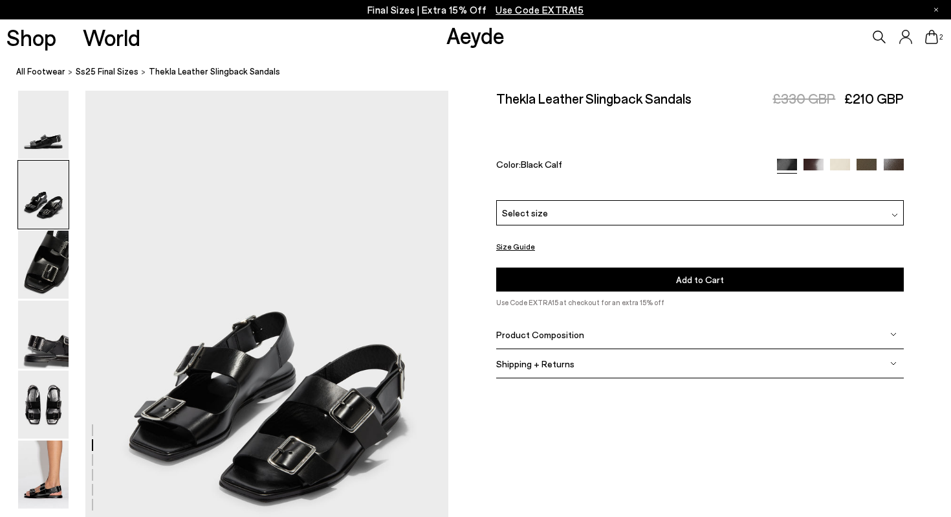
scroll to position [487, 0]
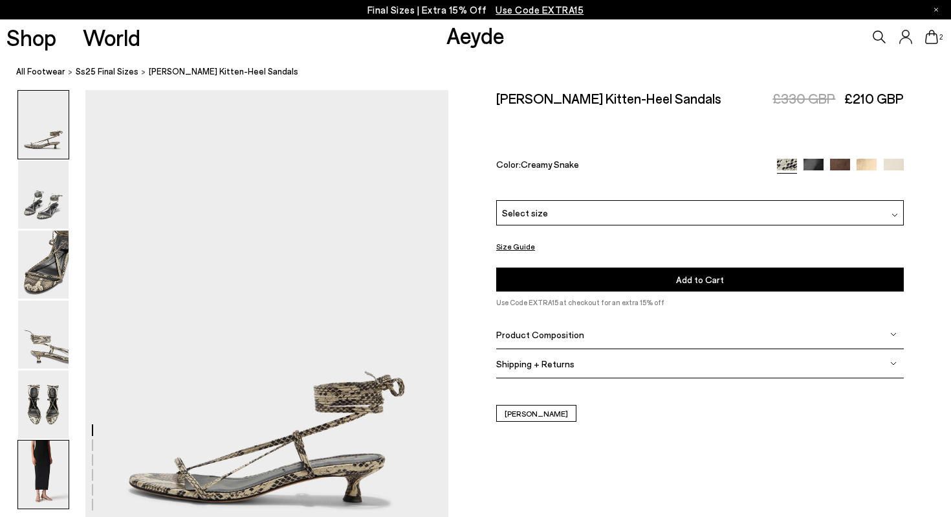
click at [38, 478] on img at bounding box center [43, 474] width 50 height 68
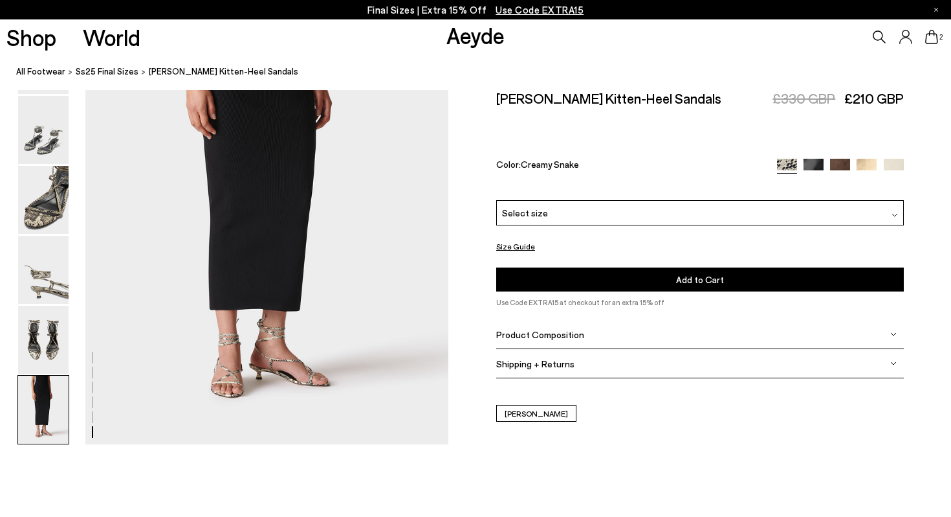
scroll to position [2566, 0]
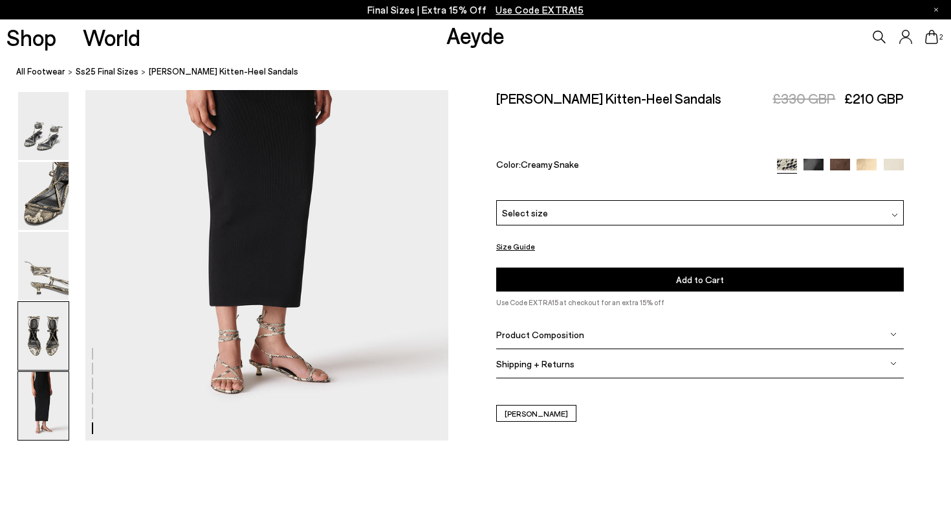
click at [47, 328] on img at bounding box center [43, 336] width 50 height 68
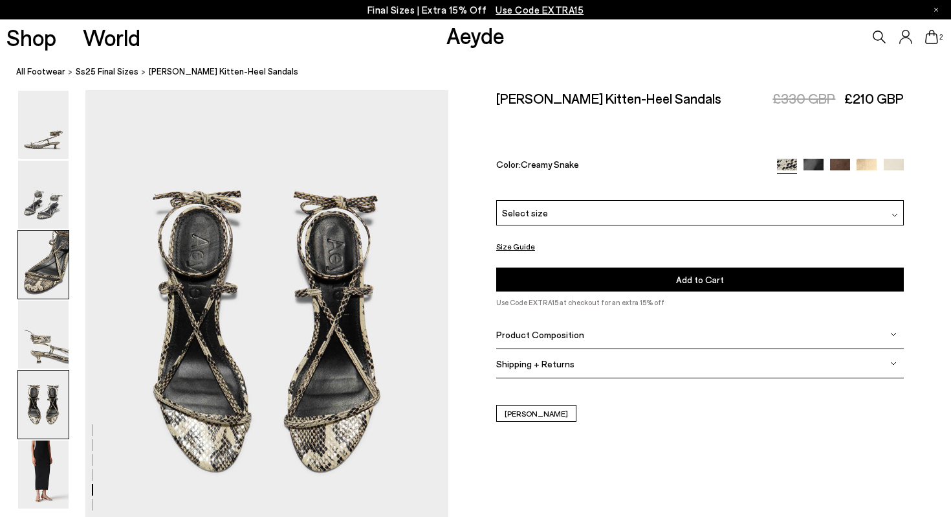
click at [51, 266] on img at bounding box center [43, 264] width 50 height 68
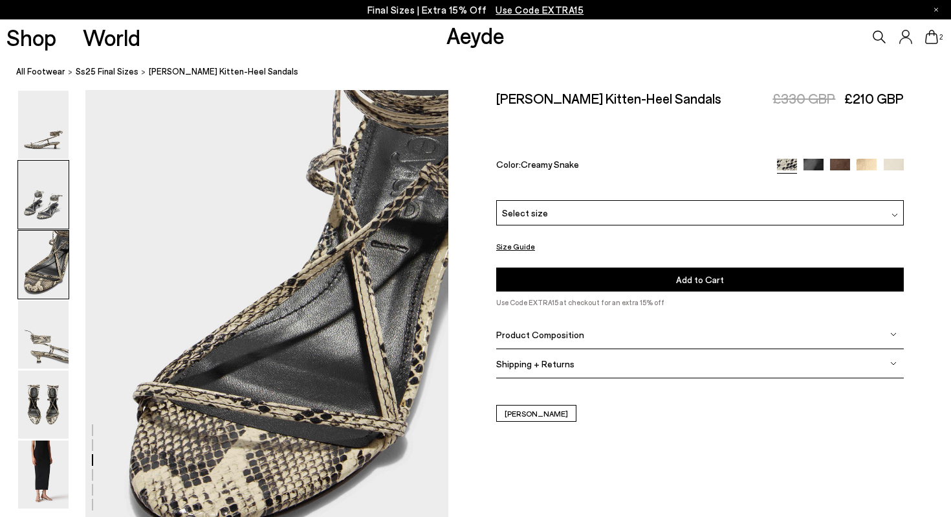
click at [55, 218] on img at bounding box center [43, 195] width 50 height 68
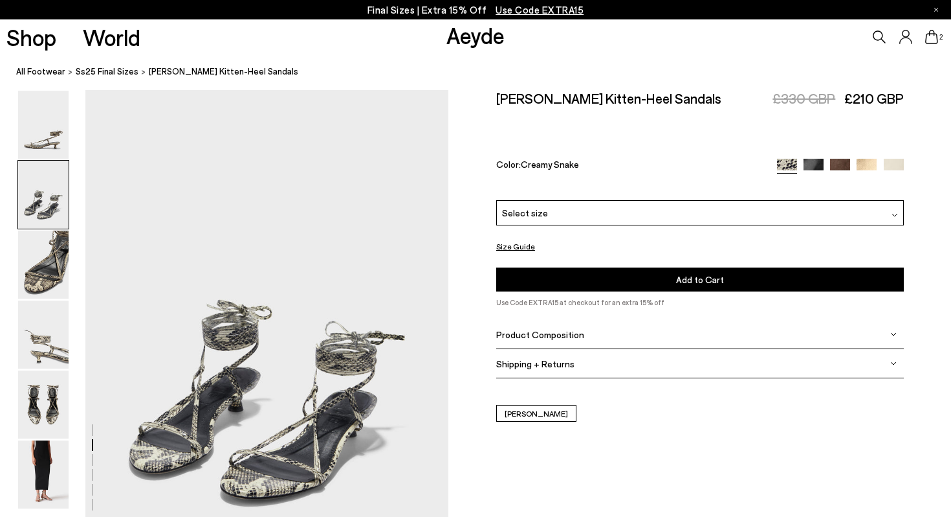
scroll to position [487, 0]
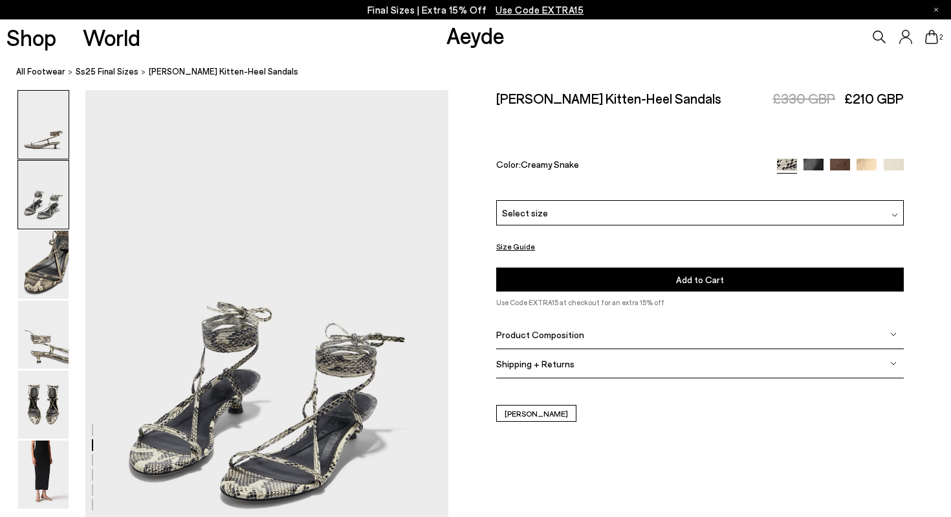
click at [65, 140] on img at bounding box center [43, 125] width 50 height 68
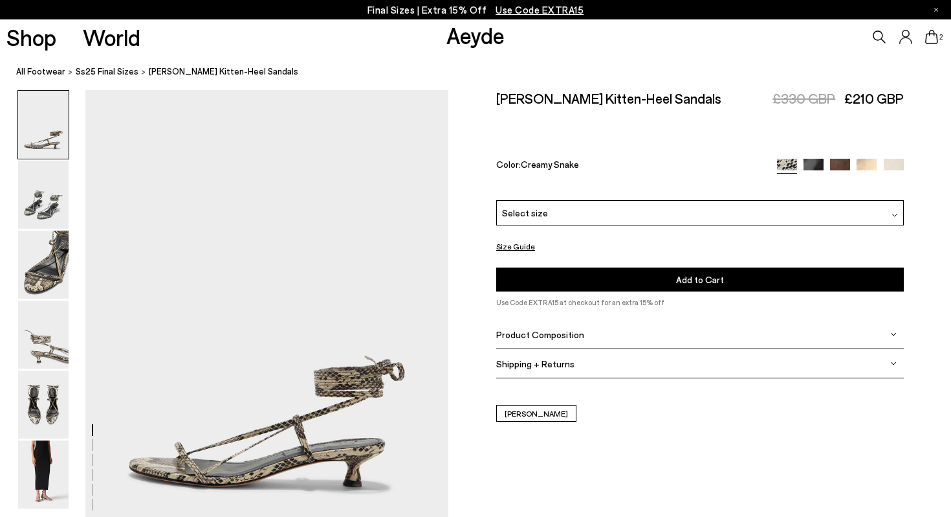
scroll to position [0, 0]
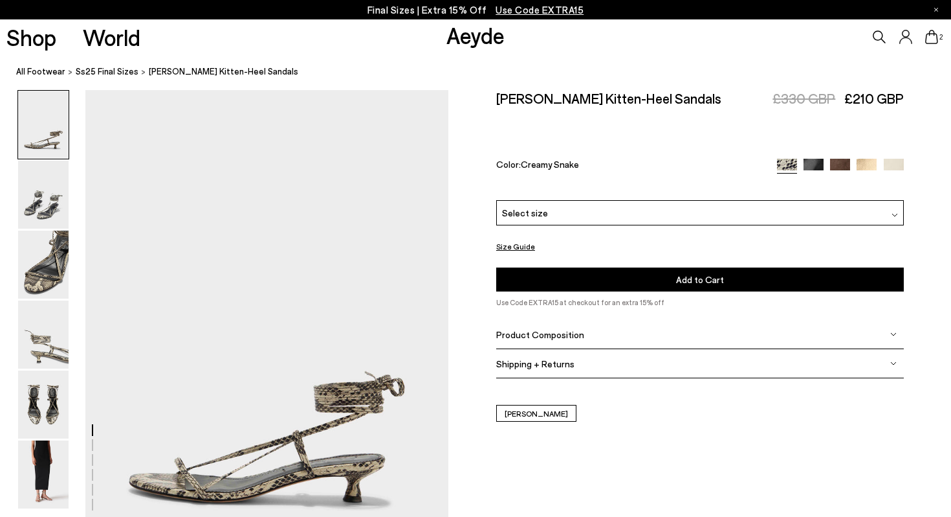
click at [845, 159] on img at bounding box center [840, 169] width 20 height 20
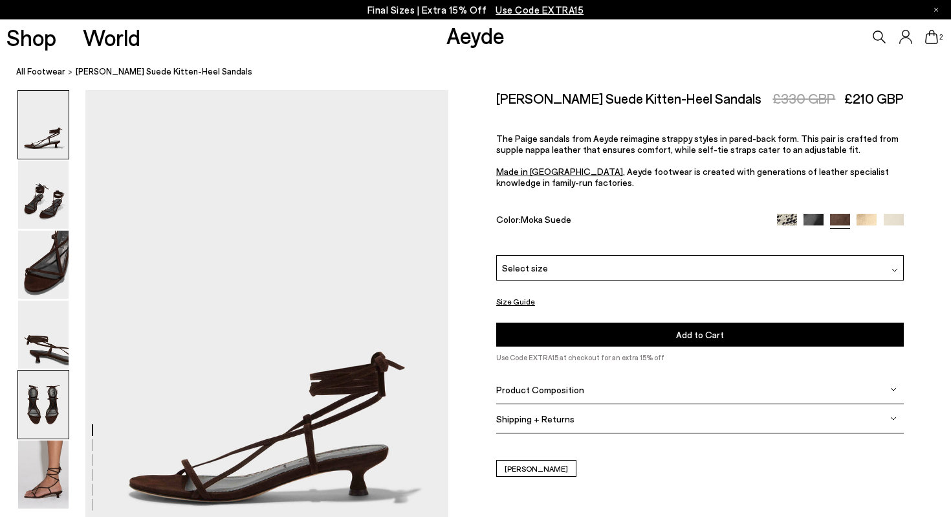
click at [52, 406] on img at bounding box center [43, 404] width 50 height 68
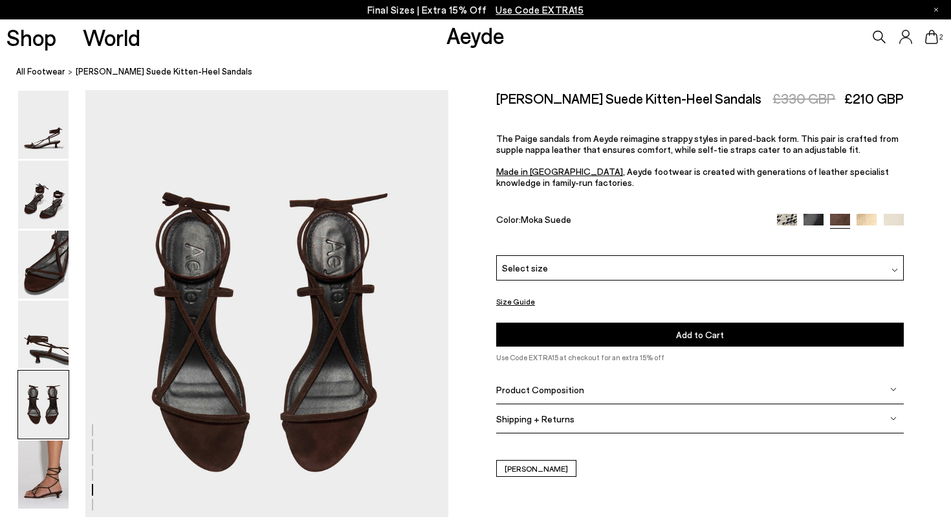
scroll to position [1947, 0]
click at [49, 287] on img at bounding box center [43, 264] width 50 height 68
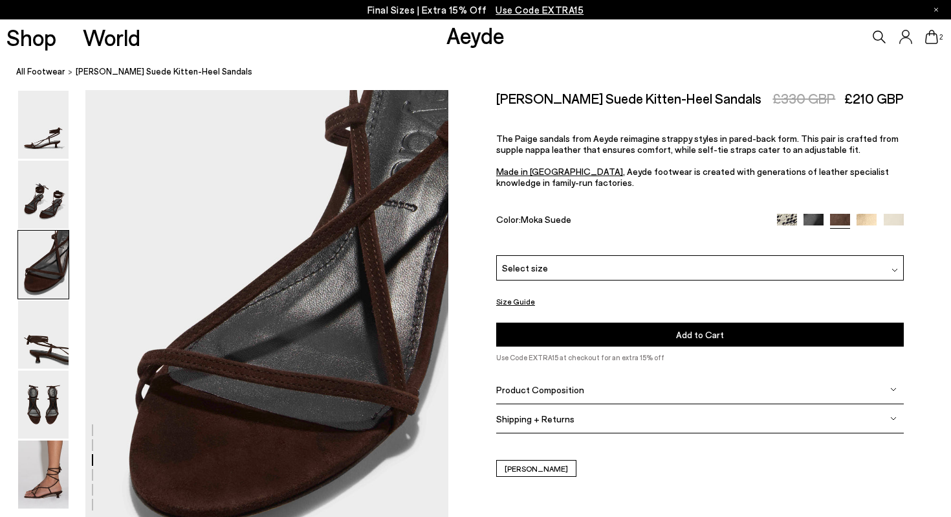
scroll to position [974, 0]
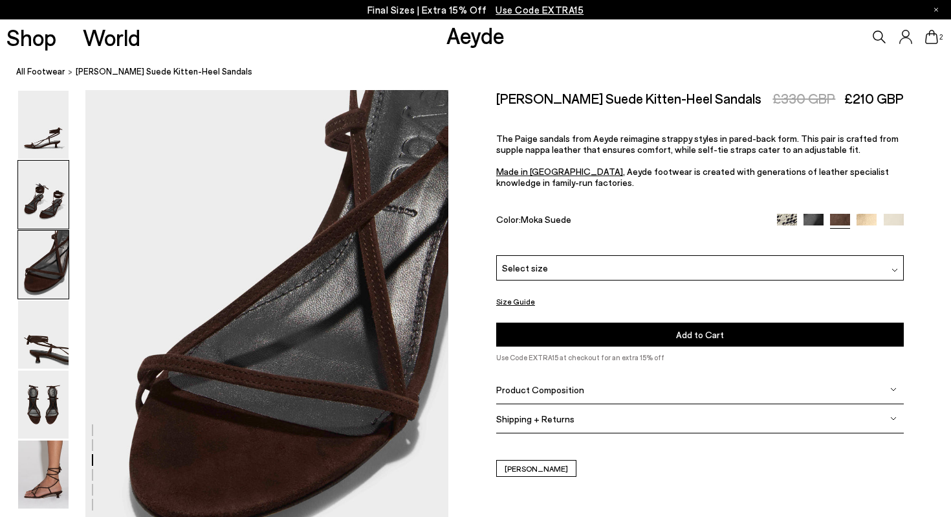
click at [50, 197] on img at bounding box center [43, 195] width 50 height 68
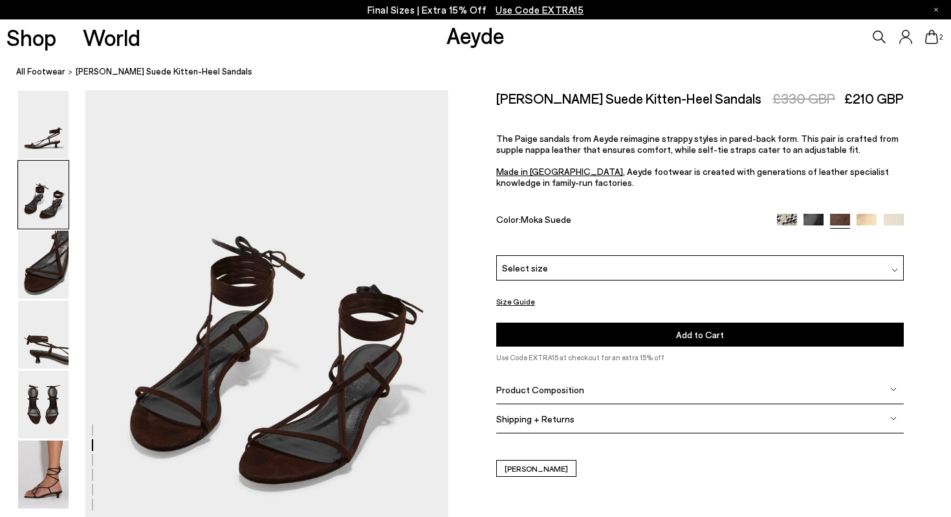
scroll to position [487, 0]
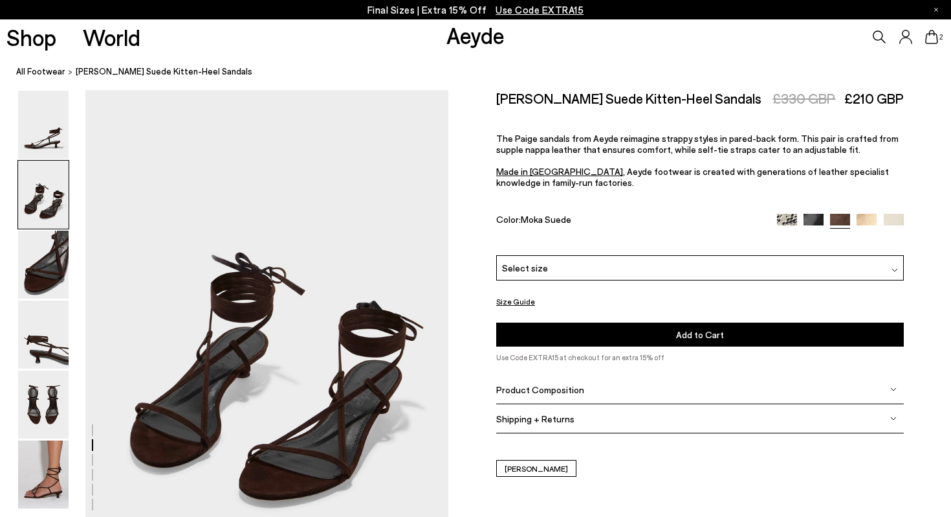
click at [555, 255] on div "Select size" at bounding box center [700, 267] width 408 height 25
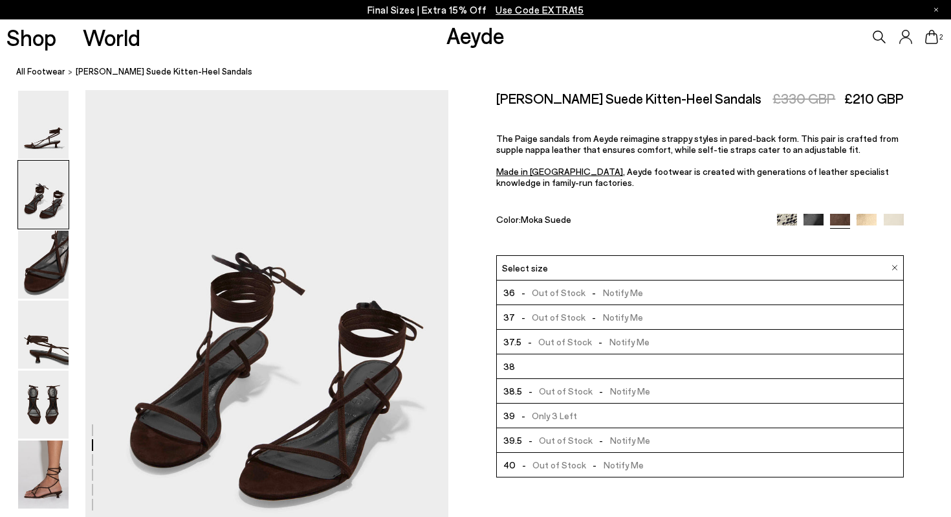
click at [537, 354] on li "38" at bounding box center [700, 366] width 406 height 25
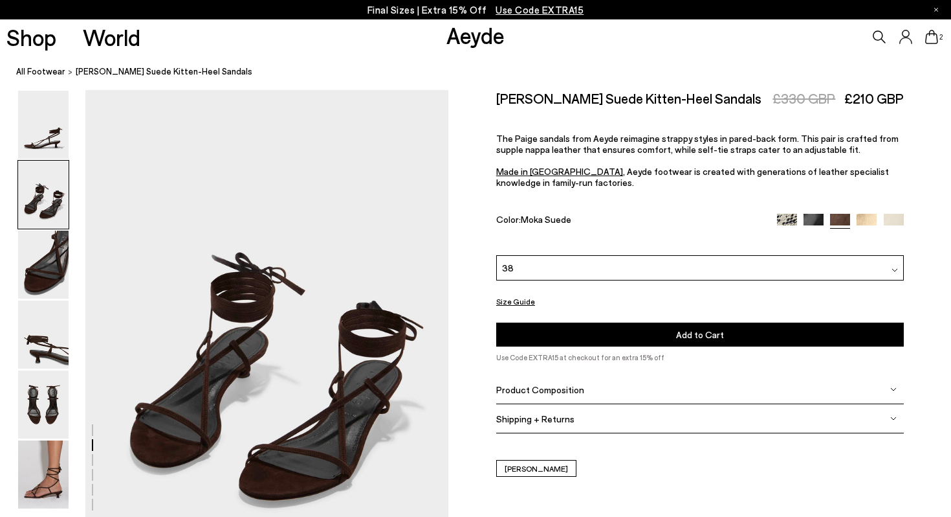
click at [746, 322] on button "Add to Cart Select a Size First" at bounding box center [700, 334] width 408 height 24
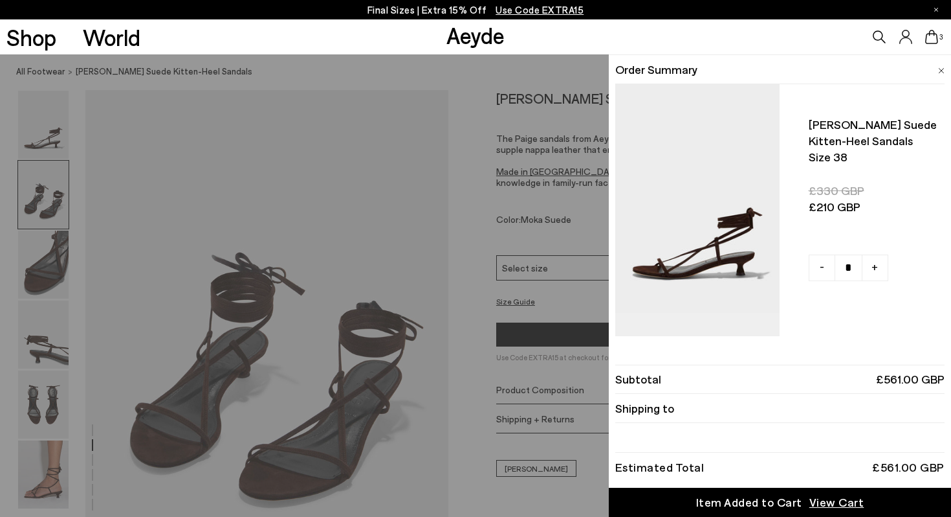
click at [848, 500] on span "View Cart" at bounding box center [837, 502] width 55 height 16
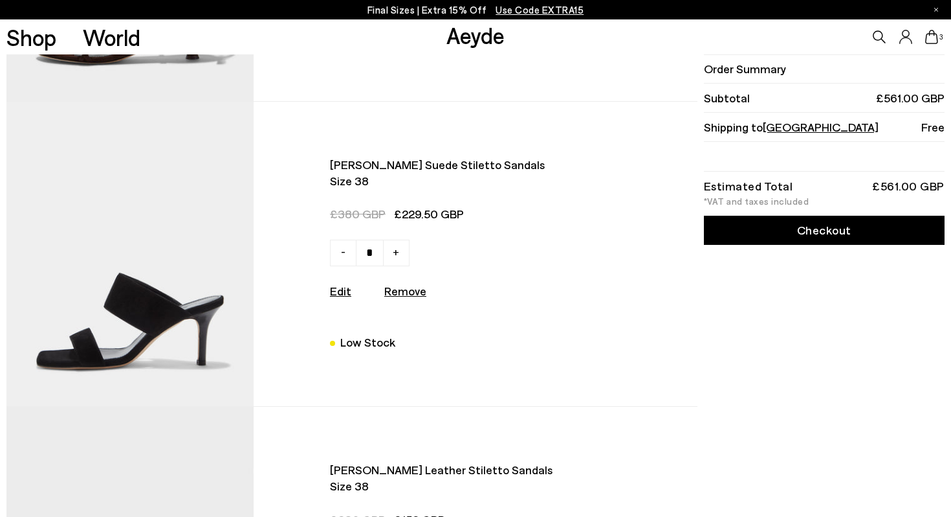
scroll to position [267, 0]
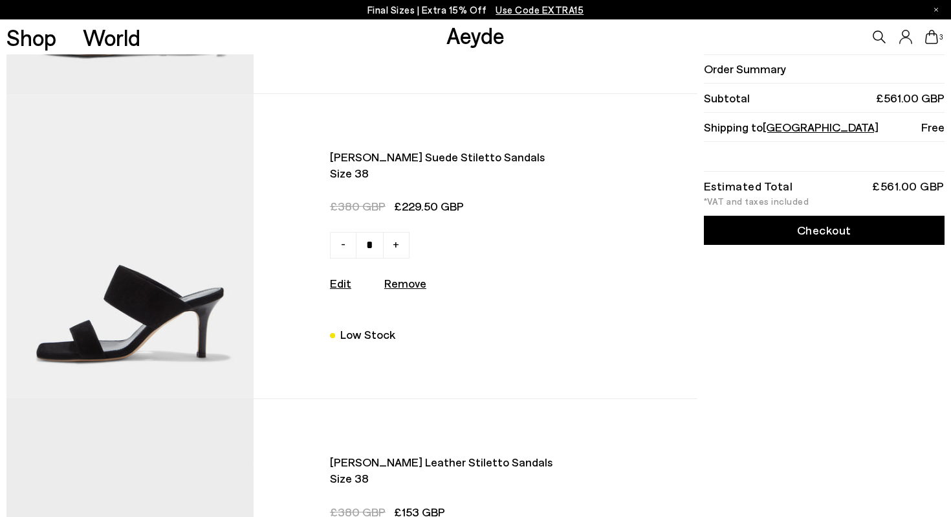
click at [409, 281] on u "Remove" at bounding box center [405, 283] width 42 height 14
type input "*"
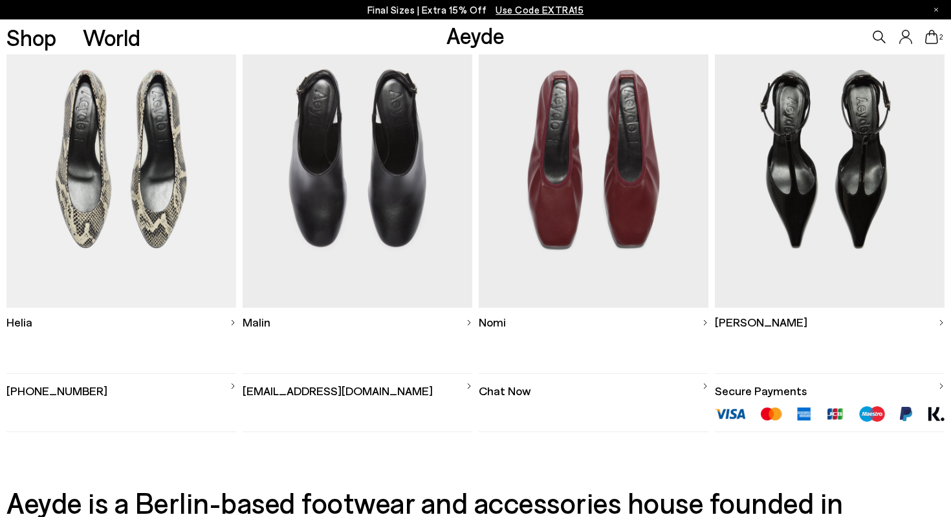
scroll to position [754, 0]
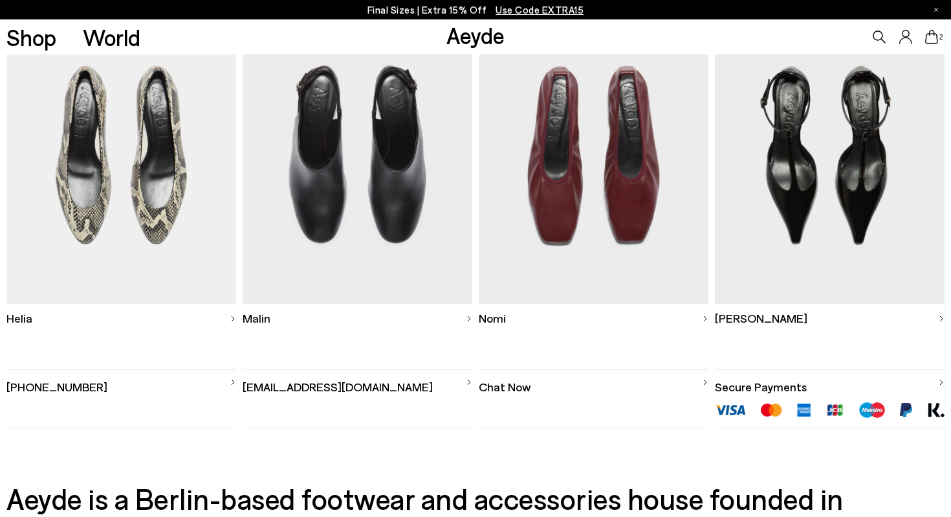
click at [942, 319] on img at bounding box center [942, 318] width 6 height 6
click at [632, 192] on img at bounding box center [594, 154] width 230 height 298
click at [929, 39] on icon at bounding box center [932, 37] width 13 height 14
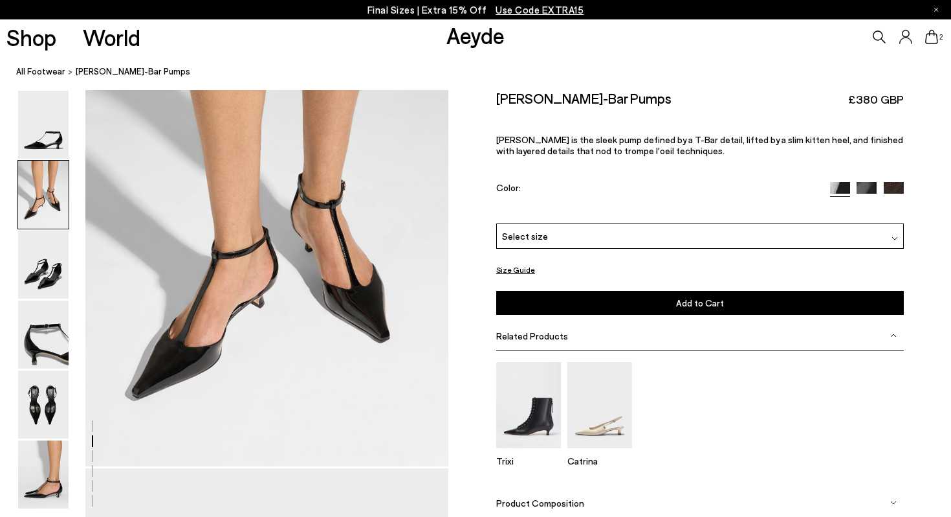
scroll to position [366, 0]
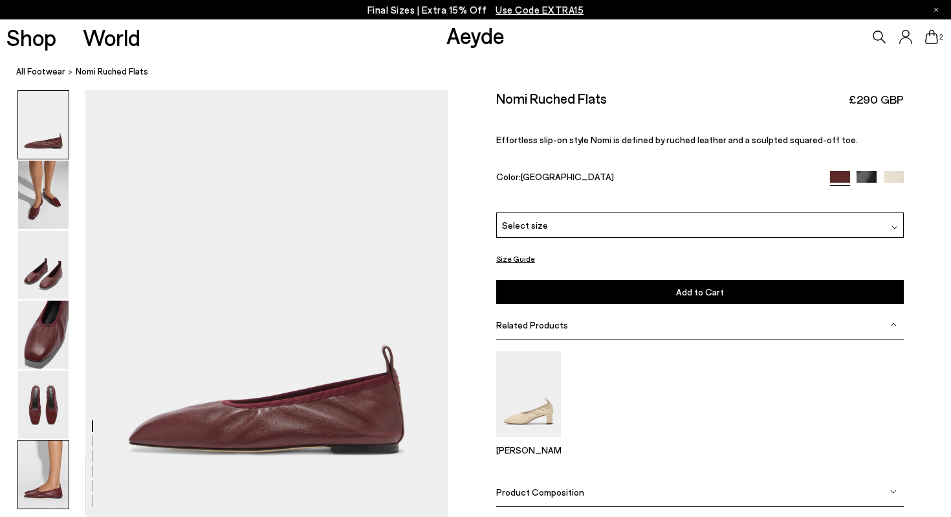
click at [42, 487] on img at bounding box center [43, 474] width 50 height 68
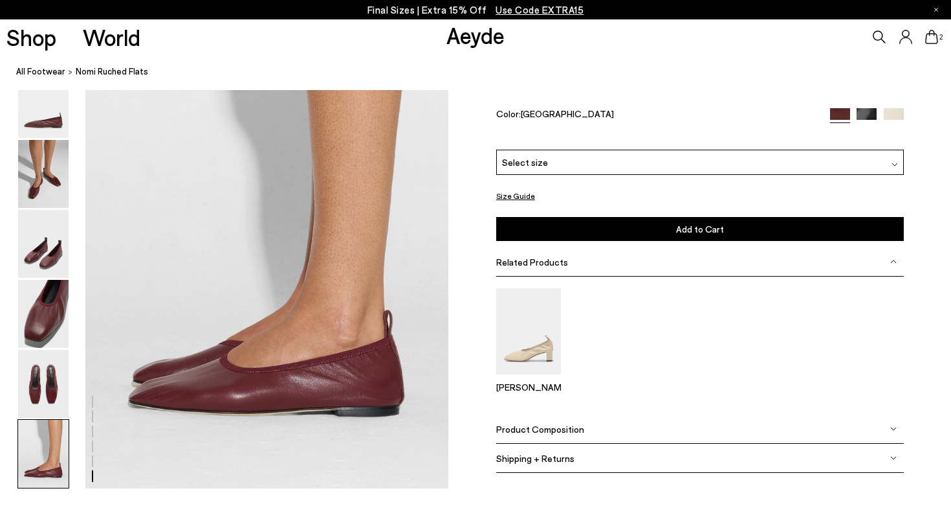
scroll to position [2464, 0]
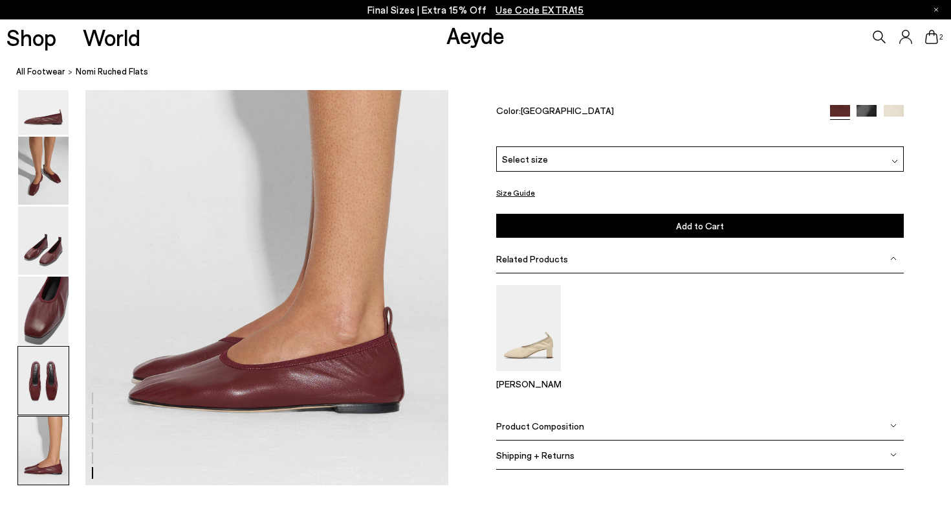
click at [45, 392] on img at bounding box center [43, 380] width 50 height 68
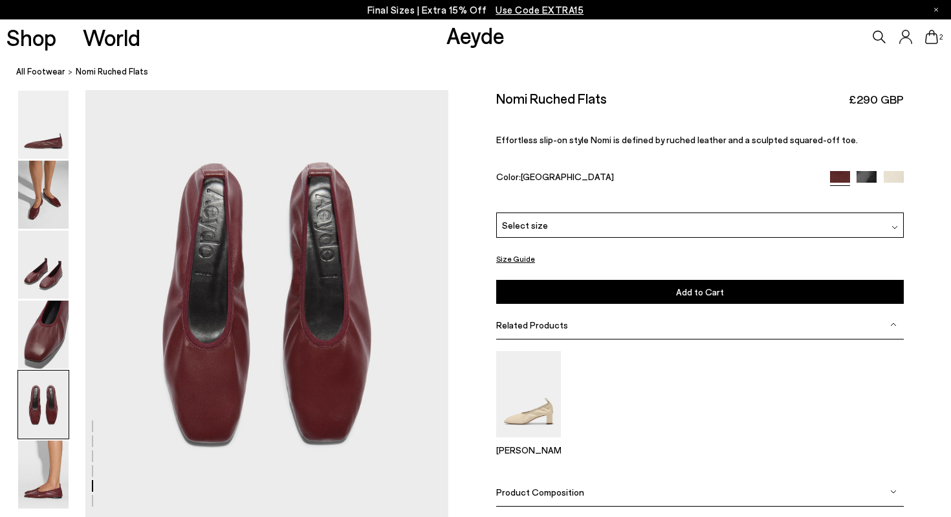
scroll to position [1889, 0]
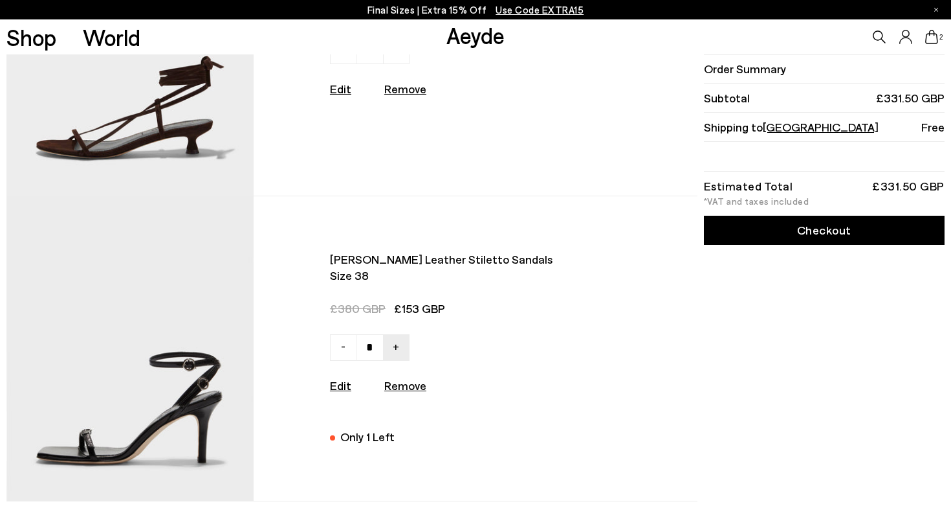
scroll to position [160, 0]
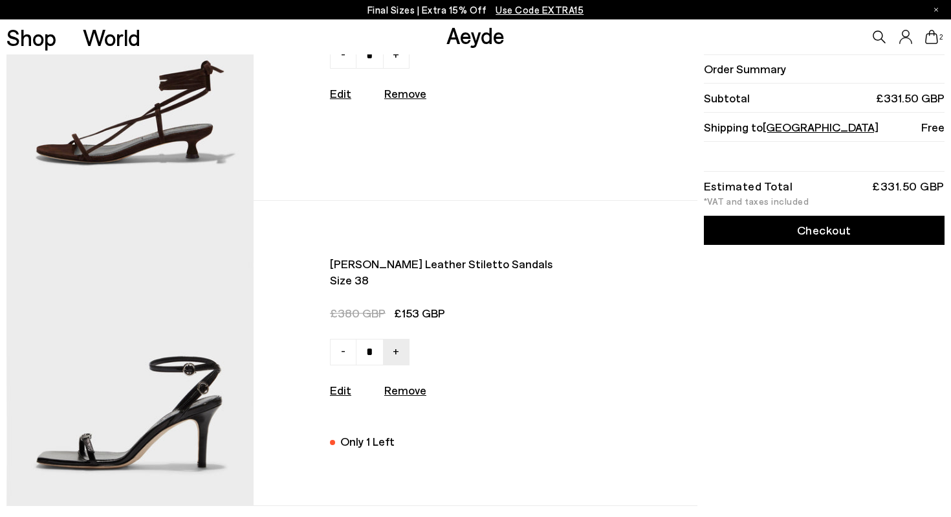
click at [825, 230] on link "Checkout" at bounding box center [824, 230] width 241 height 29
click at [400, 91] on u "Remove" at bounding box center [405, 93] width 42 height 14
type input "*"
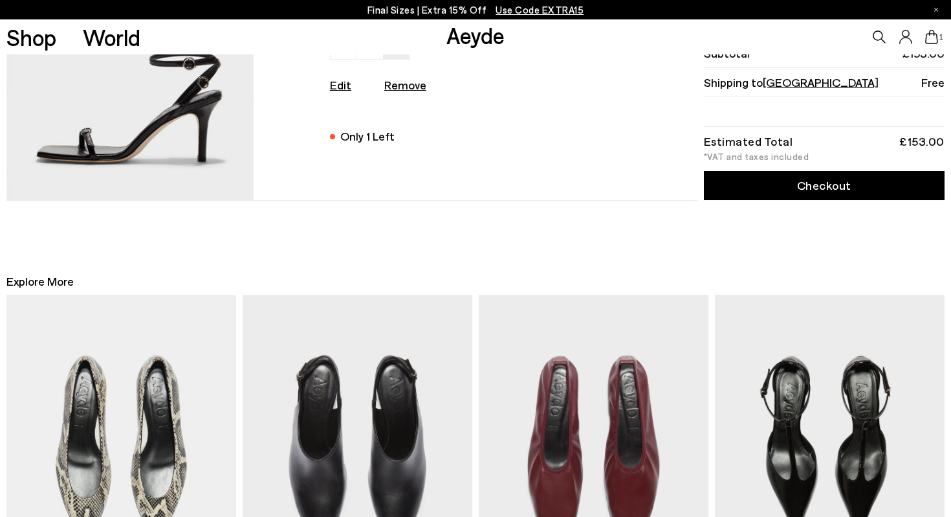
click at [818, 186] on link "Checkout" at bounding box center [824, 186] width 241 height 29
